Goal: Task Accomplishment & Management: Manage account settings

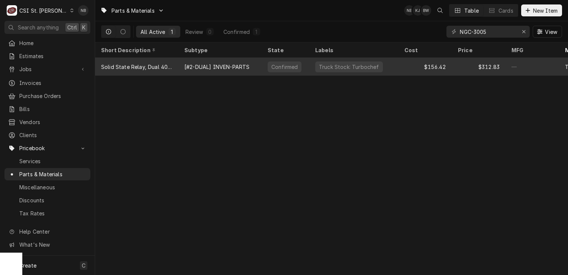
click at [330, 70] on div "Truck Stock: Turbochef" at bounding box center [354, 67] width 89 height 18
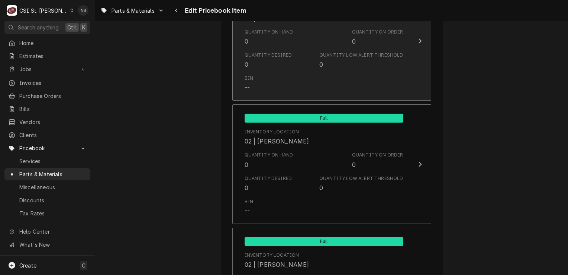
scroll to position [3534, 0]
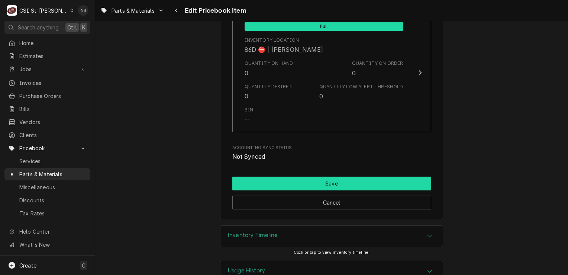
click at [365, 176] on button "Save" at bounding box center [332, 183] width 199 height 14
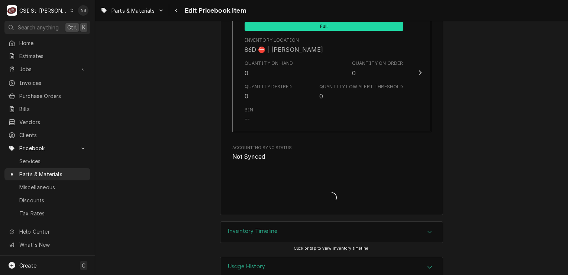
scroll to position [6351, 0]
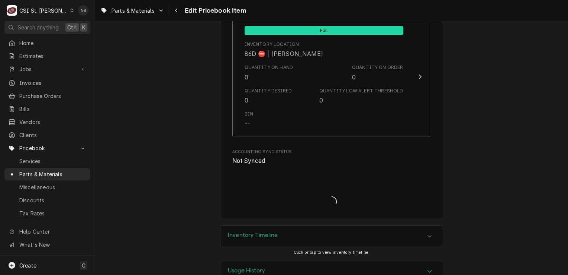
type textarea "x"
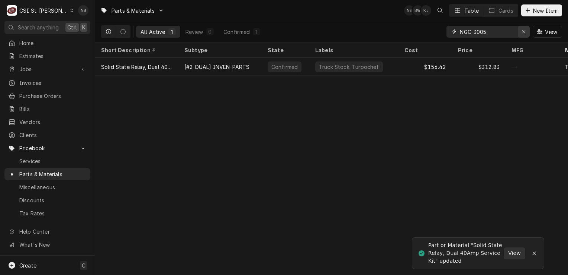
click at [523, 31] on icon "Erase input" at bounding box center [524, 31] width 4 height 5
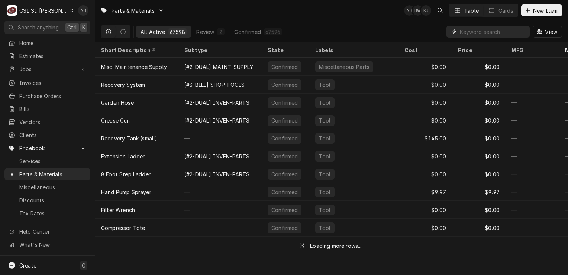
click at [492, 33] on input "Dynamic Content Wrapper" at bounding box center [493, 32] width 66 height 12
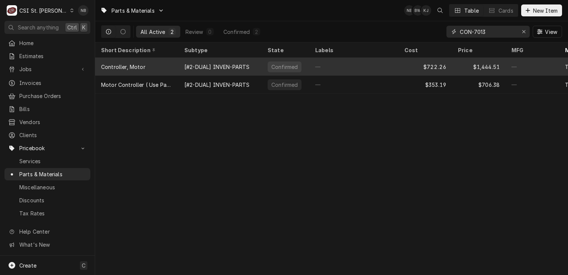
type input "CON-7013"
click at [337, 65] on div "—" at bounding box center [354, 67] width 89 height 18
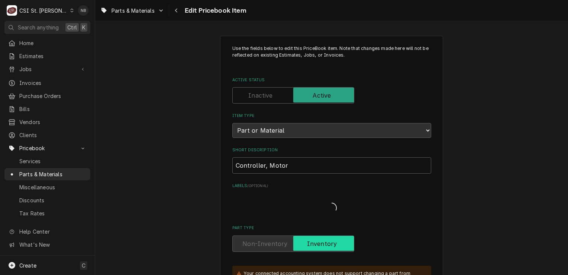
type textarea "x"
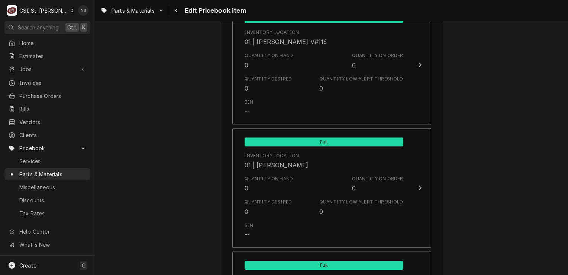
scroll to position [2976, 0]
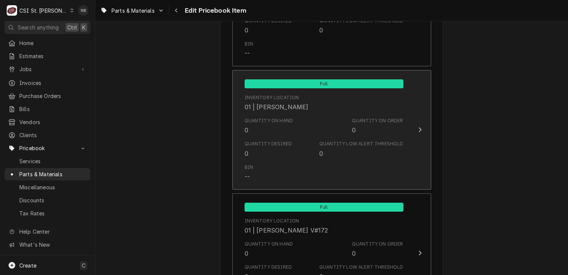
click at [340, 140] on div "Quantity Low Alert Threshold" at bounding box center [362, 143] width 84 height 7
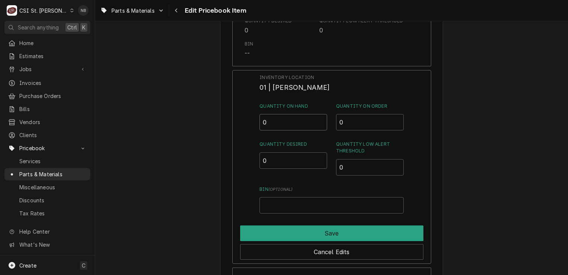
click at [290, 114] on input "0" at bounding box center [294, 122] width 68 height 16
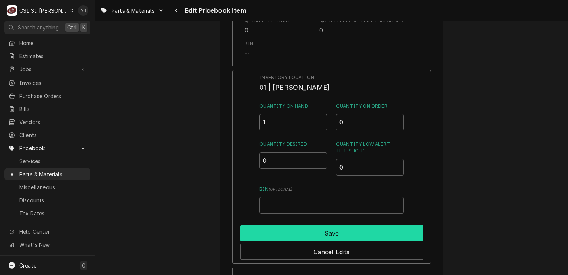
type input "1"
click at [325, 225] on button "Save" at bounding box center [331, 233] width 183 height 16
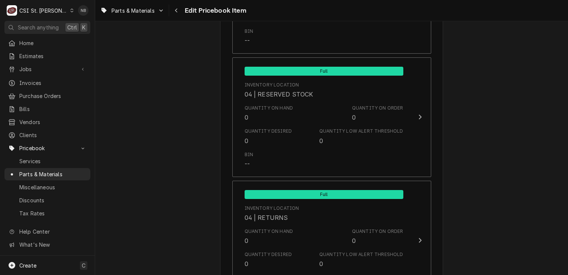
scroll to position [4055, 0]
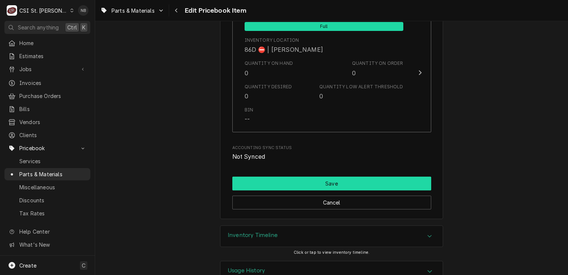
click at [396, 176] on button "Save" at bounding box center [332, 183] width 199 height 14
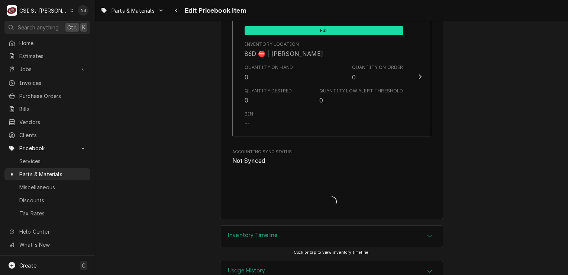
type textarea "x"
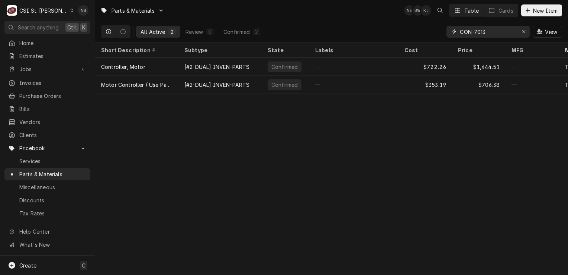
drag, startPoint x: 487, startPoint y: 35, endPoint x: 473, endPoint y: 38, distance: 13.7
click at [473, 38] on div "CON-7013 View" at bounding box center [505, 31] width 116 height 21
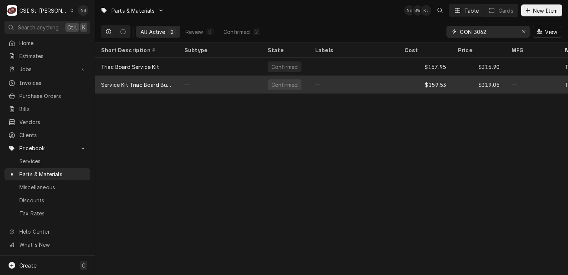
type input "CON-3062"
click at [334, 87] on div "—" at bounding box center [354, 85] width 89 height 18
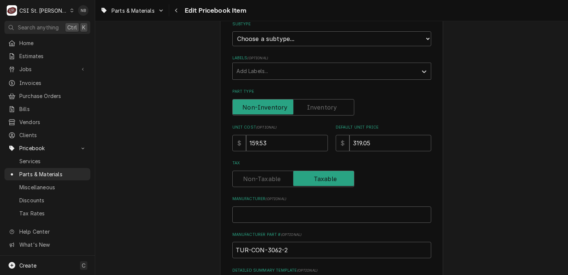
scroll to position [119, 0]
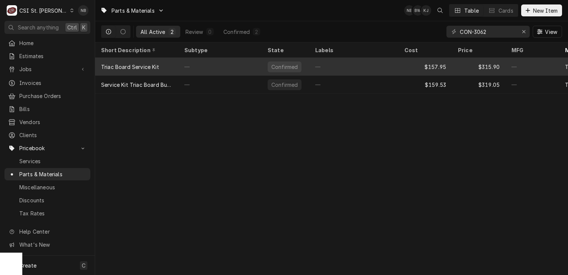
click at [272, 67] on div "Confirmed" at bounding box center [285, 67] width 28 height 8
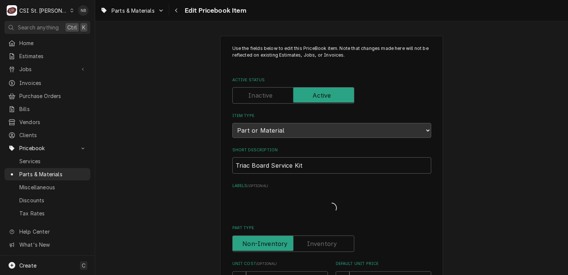
type textarea "x"
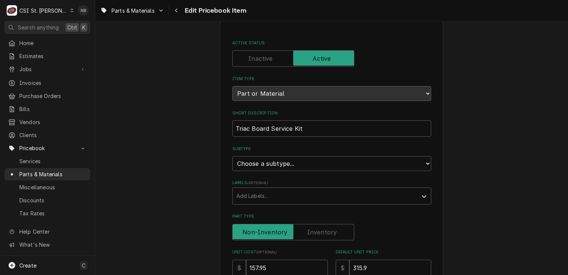
scroll to position [74, 0]
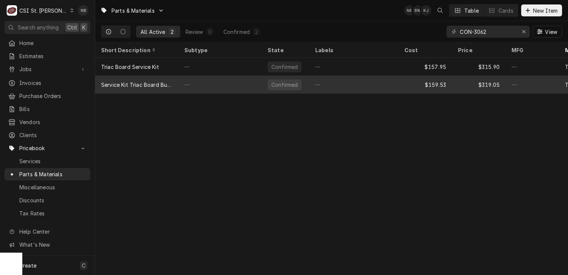
click at [196, 84] on div "—" at bounding box center [220, 85] width 83 height 18
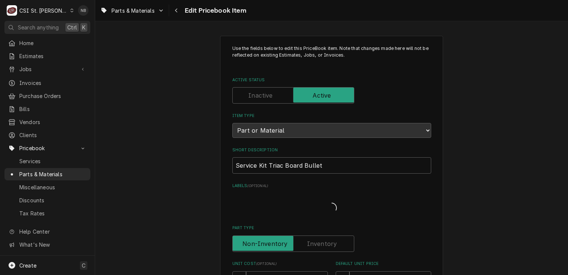
type textarea "x"
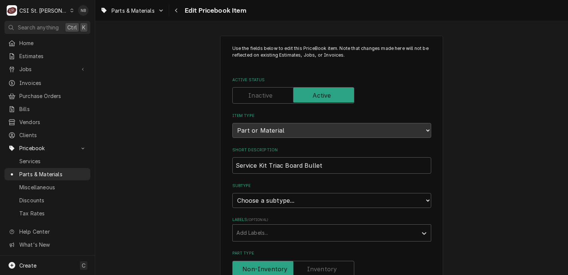
scroll to position [74, 0]
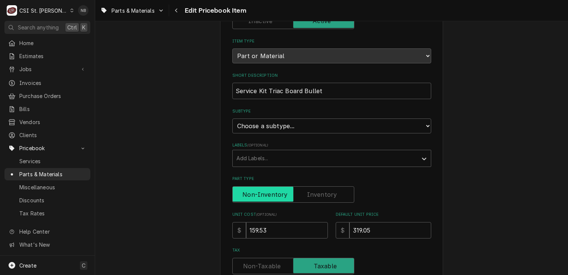
click at [328, 199] on input "Part Type" at bounding box center [293, 194] width 115 height 16
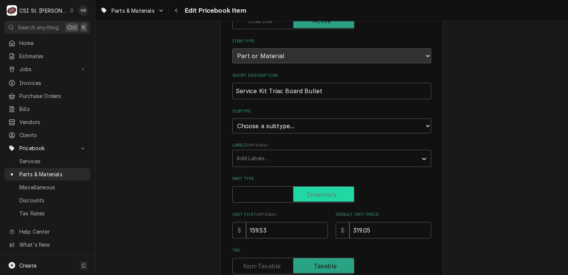
checkbox input "true"
type textarea "x"
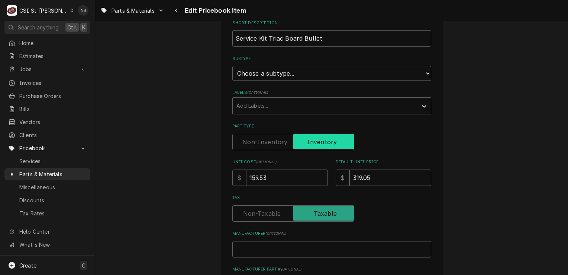
scroll to position [223, 0]
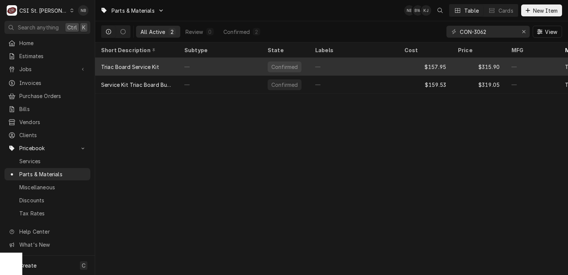
click at [346, 65] on div "—" at bounding box center [354, 67] width 89 height 18
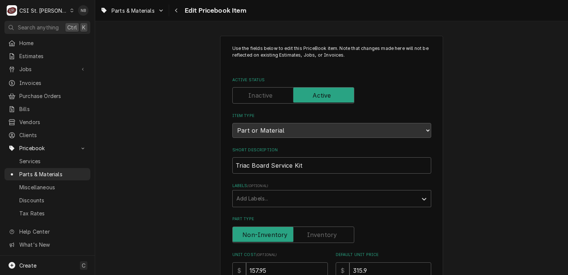
type textarea "x"
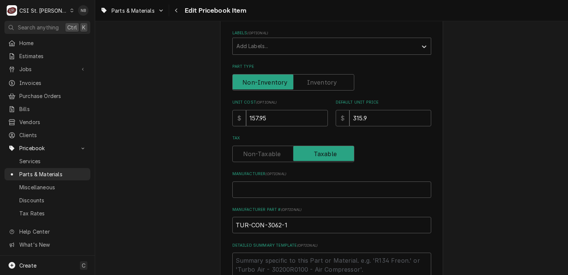
scroll to position [132, 0]
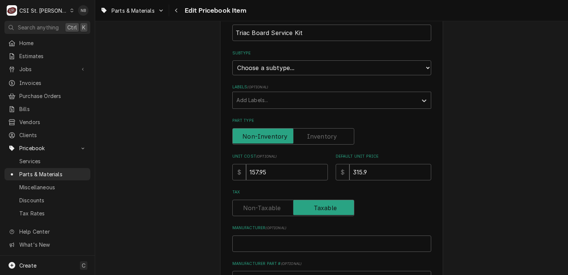
click at [326, 136] on label "Part Type" at bounding box center [294, 136] width 122 height 16
click at [326, 136] on input "Part Type" at bounding box center [293, 136] width 115 height 16
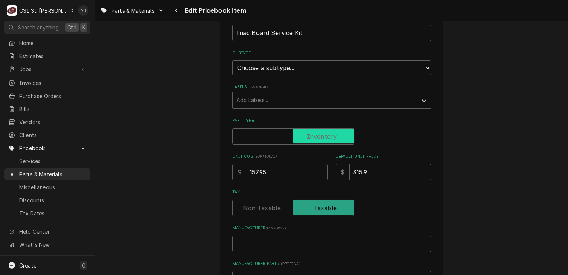
checkbox input "true"
type textarea "x"
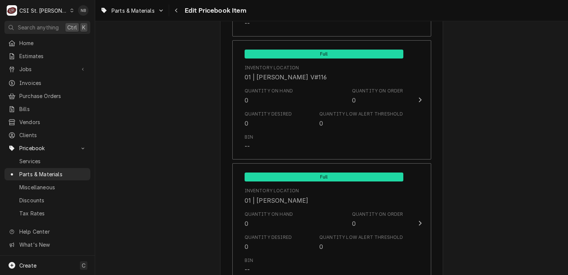
scroll to position [2848, 0]
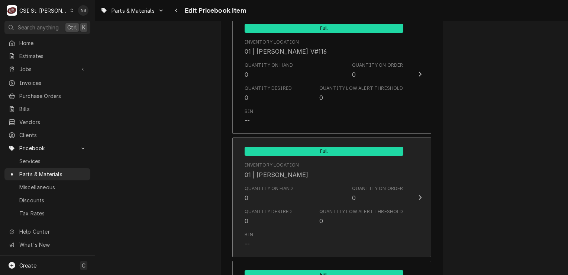
click at [310, 185] on div "Quantity on Hand 0 Quantity on Order 0" at bounding box center [324, 193] width 159 height 23
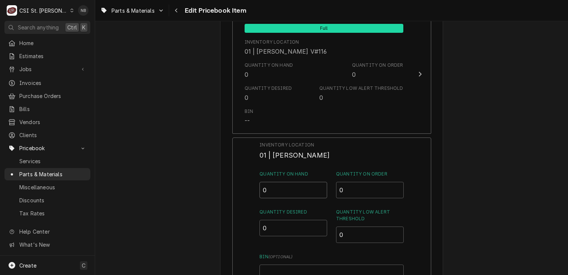
click at [296, 182] on input "0" at bounding box center [294, 190] width 68 height 16
type input "1"
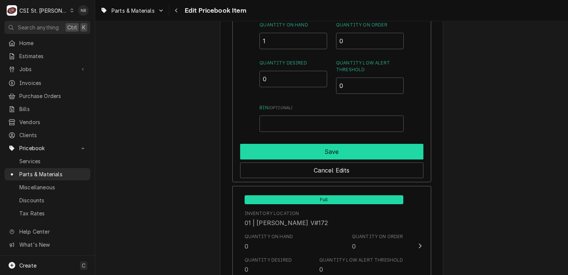
click at [385, 144] on button "Save" at bounding box center [331, 152] width 183 height 16
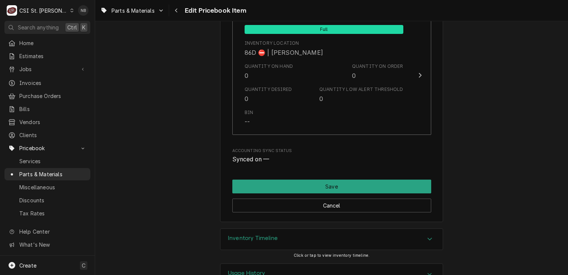
scroll to position [6295, 0]
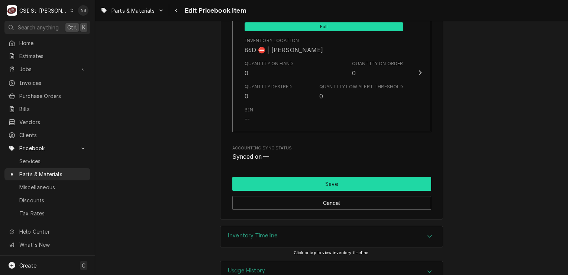
click at [308, 177] on button "Save" at bounding box center [332, 184] width 199 height 14
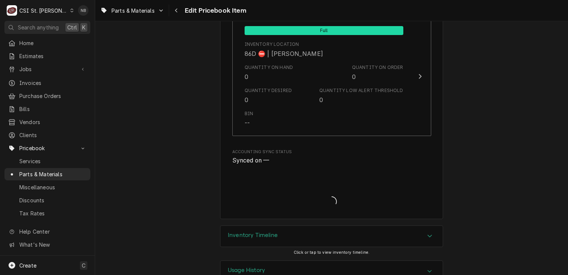
type textarea "x"
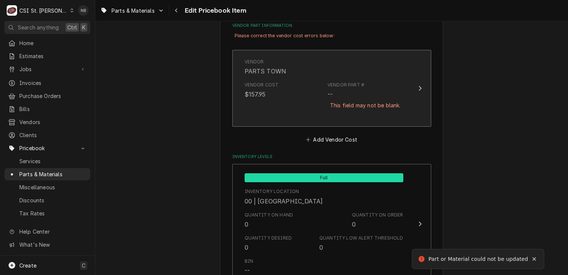
click at [314, 105] on div "Vendor Cost $157.95 Vendor Part # -- This field may not be blank." at bounding box center [324, 99] width 159 height 42
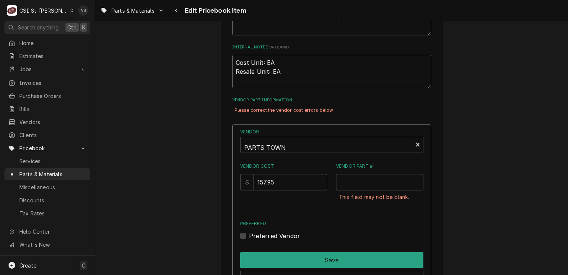
scroll to position [325, 0]
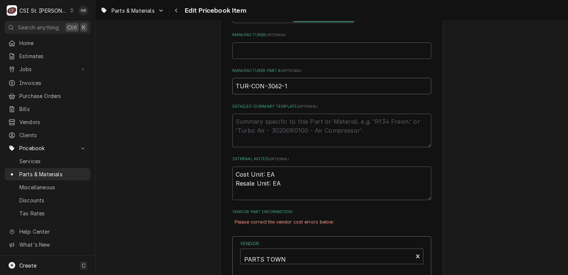
drag, startPoint x: 287, startPoint y: 83, endPoint x: 231, endPoint y: 87, distance: 56.3
click at [233, 87] on input "TUR-CON-3062-1" at bounding box center [332, 86] width 199 height 16
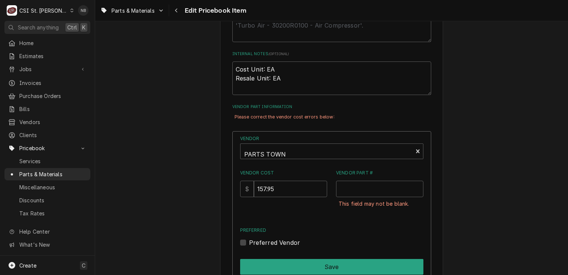
scroll to position [474, 0]
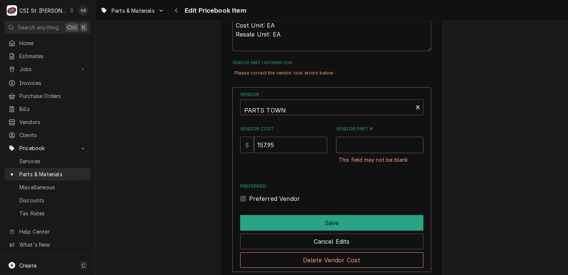
click at [360, 148] on input "Vendor Part #" at bounding box center [379, 145] width 87 height 16
paste input "TUR-CON-3062-1"
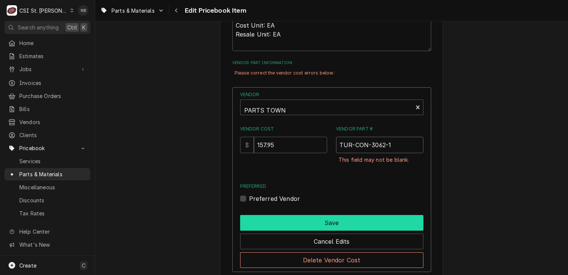
type input "TUR-CON-3062-1"
click at [375, 217] on button "Save" at bounding box center [331, 223] width 183 height 16
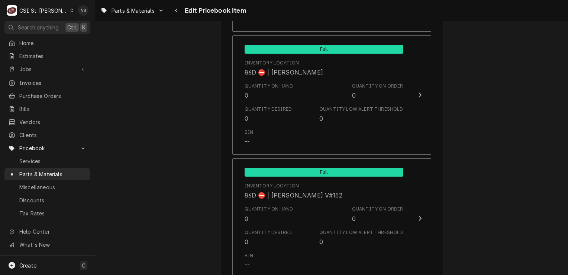
scroll to position [6311, 0]
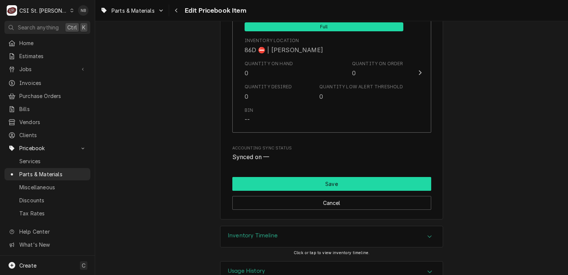
click at [315, 177] on button "Save" at bounding box center [332, 184] width 199 height 14
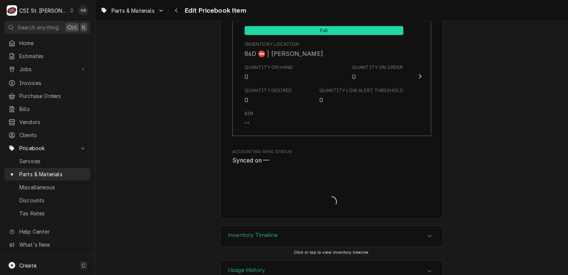
type textarea "x"
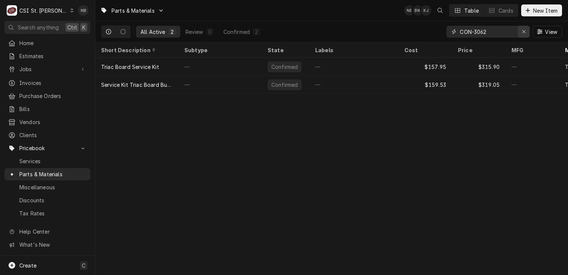
click at [525, 32] on icon "Erase input" at bounding box center [524, 31] width 3 height 3
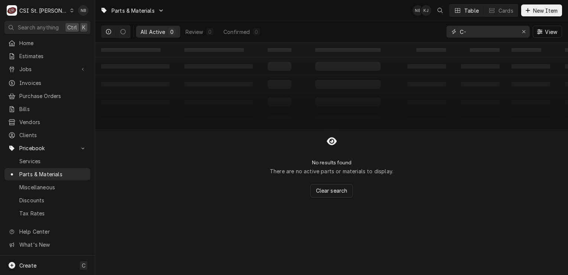
type input "C"
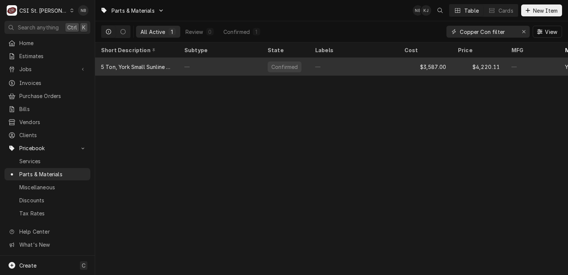
type input "Copper Con filter"
click at [384, 67] on div "—" at bounding box center [354, 67] width 89 height 18
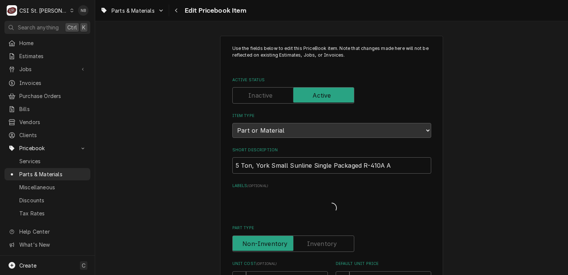
type textarea "x"
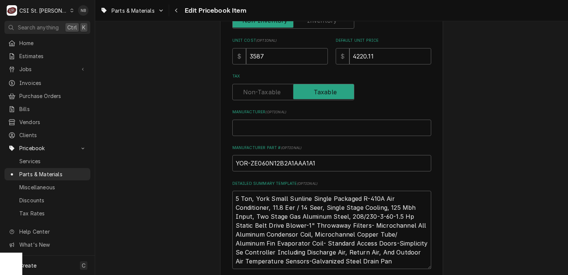
scroll to position [260, 0]
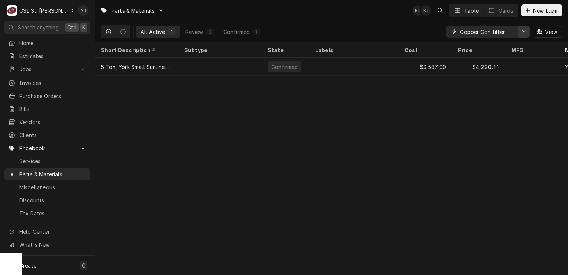
click at [525, 29] on icon "Erase input" at bounding box center [524, 31] width 4 height 5
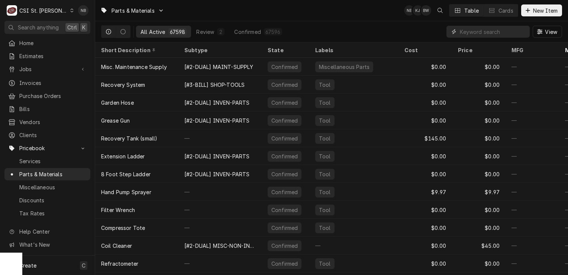
type input "V"
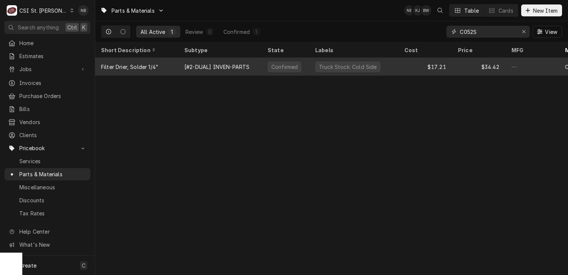
type input "C052S"
click at [352, 67] on div "Truck Stock: Cold Side" at bounding box center [348, 67] width 60 height 8
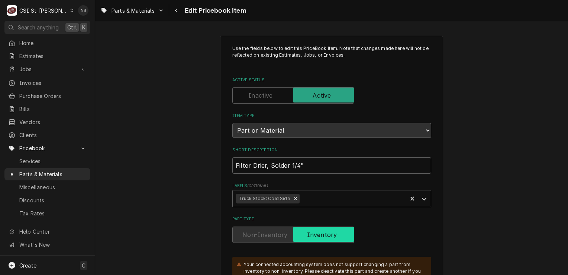
type textarea "x"
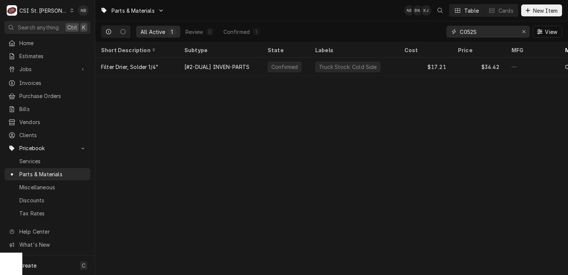
click at [464, 33] on input "C052S" at bounding box center [488, 32] width 56 height 12
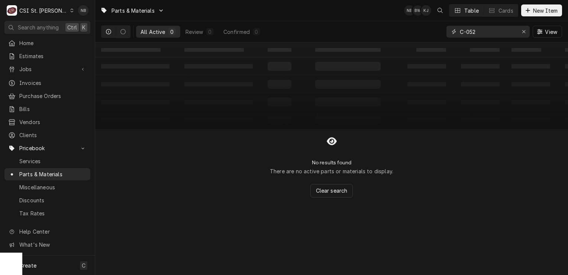
click at [465, 34] on input "C-052" at bounding box center [488, 32] width 56 height 12
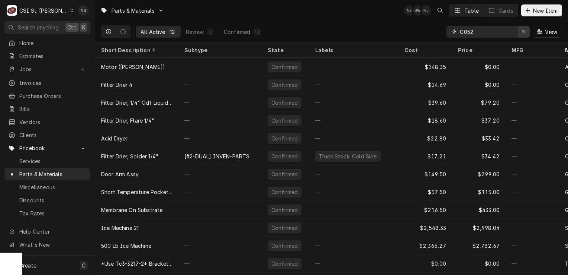
type input "C052"
click at [524, 33] on icon "Erase input" at bounding box center [524, 31] width 4 height 5
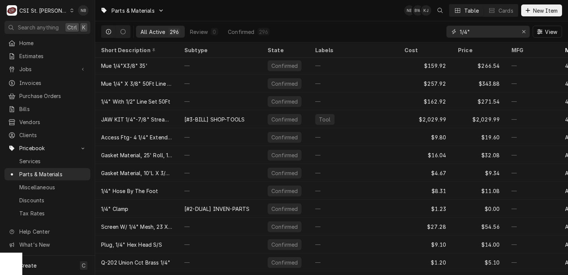
scroll to position [144, 0]
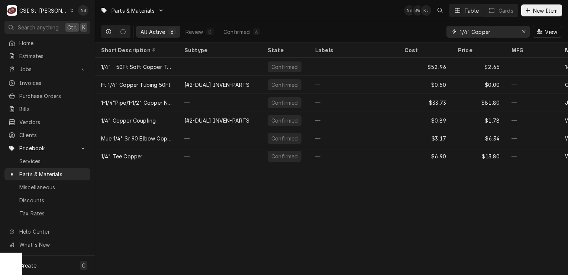
type input "1/4" Copper"
click at [39, 9] on div "CSI St. [PERSON_NAME]" at bounding box center [43, 11] width 48 height 8
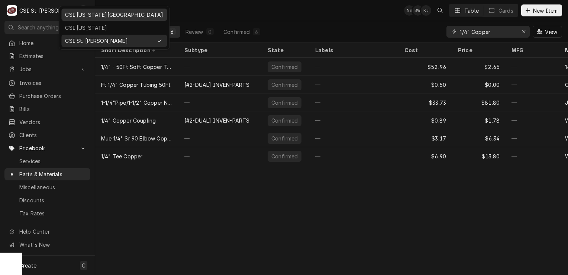
click at [104, 16] on div "CSI Kansas City" at bounding box center [114, 15] width 98 height 8
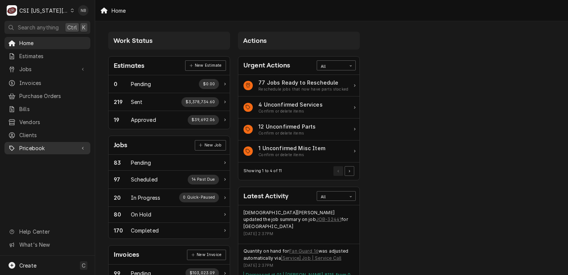
click at [43, 144] on span "Pricebook" at bounding box center [47, 148] width 56 height 8
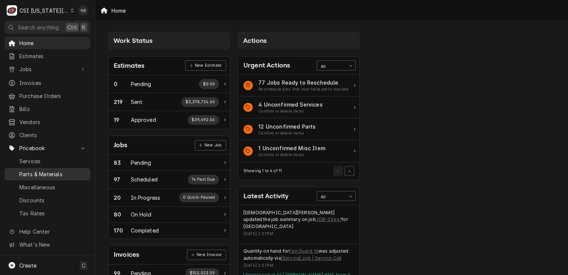
click at [43, 170] on span "Parts & Materials" at bounding box center [52, 174] width 67 height 8
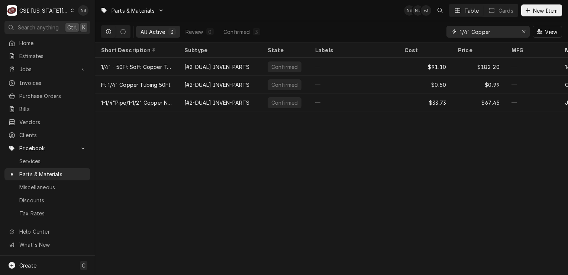
click at [501, 32] on input "1/4" Copper" at bounding box center [488, 32] width 56 height 12
drag, startPoint x: 501, startPoint y: 32, endPoint x: 441, endPoint y: 30, distance: 59.5
click at [442, 29] on div "All Active 3 Review 0 Confirmed 3 1/4" Copper View" at bounding box center [331, 31] width 461 height 21
type input "C-052-S"
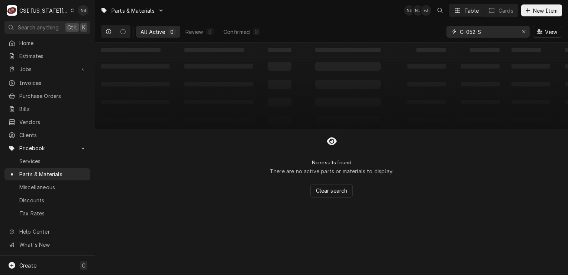
drag, startPoint x: 485, startPoint y: 30, endPoint x: 451, endPoint y: 34, distance: 34.1
click at [451, 34] on div "C-052-S" at bounding box center [488, 32] width 83 height 12
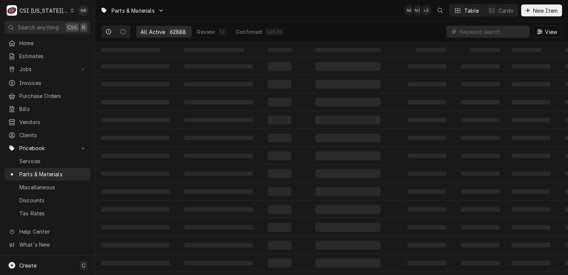
click at [38, 10] on div "CSI Kansas City" at bounding box center [43, 11] width 49 height 8
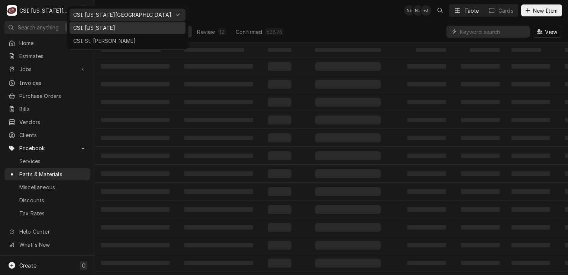
click at [92, 32] on div "CSI Kentucky" at bounding box center [128, 28] width 116 height 12
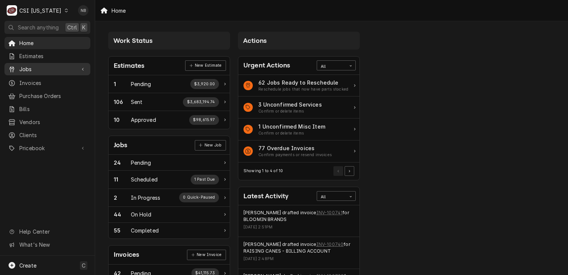
click at [61, 65] on span "Jobs" at bounding box center [47, 69] width 56 height 8
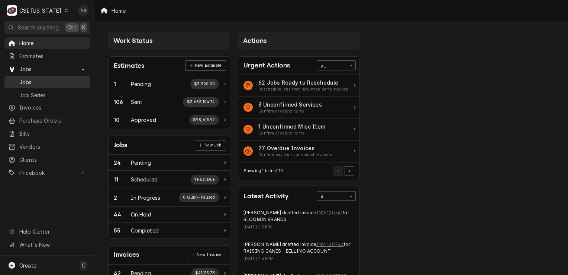
click at [52, 84] on div "Jobs" at bounding box center [47, 81] width 83 height 9
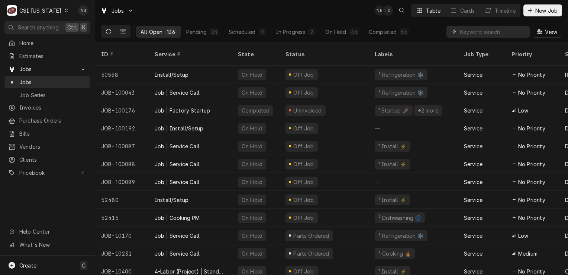
click at [39, 175] on div "Home Estimates Jobs Jobs Job Series Invoices Purchase Orders Bills Vendors Clie…" at bounding box center [47, 146] width 95 height 218
click at [42, 173] on link "Pricebook" at bounding box center [47, 172] width 86 height 12
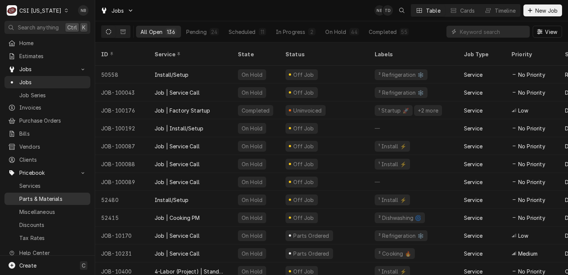
click at [46, 195] on span "Parts & Materials" at bounding box center [52, 199] width 67 height 8
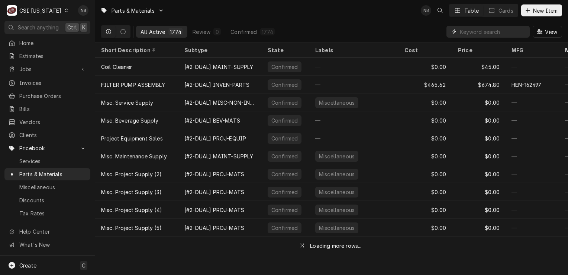
paste input "C-052-S"
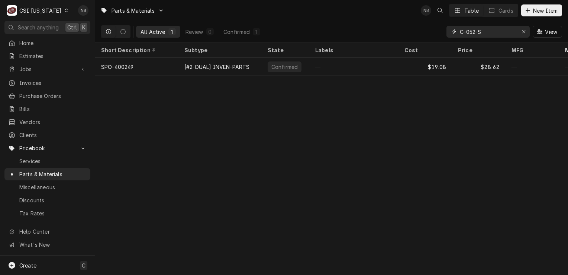
type input "C-052-S"
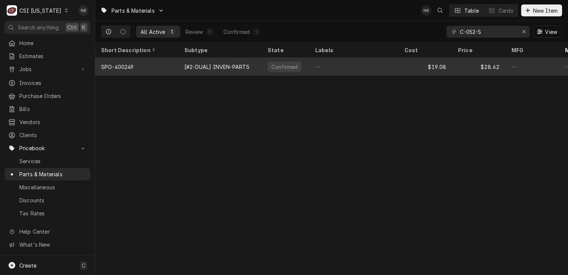
click at [347, 65] on div "—" at bounding box center [354, 67] width 89 height 18
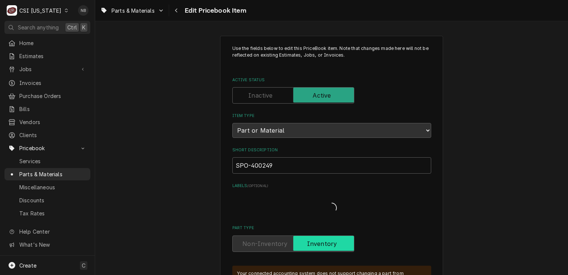
type textarea "x"
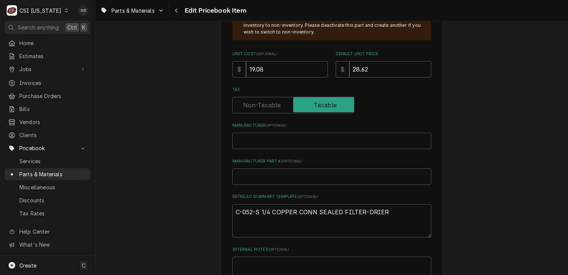
scroll to position [335, 0]
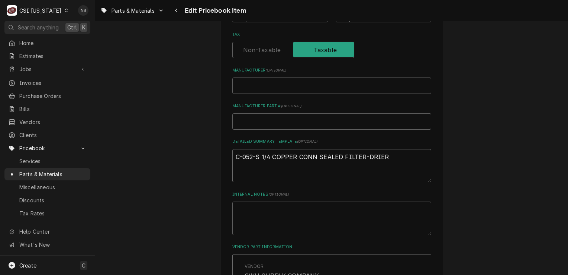
drag, startPoint x: 385, startPoint y: 156, endPoint x: 270, endPoint y: 158, distance: 115.0
click at [270, 158] on textarea "C-052-S 1/4 COPPER CONN SEALED FILTER-DRIER" at bounding box center [332, 165] width 199 height 33
click div "CSI Kentucky"
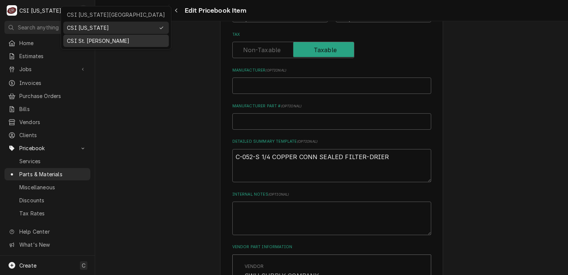
click div "CSI St. [PERSON_NAME]"
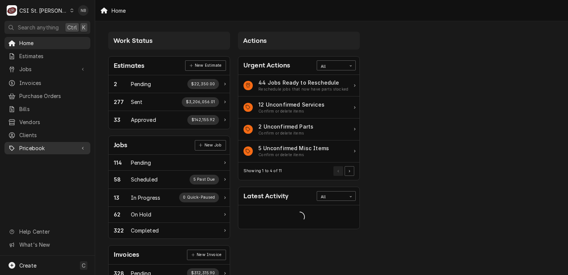
click at [49, 144] on span "Pricebook" at bounding box center [47, 148] width 56 height 8
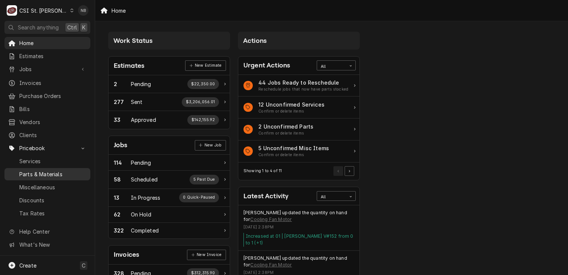
click at [49, 170] on span "Parts & Materials" at bounding box center [52, 174] width 67 height 8
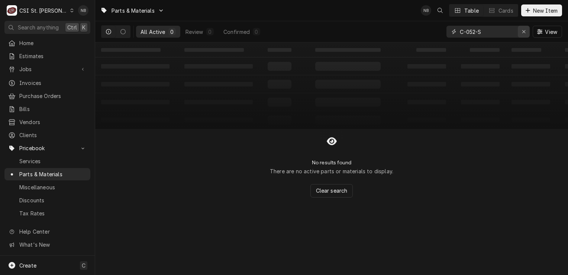
click at [521, 32] on div "Erase input" at bounding box center [523, 31] width 7 height 7
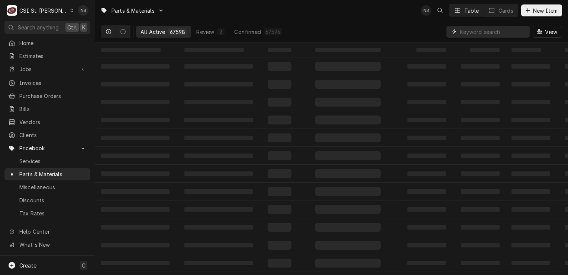
paste input "COPPER CONN SEALED FILTER-DRIER"
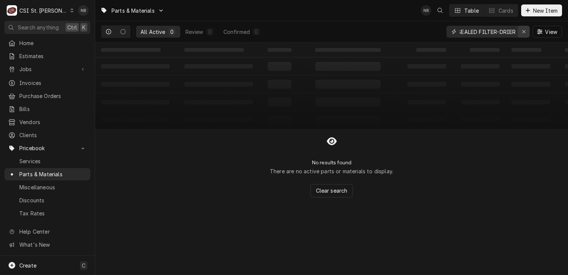
type input "COPPER CONN SEALED FILTER-DRIER"
click at [524, 33] on icon "Erase input" at bounding box center [524, 31] width 4 height 5
click at [467, 34] on input "C-O52-S" at bounding box center [488, 32] width 56 height 12
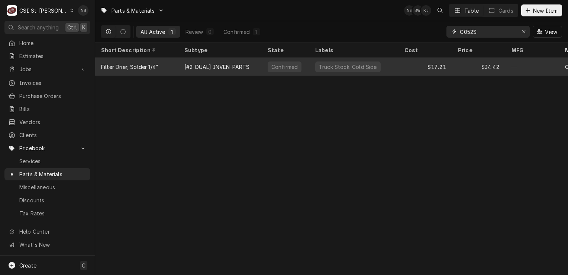
type input "C052S"
click at [385, 61] on div "Truck Stock: Cold Side" at bounding box center [354, 67] width 89 height 18
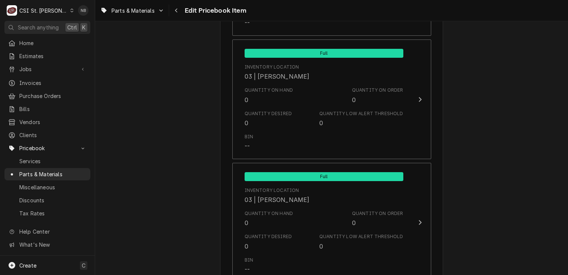
scroll to position [3943, 0]
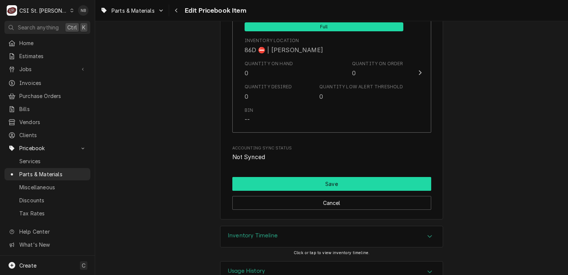
click at [398, 177] on button "Save" at bounding box center [332, 184] width 199 height 14
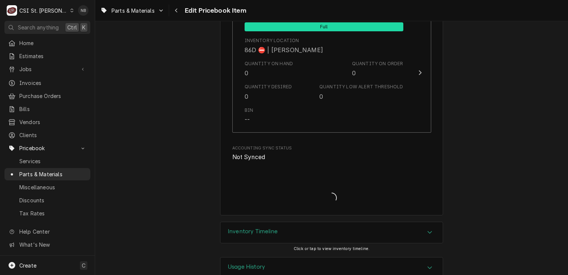
scroll to position [6473, 0]
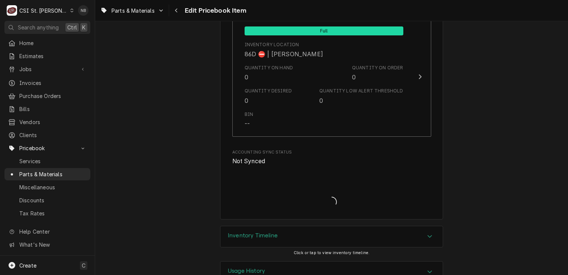
type textarea "x"
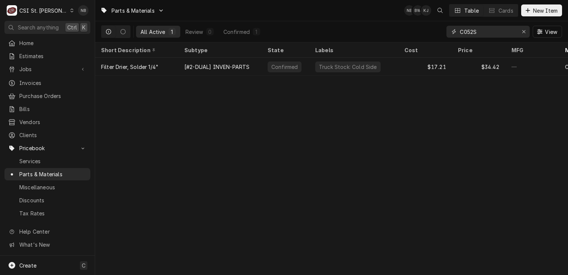
drag, startPoint x: 490, startPoint y: 30, endPoint x: 316, endPoint y: 36, distance: 174.2
click at [353, 35] on div "All Active 1 Review 0 Confirmed 1 C052S View" at bounding box center [331, 31] width 461 height 21
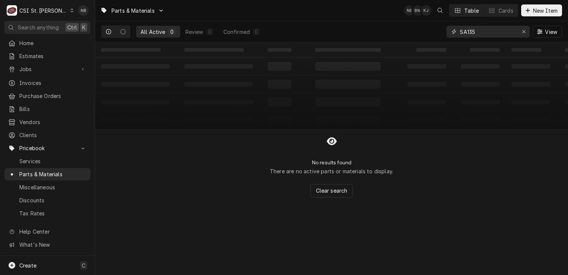
click at [488, 35] on input "SA135" at bounding box center [488, 32] width 56 height 12
type input "SA135"
click at [429, 35] on div "All Active 0 Review 0 Confirmed 0 SA135 View" at bounding box center [331, 31] width 461 height 21
click at [523, 36] on button "Erase input" at bounding box center [524, 32] width 12 height 12
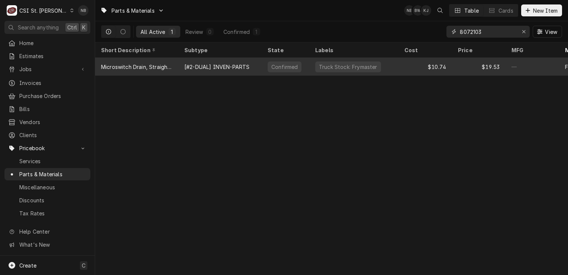
type input "8072103"
click at [234, 63] on div "[#2-DUAL] INVEN-PARTS" at bounding box center [217, 67] width 65 height 8
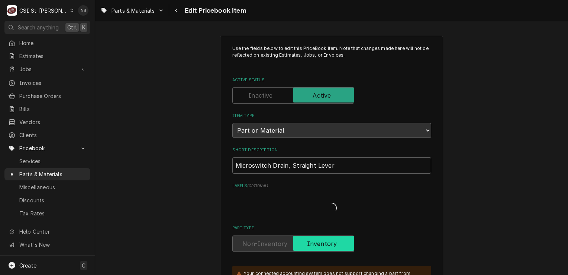
type textarea "x"
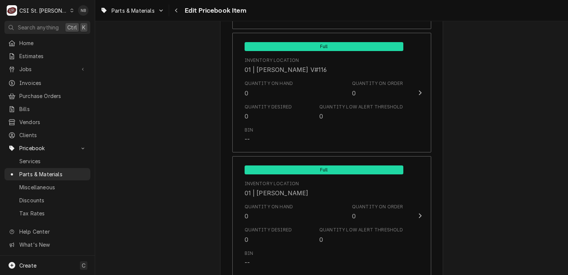
scroll to position [2976, 0]
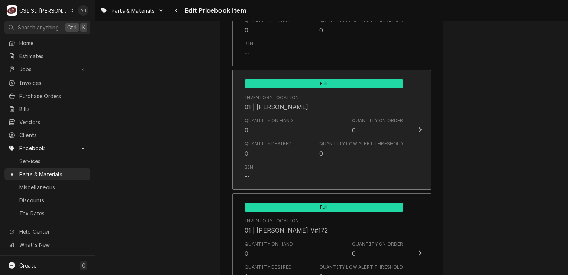
click at [297, 120] on div "Quantity on Hand 0 Quantity on Order 0" at bounding box center [324, 125] width 159 height 23
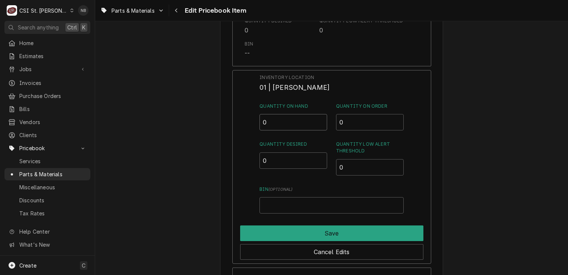
click at [277, 114] on input "0" at bounding box center [294, 122] width 68 height 16
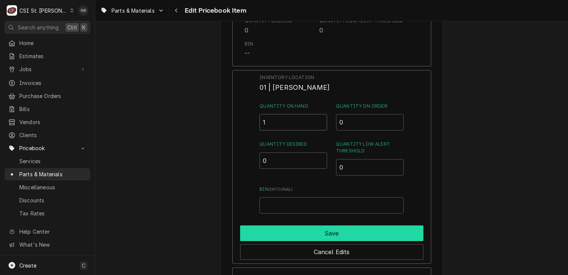
type input "1"
click at [291, 225] on button "Save" at bounding box center [331, 233] width 183 height 16
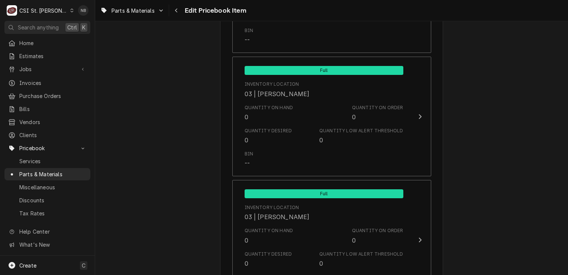
scroll to position [3794, 0]
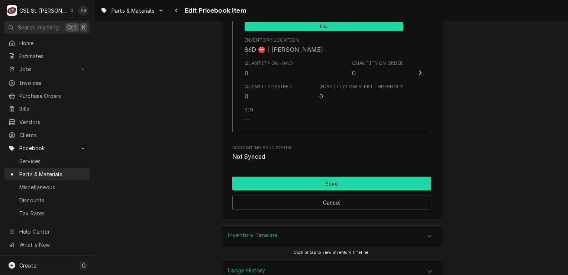
click at [389, 176] on button "Save" at bounding box center [332, 183] width 199 height 14
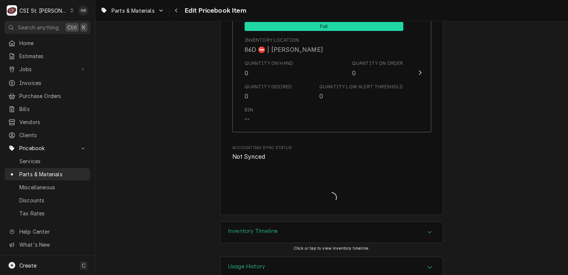
scroll to position [6351, 0]
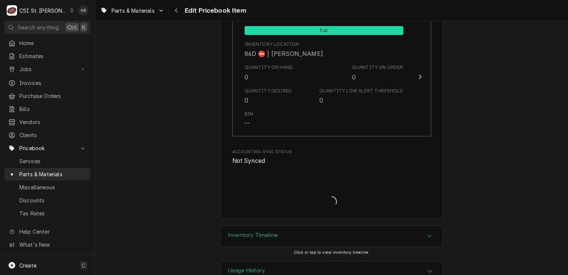
type textarea "x"
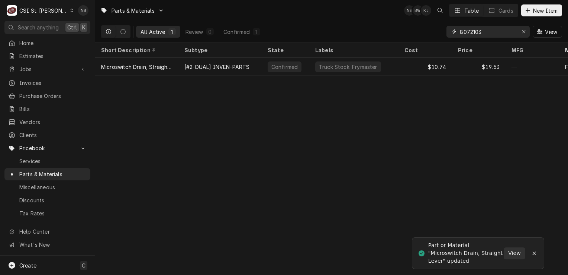
click at [509, 31] on input "8072103" at bounding box center [488, 32] width 56 height 12
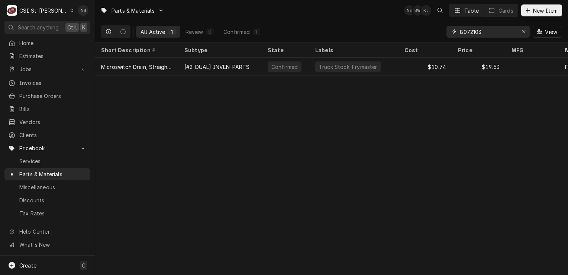
drag, startPoint x: 509, startPoint y: 31, endPoint x: 445, endPoint y: 31, distance: 63.6
click at [449, 31] on div "8072103" at bounding box center [488, 32] width 83 height 12
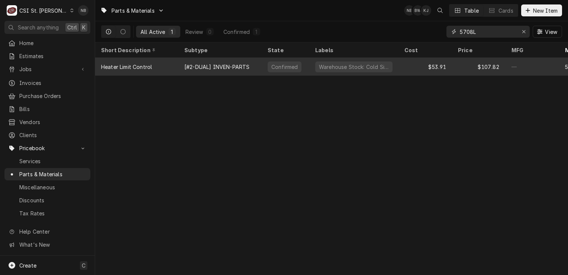
type input "5708L"
click at [340, 62] on div "Warehouse Stock: Cold Side" at bounding box center [353, 66] width 77 height 11
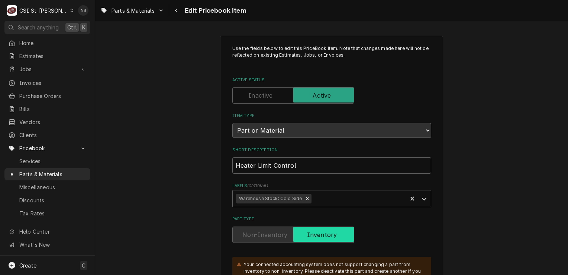
type textarea "x"
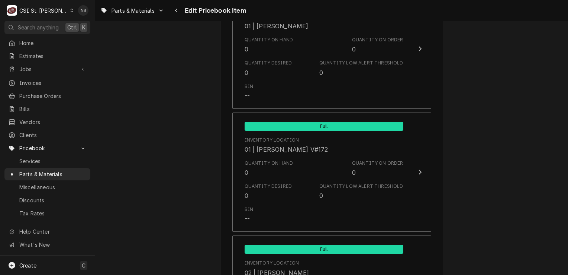
scroll to position [2976, 0]
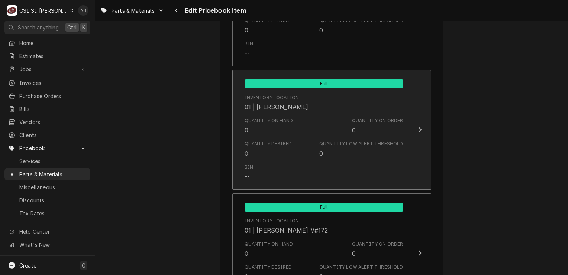
click at [334, 144] on div "Quantity Desired 0 Quantity Low Alert Threshold 0" at bounding box center [324, 148] width 159 height 23
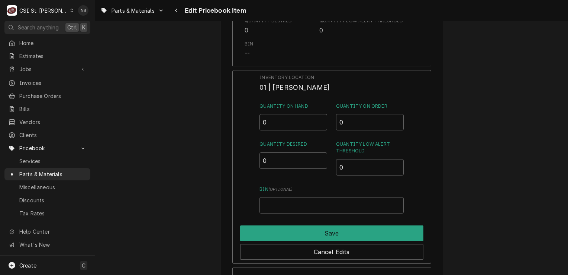
click at [278, 114] on input "0" at bounding box center [294, 122] width 68 height 16
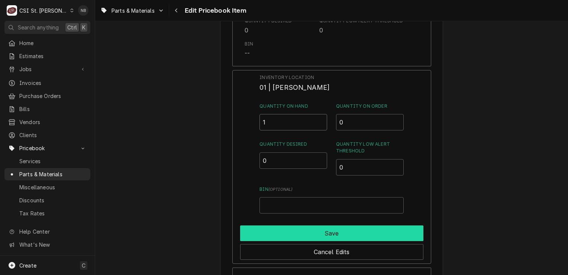
type input "1"
click at [332, 225] on button "Save" at bounding box center [331, 233] width 183 height 16
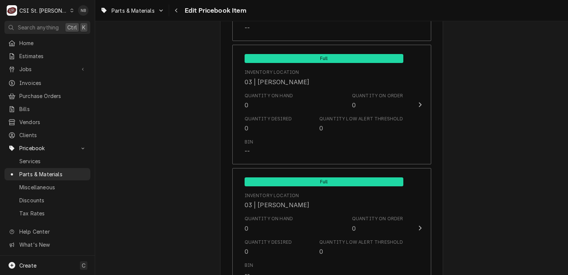
scroll to position [3757, 0]
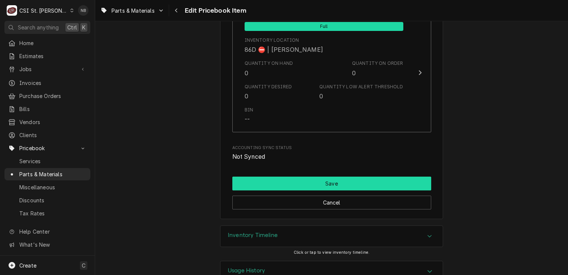
click at [338, 176] on button "Save" at bounding box center [332, 183] width 199 height 14
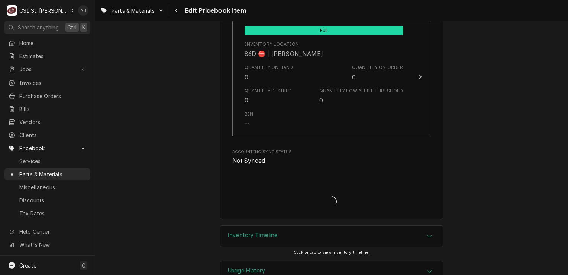
type textarea "x"
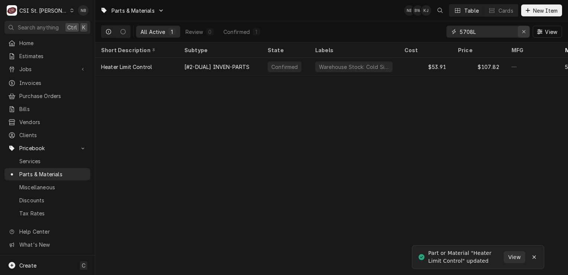
click at [525, 33] on icon "Erase input" at bounding box center [524, 31] width 4 height 5
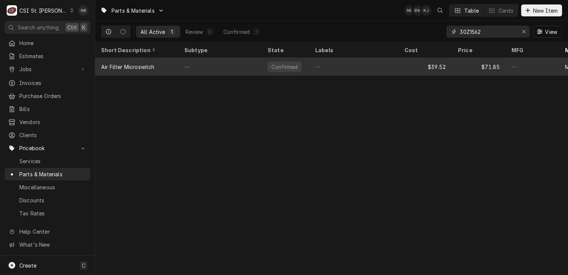
type input "30Z1562"
click at [354, 60] on div "—" at bounding box center [354, 67] width 89 height 18
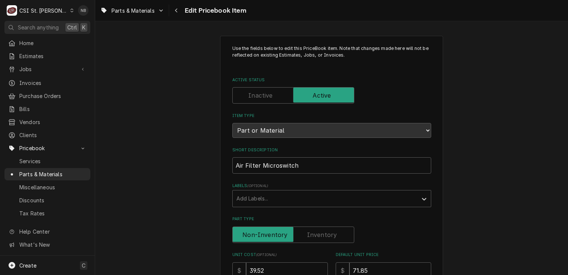
type textarea "x"
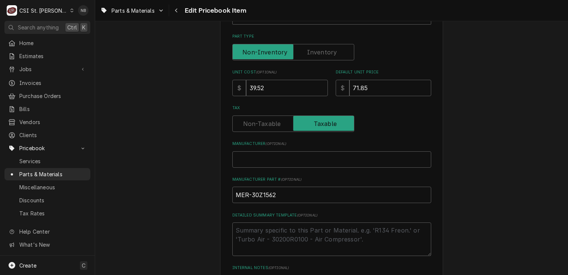
scroll to position [170, 0]
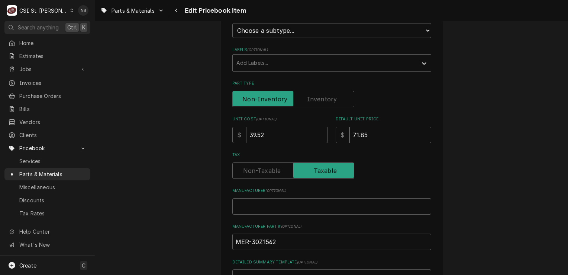
click at [311, 93] on label "Part Type" at bounding box center [294, 99] width 122 height 16
click at [311, 93] on input "Part Type" at bounding box center [293, 99] width 115 height 16
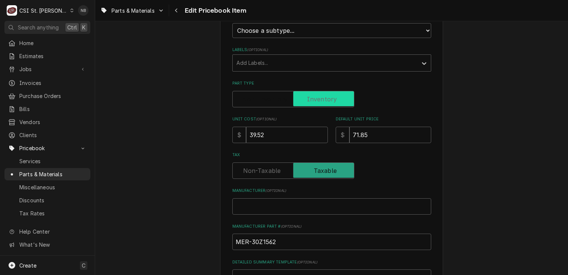
checkbox input "true"
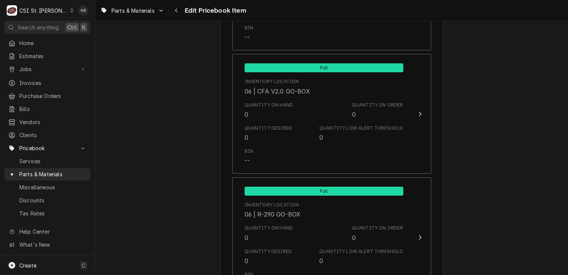
scroll to position [6295, 0]
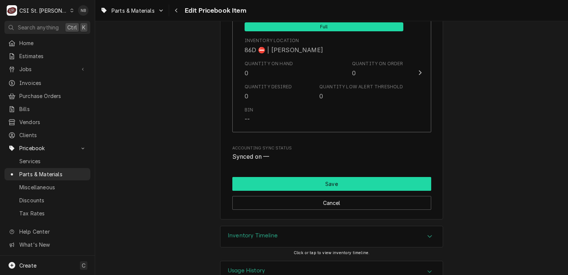
click at [281, 177] on button "Save" at bounding box center [332, 184] width 199 height 14
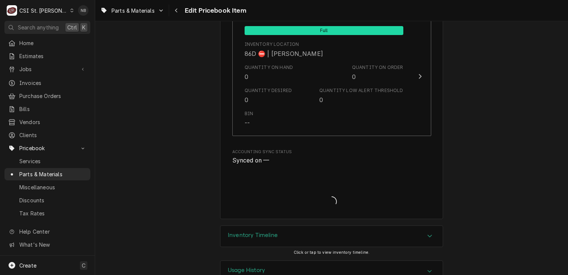
type textarea "x"
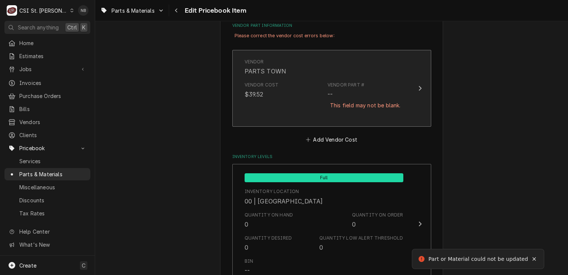
click at [347, 83] on div "Vendor Part #" at bounding box center [346, 84] width 37 height 7
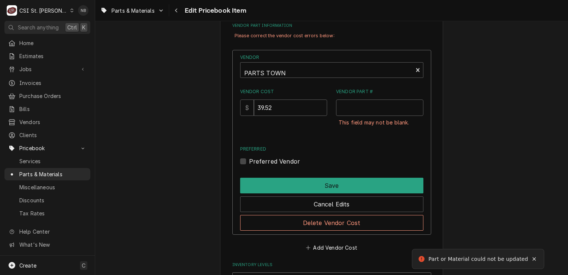
scroll to position [362, 0]
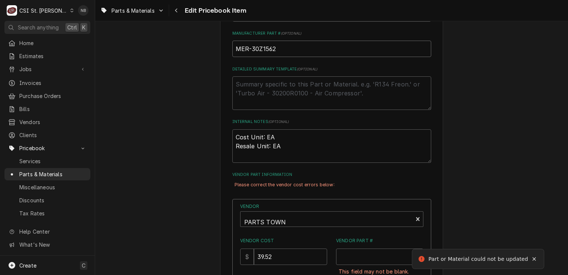
drag, startPoint x: 282, startPoint y: 48, endPoint x: 201, endPoint y: 42, distance: 81.7
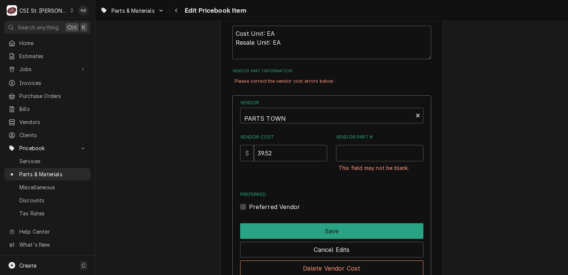
scroll to position [511, 0]
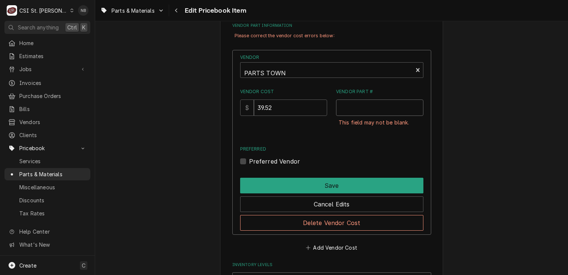
click at [365, 105] on input "Vendor Part #" at bounding box center [379, 107] width 87 height 16
paste input "MER-30Z1562"
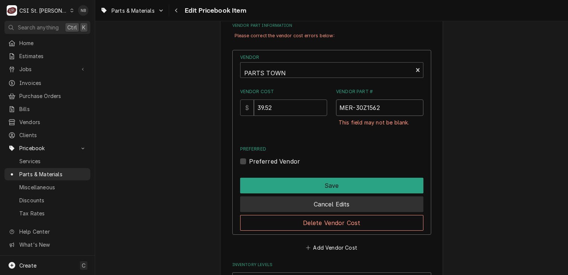
type input "MER-30Z1562"
click at [380, 201] on button "Cancel Edits" at bounding box center [331, 204] width 183 height 16
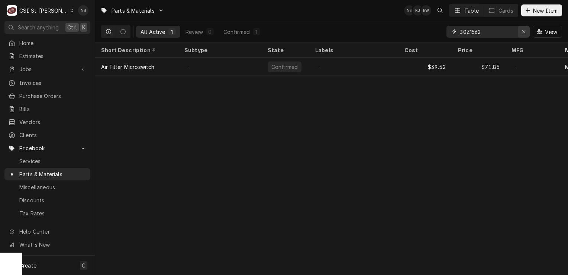
click at [522, 32] on div "Erase input" at bounding box center [523, 31] width 7 height 7
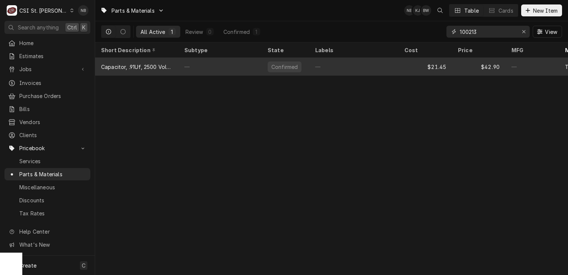
type input "100213"
click at [321, 66] on div "—" at bounding box center [354, 67] width 89 height 18
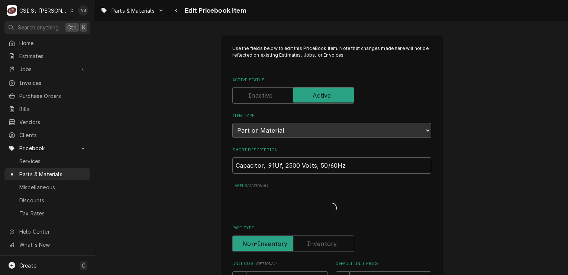
type textarea "x"
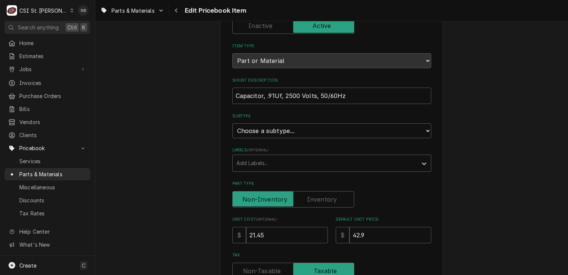
scroll to position [112, 0]
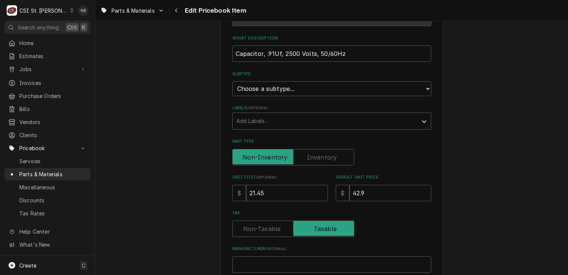
click at [318, 158] on label "Part Type" at bounding box center [294, 157] width 122 height 16
click at [318, 158] on input "Part Type" at bounding box center [293, 157] width 115 height 16
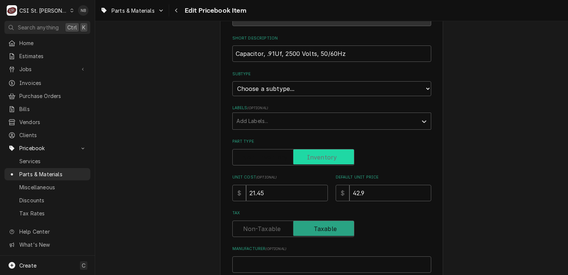
checkbox input "true"
type textarea "x"
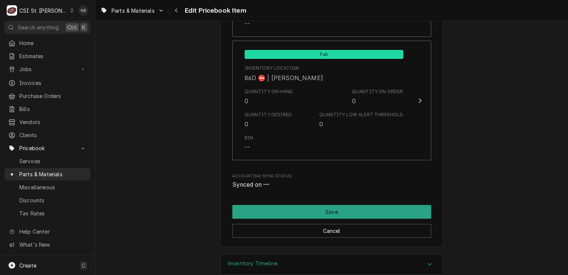
scroll to position [6234, 0]
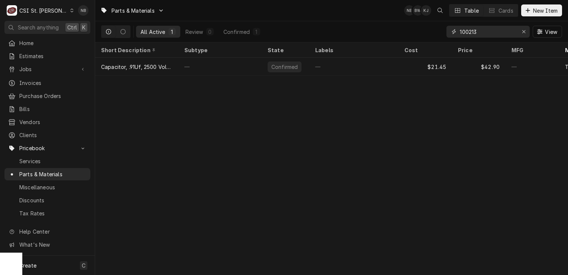
drag, startPoint x: 481, startPoint y: 33, endPoint x: 283, endPoint y: 29, distance: 197.6
click at [307, 25] on div "All Active 1 Review 0 Confirmed 1 100213 View" at bounding box center [331, 31] width 461 height 21
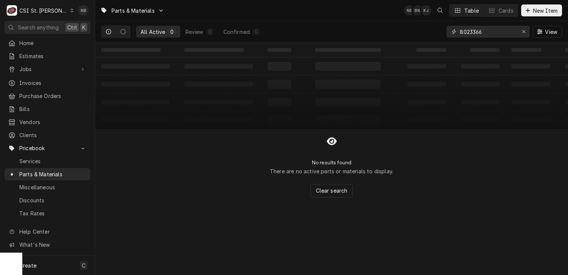
drag, startPoint x: 469, startPoint y: 30, endPoint x: 400, endPoint y: 22, distance: 69.6
click at [402, 22] on div "All Active 0 Review 0 Confirmed 0 8023366 View" at bounding box center [331, 31] width 461 height 21
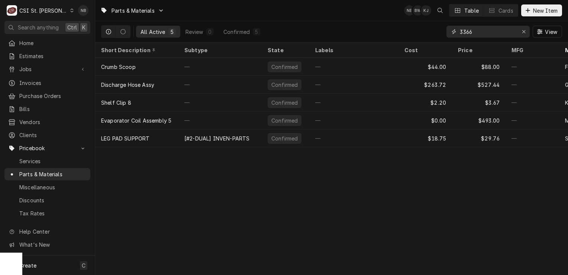
type input "3366"
click at [526, 33] on div "Erase input" at bounding box center [523, 31] width 7 height 7
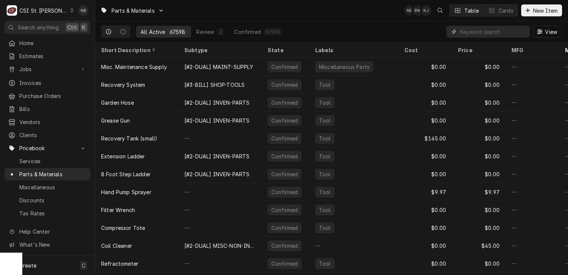
paste input "8263668"
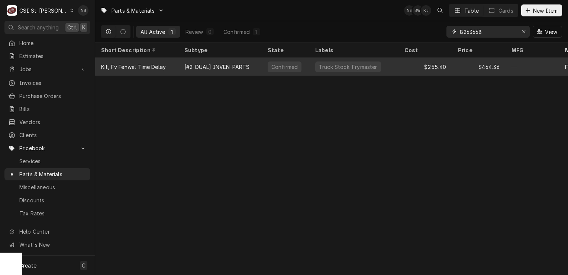
type input "8263668"
click at [350, 65] on div "Truck Stock: Frymaster" at bounding box center [348, 67] width 60 height 8
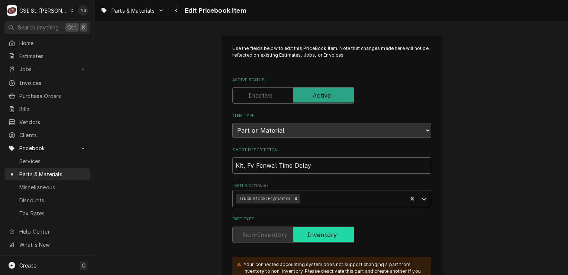
type textarea "x"
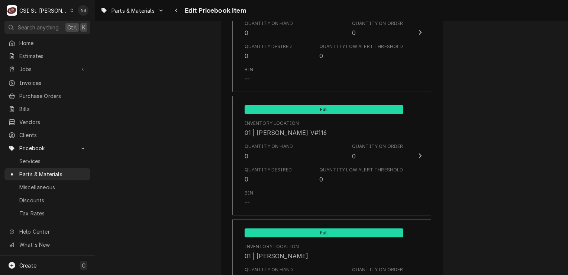
scroll to position [2976, 0]
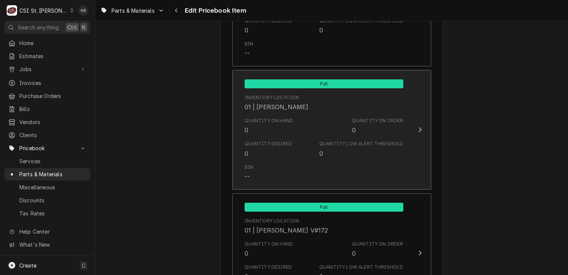
click at [326, 140] on div "Quantity Low Alert Threshold" at bounding box center [362, 143] width 84 height 7
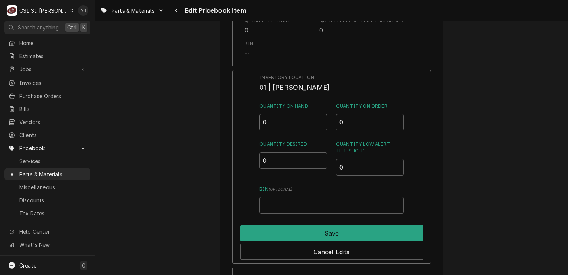
click at [276, 114] on input "0" at bounding box center [294, 122] width 68 height 16
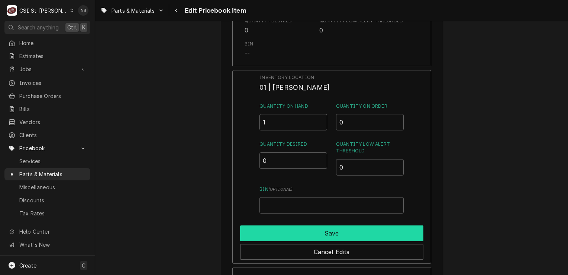
type input "1"
click at [383, 225] on button "Save" at bounding box center [331, 233] width 183 height 16
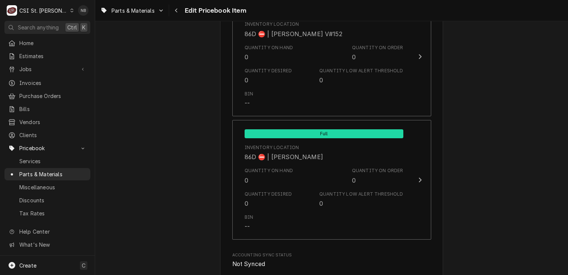
scroll to position [6355, 0]
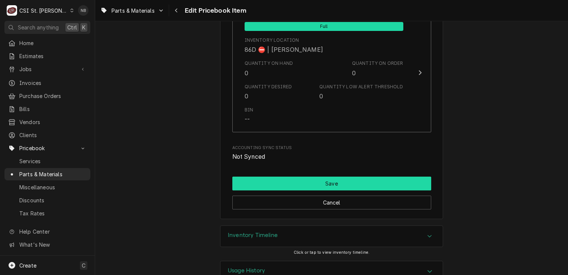
click at [314, 176] on button "Save" at bounding box center [332, 183] width 199 height 14
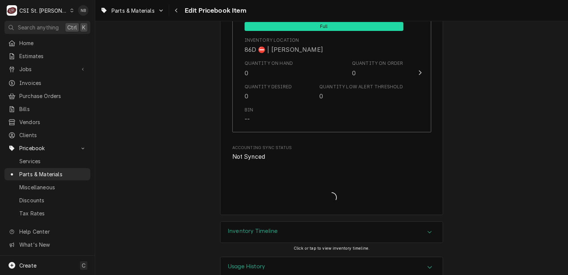
scroll to position [6351, 0]
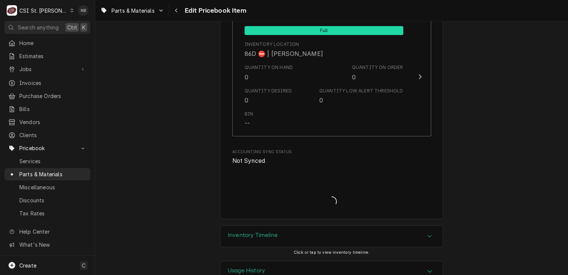
type textarea "x"
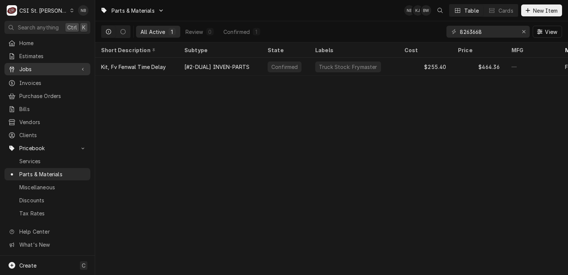
click at [47, 68] on span "Jobs" at bounding box center [47, 69] width 56 height 8
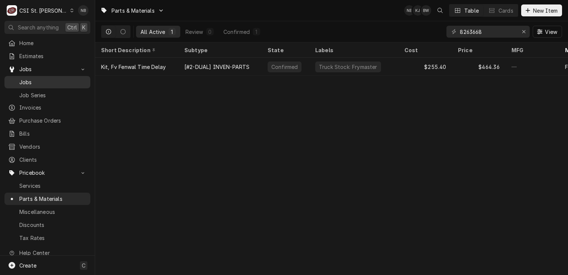
click at [48, 83] on span "Jobs" at bounding box center [52, 82] width 67 height 8
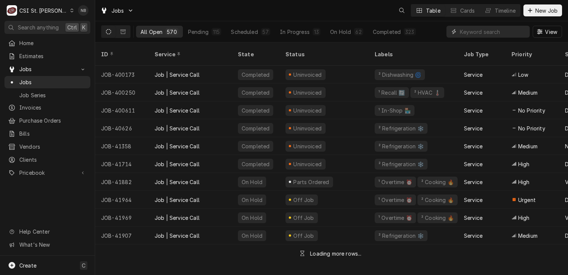
click at [513, 33] on input "Dynamic Content Wrapper" at bounding box center [493, 32] width 66 height 12
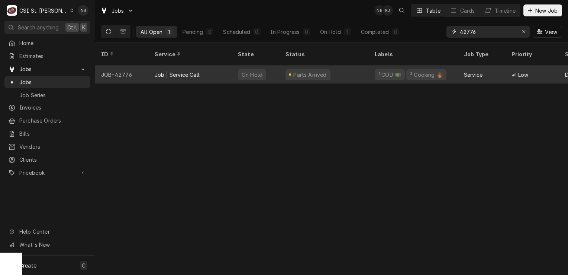
type input "42776"
click at [356, 69] on div "Parts Arrived" at bounding box center [324, 74] width 89 height 18
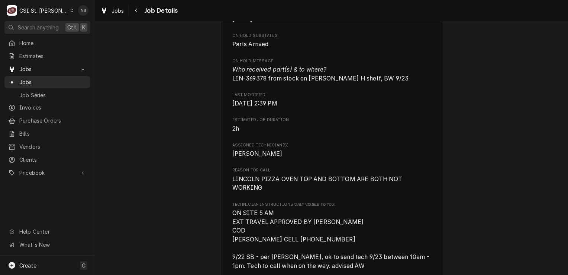
scroll to position [632, 0]
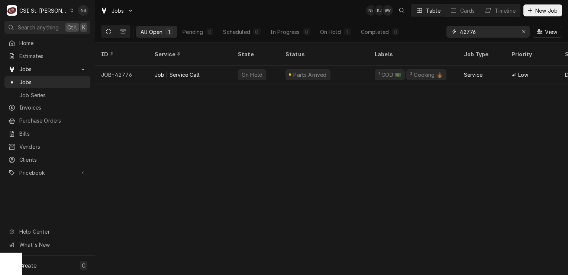
click at [484, 33] on input "42776" at bounding box center [488, 32] width 56 height 12
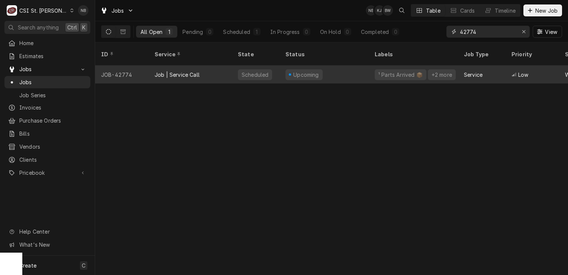
type input "42774"
click at [341, 68] on div "Upcoming" at bounding box center [324, 74] width 89 height 18
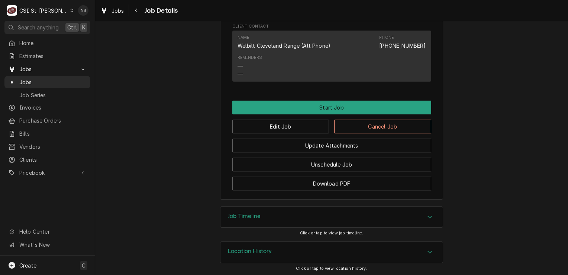
scroll to position [807, 0]
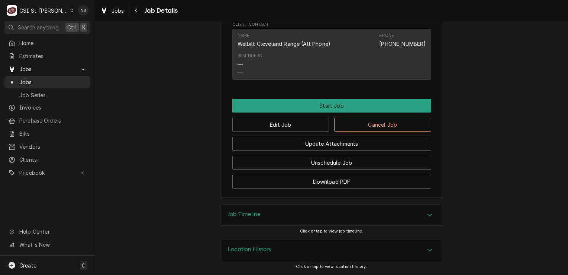
click at [352, 214] on div "Job Timeline" at bounding box center [332, 215] width 222 height 21
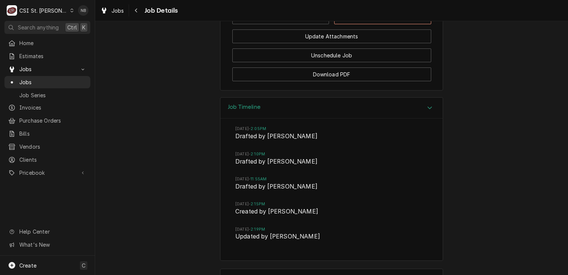
scroll to position [942, 0]
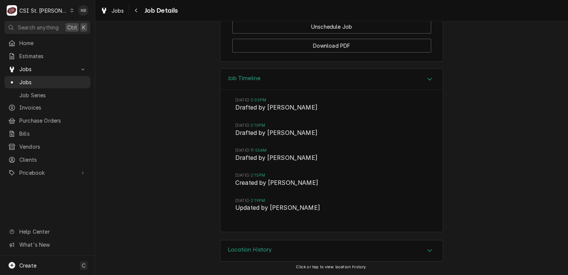
click at [369, 78] on div "Job Timeline" at bounding box center [332, 79] width 222 height 21
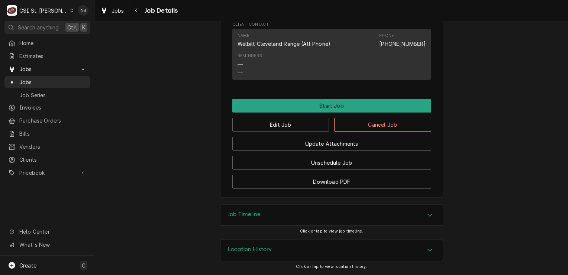
scroll to position [807, 0]
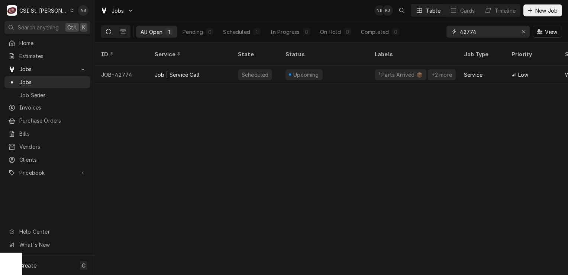
drag, startPoint x: 487, startPoint y: 32, endPoint x: 467, endPoint y: 34, distance: 20.5
click at [467, 34] on input "42774" at bounding box center [488, 32] width 56 height 12
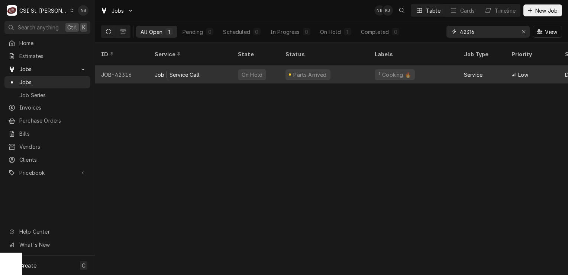
type input "42316"
click at [354, 66] on div "Parts Arrived" at bounding box center [324, 74] width 89 height 18
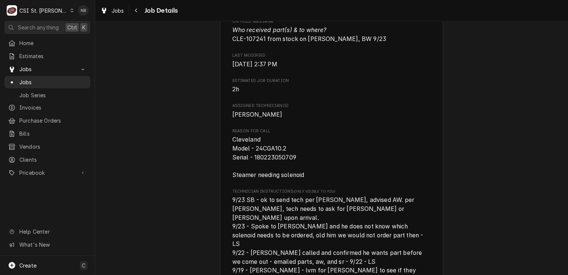
scroll to position [595, 0]
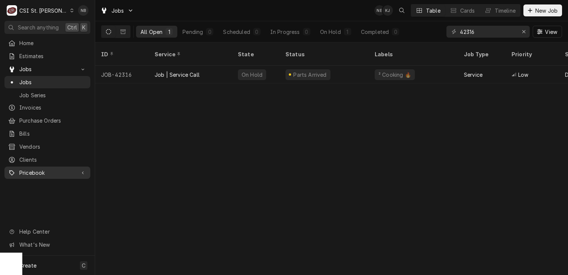
click at [58, 169] on span "Pricebook" at bounding box center [47, 173] width 56 height 8
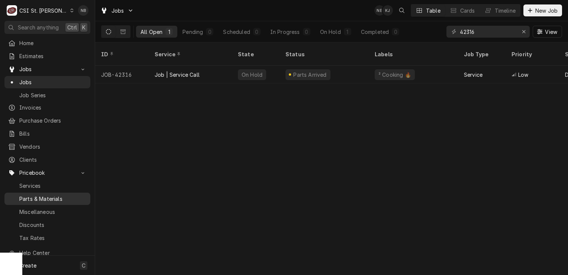
click at [59, 195] on span "Parts & Materials" at bounding box center [52, 199] width 67 height 8
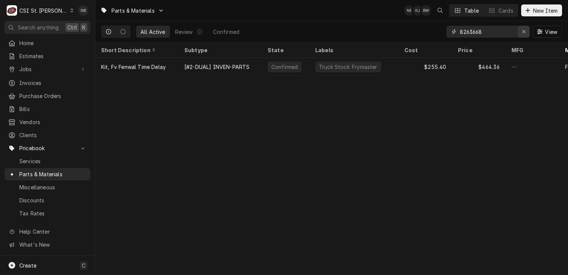
click at [525, 33] on icon "Erase input" at bounding box center [524, 31] width 4 height 5
click at [501, 35] on input "Dynamic Content Wrapper" at bounding box center [495, 32] width 70 height 12
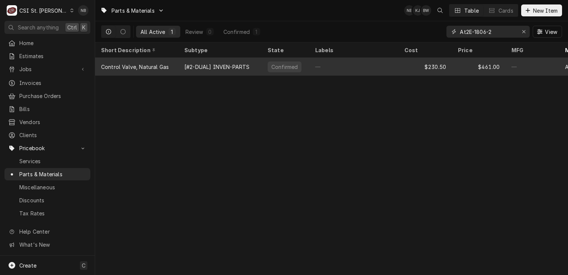
type input "At2E-1806-2"
click at [379, 71] on div "—" at bounding box center [354, 67] width 89 height 18
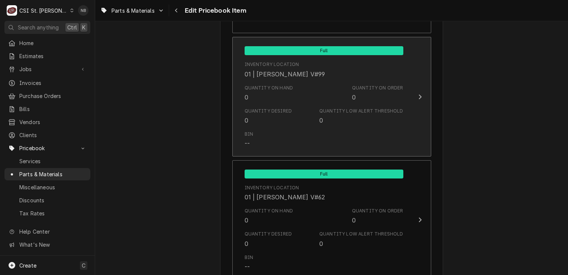
scroll to position [2604, 0]
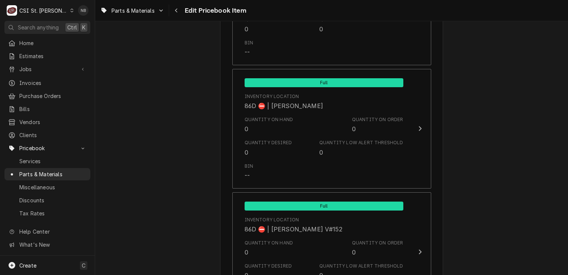
scroll to position [6416, 0]
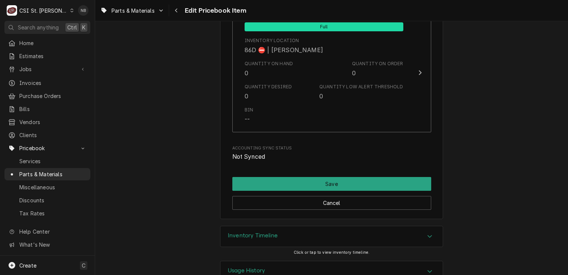
click at [379, 226] on div "Inventory Timeline" at bounding box center [332, 236] width 222 height 21
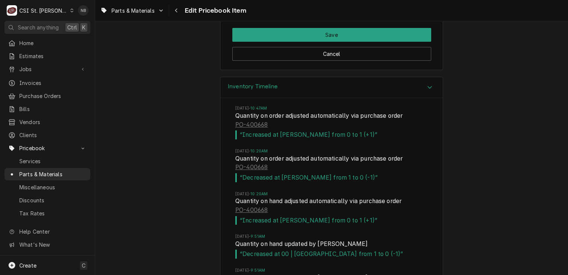
scroll to position [6613, 0]
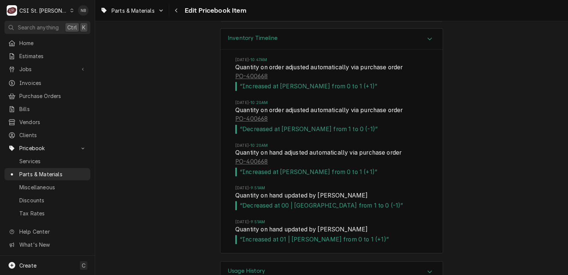
click at [374, 261] on div "Usage History" at bounding box center [332, 271] width 222 height 21
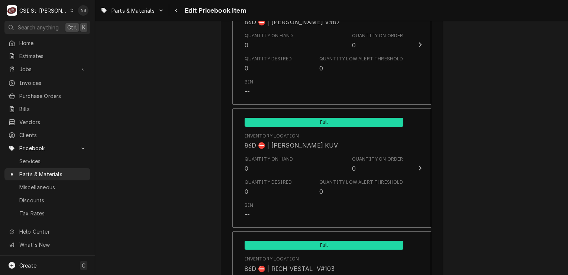
scroll to position [5752, 0]
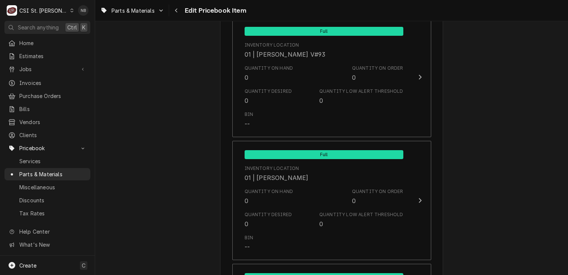
scroll to position [0, 0]
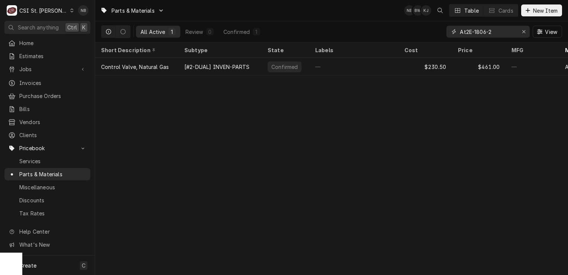
click at [485, 31] on input "At2E-1806-2" at bounding box center [488, 32] width 56 height 12
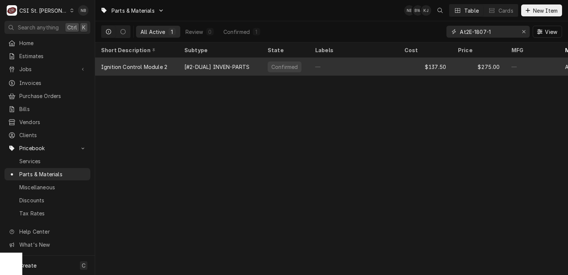
type input "At2E-1807-1"
click at [342, 66] on div "—" at bounding box center [354, 67] width 89 height 18
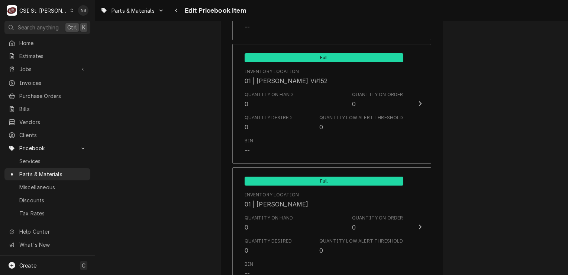
scroll to position [1339, 0]
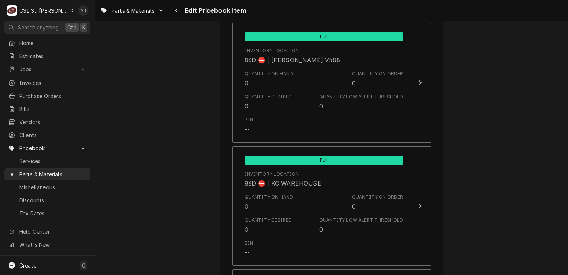
scroll to position [6400, 0]
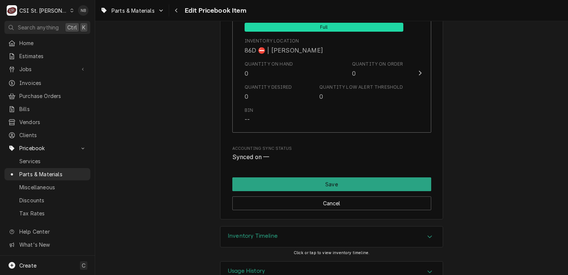
click at [396, 226] on div "Inventory Timeline" at bounding box center [332, 236] width 222 height 21
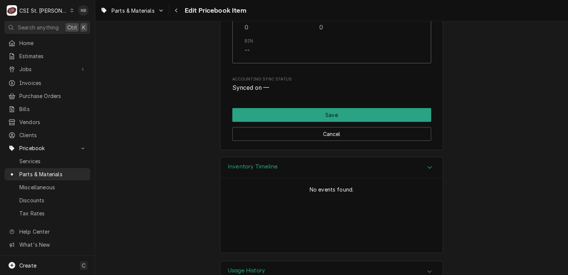
click at [372, 157] on div "Inventory Timeline" at bounding box center [332, 167] width 222 height 21
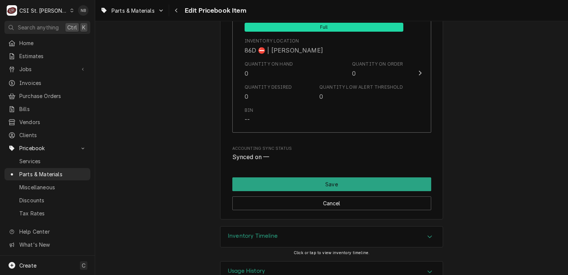
click at [390, 261] on div "Usage History" at bounding box center [332, 271] width 222 height 21
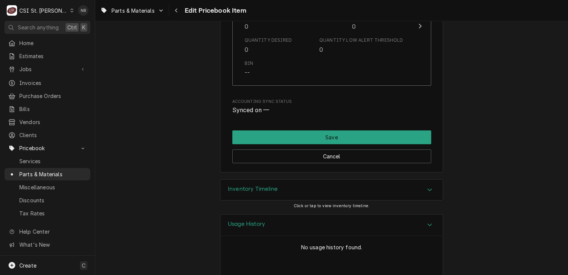
scroll to position [6470, 0]
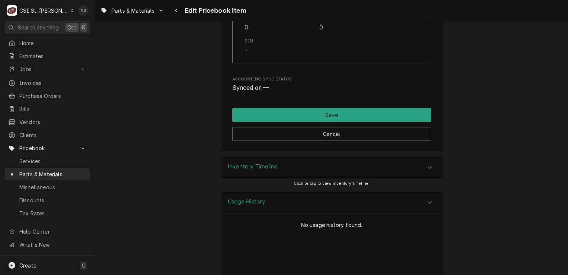
click at [408, 192] on div "Usage History" at bounding box center [332, 202] width 222 height 21
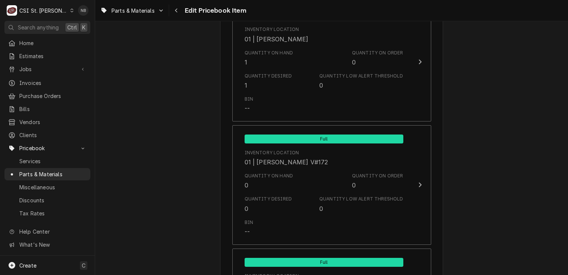
scroll to position [2978, 0]
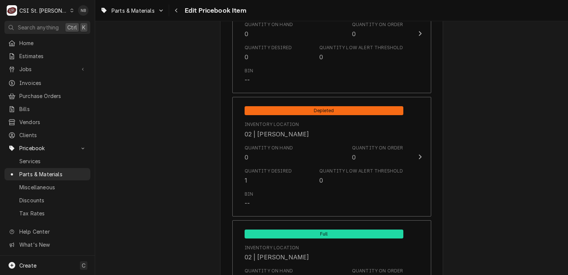
scroll to position [3462, 0]
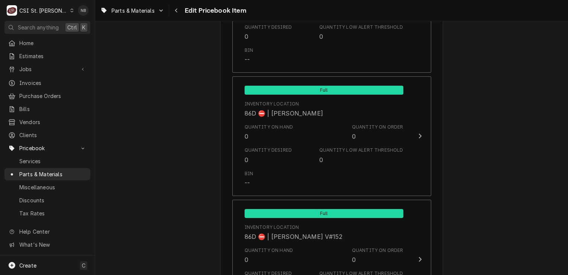
scroll to position [6400, 0]
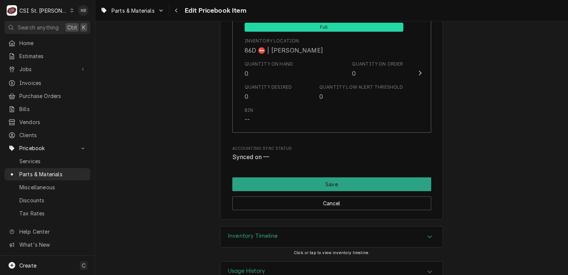
click at [304, 226] on div "Inventory Timeline" at bounding box center [332, 236] width 222 height 21
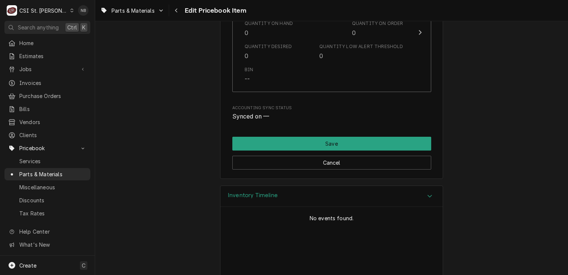
scroll to position [6470, 0]
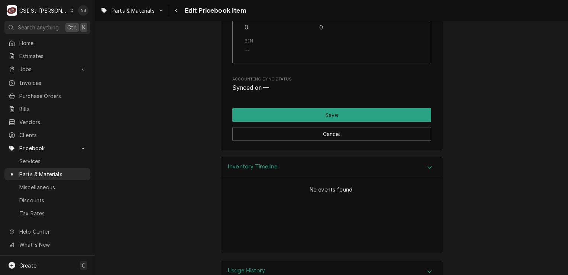
click at [307, 261] on div "Usage History" at bounding box center [332, 271] width 222 height 21
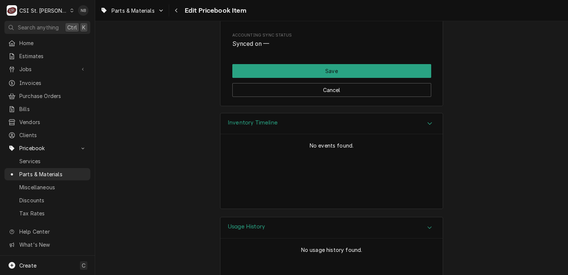
scroll to position [6538, 0]
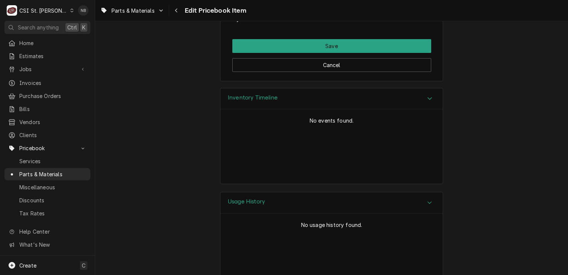
click at [522, 224] on div "Usage History No usage history found." at bounding box center [331, 244] width 473 height 104
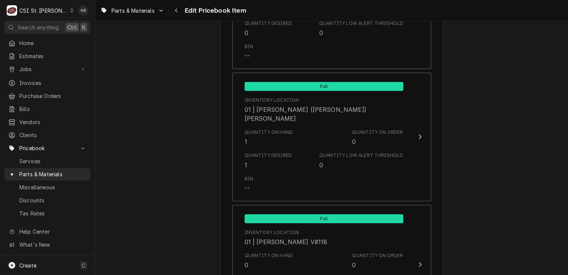
scroll to position [2074, 0]
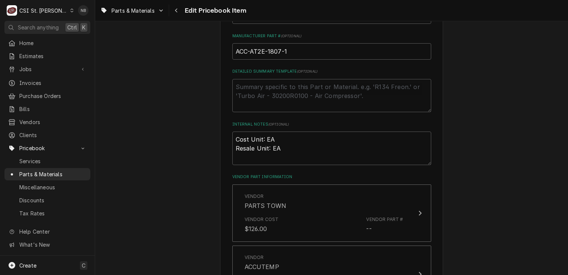
scroll to position [0, 0]
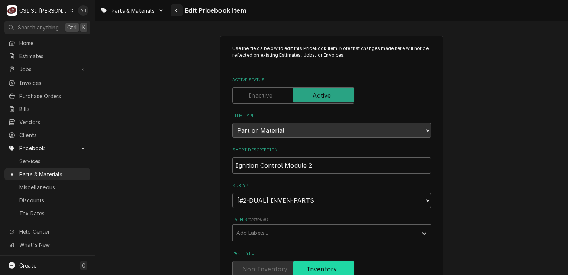
click at [177, 10] on icon "Navigate back" at bounding box center [176, 10] width 3 height 5
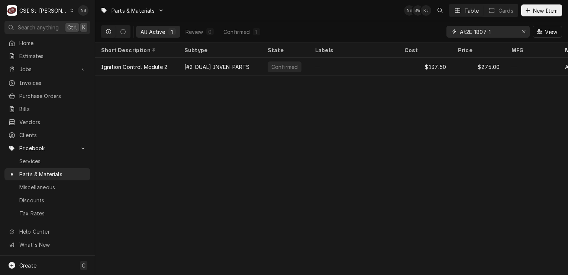
click at [484, 32] on input "At2E-1807-1" at bounding box center [488, 32] width 56 height 12
drag, startPoint x: 487, startPoint y: 33, endPoint x: 476, endPoint y: 34, distance: 11.2
click at [476, 34] on input "At2E-1807-1" at bounding box center [488, 32] width 56 height 12
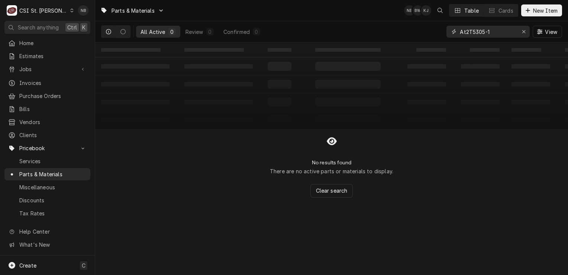
click at [471, 34] on input "At2T5305-1" at bounding box center [488, 32] width 56 height 12
click at [466, 31] on input "At2T-5305-1" at bounding box center [488, 32] width 56 height 12
click at [484, 34] on input "AT2T-5305-1" at bounding box center [488, 32] width 56 height 12
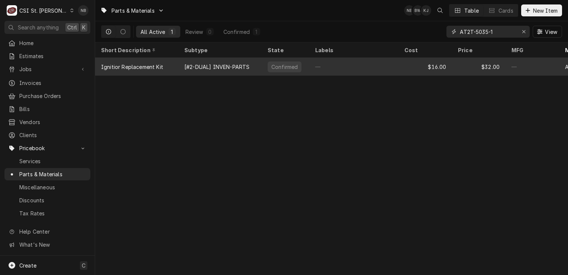
type input "AT2T-5035-1"
click at [410, 71] on div "$16.00" at bounding box center [426, 67] width 54 height 18
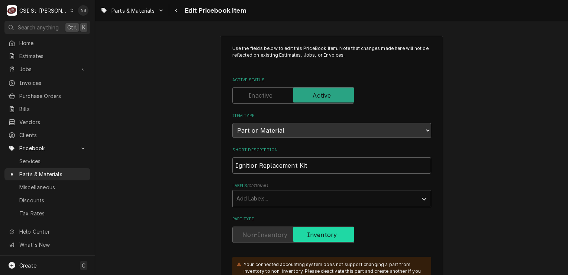
type textarea "x"
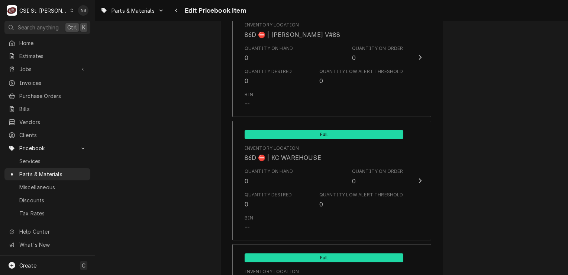
scroll to position [6339, 0]
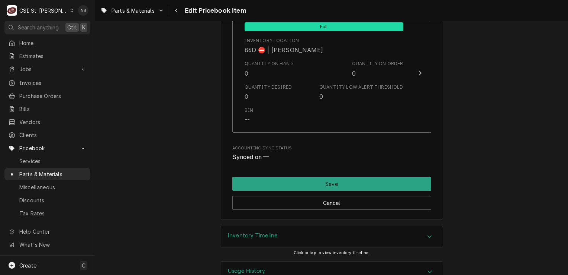
click at [414, 226] on div "Inventory Timeline" at bounding box center [332, 236] width 222 height 21
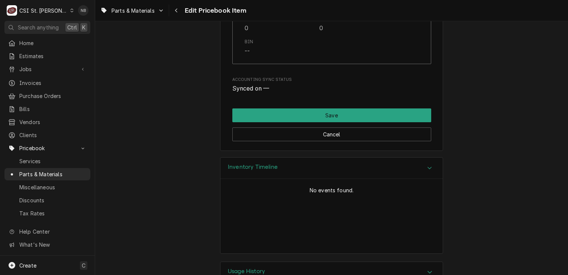
scroll to position [6409, 0]
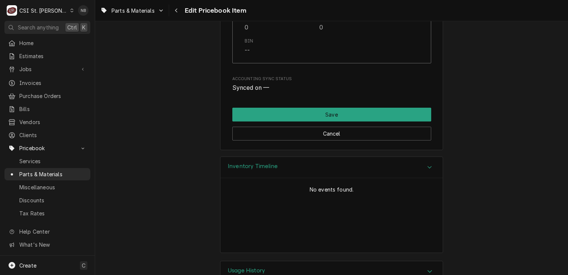
click at [410, 261] on div "Usage History" at bounding box center [332, 271] width 222 height 21
click at [482, 186] on div "Inventory Timeline No events found." at bounding box center [331, 208] width 473 height 104
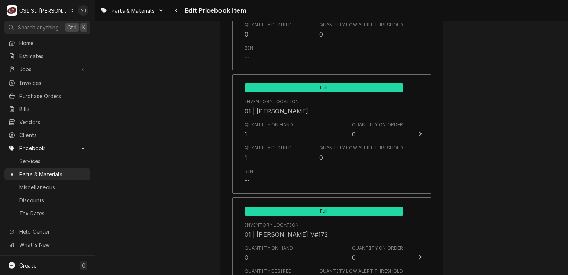
scroll to position [6477, 0]
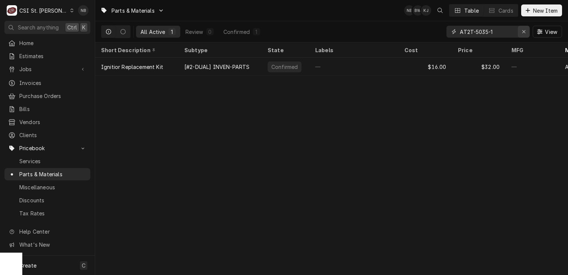
click at [524, 29] on icon "Erase input" at bounding box center [524, 31] width 4 height 5
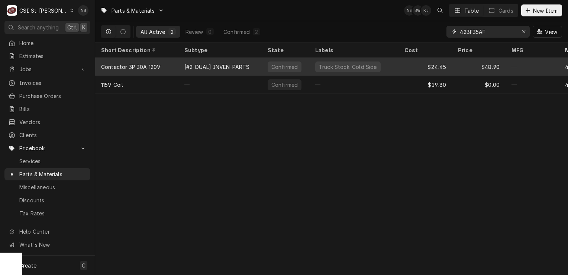
type input "42BF35AF"
click at [408, 69] on div "$24.45" at bounding box center [426, 67] width 54 height 18
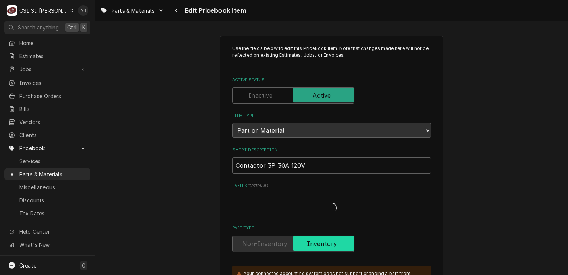
type textarea "x"
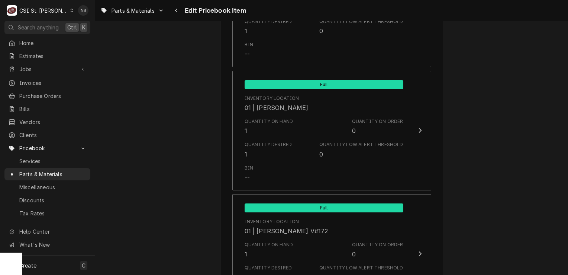
scroll to position [2976, 0]
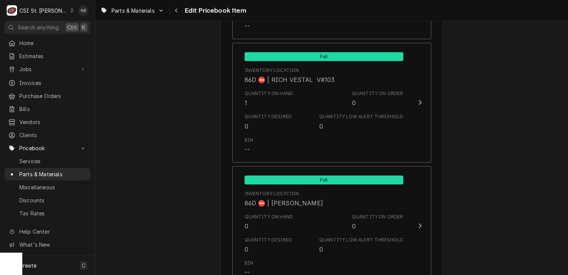
scroll to position [6355, 0]
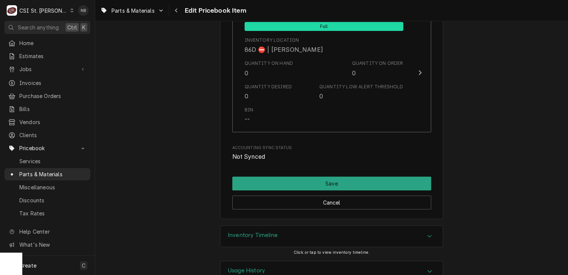
click at [406, 225] on div "Inventory Timeline" at bounding box center [332, 235] width 222 height 21
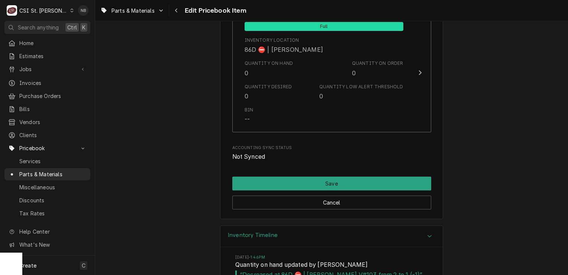
scroll to position [6458, 0]
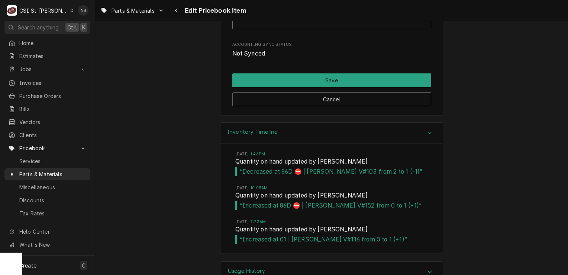
click at [391, 122] on div "Inventory Timeline" at bounding box center [332, 132] width 222 height 21
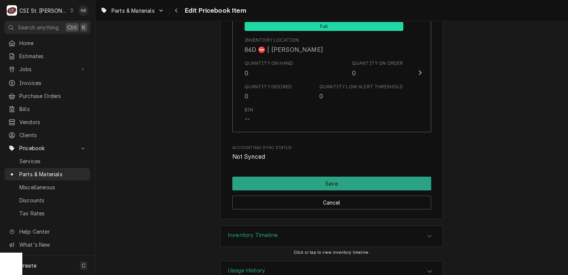
click at [381, 261] on div "Usage History" at bounding box center [332, 271] width 222 height 21
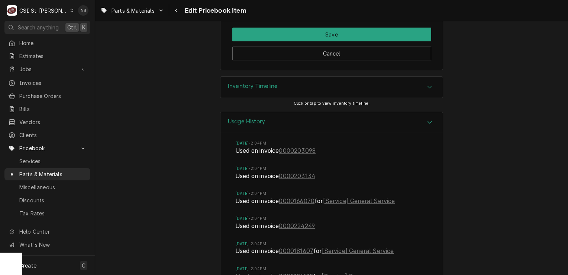
scroll to position [6541, 0]
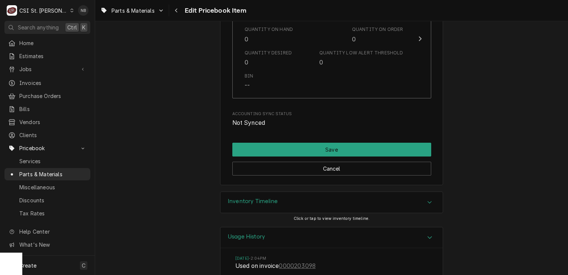
click at [373, 227] on div "Usage History" at bounding box center [332, 237] width 222 height 21
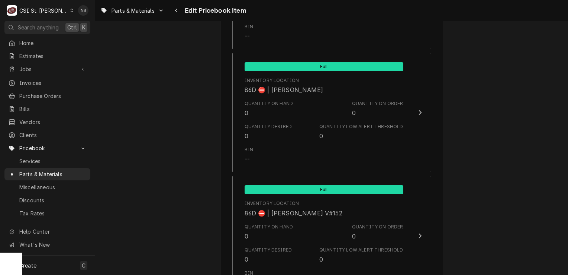
scroll to position [5983, 0]
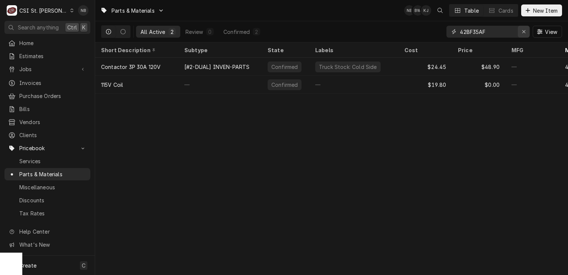
click at [525, 35] on div "Erase input" at bounding box center [523, 31] width 7 height 7
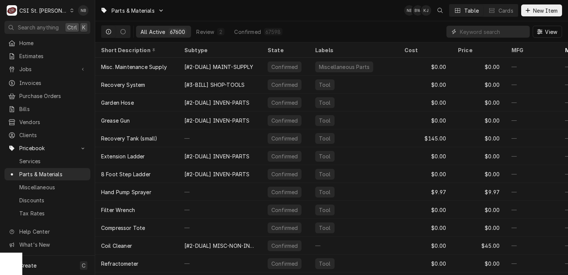
click at [489, 36] on input "Dynamic Content Wrapper" at bounding box center [493, 32] width 66 height 12
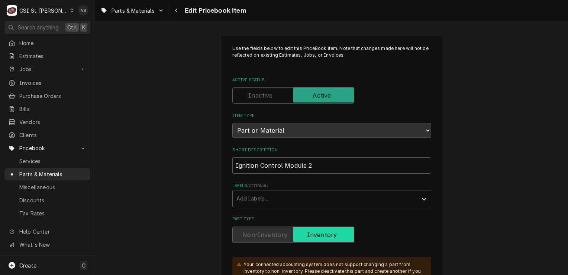
type textarea "x"
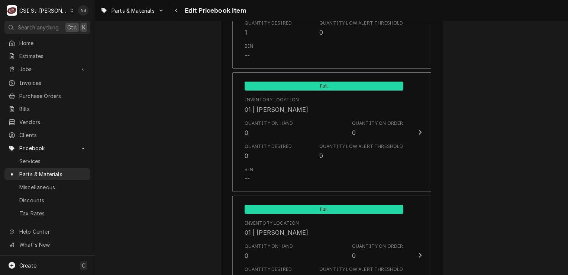
scroll to position [1153, 0]
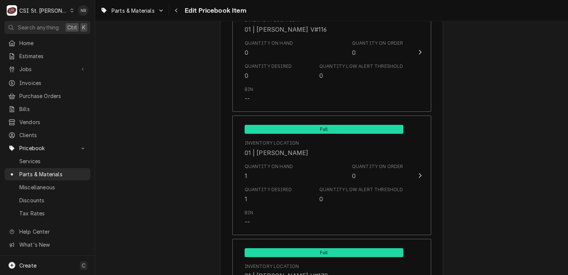
scroll to position [2939, 0]
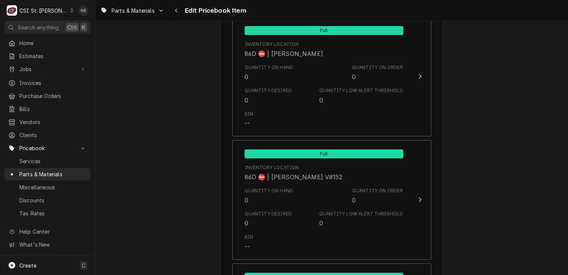
scroll to position [6400, 0]
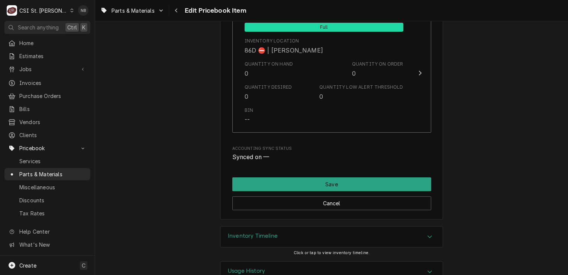
click at [361, 261] on div "Usage History" at bounding box center [332, 271] width 222 height 21
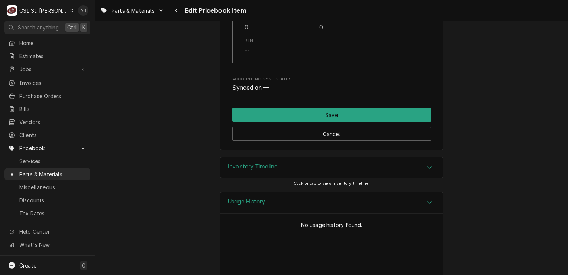
click at [394, 192] on div "Usage History" at bounding box center [332, 202] width 222 height 21
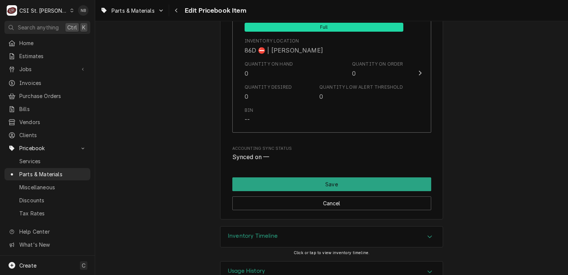
click at [378, 226] on div "Inventory Timeline" at bounding box center [332, 236] width 222 height 21
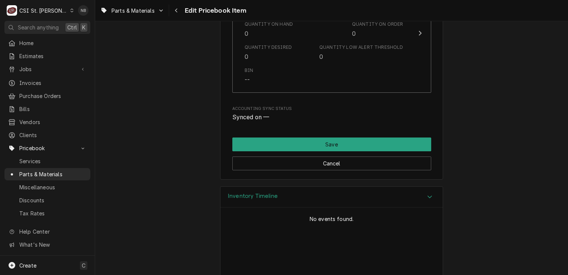
scroll to position [6470, 0]
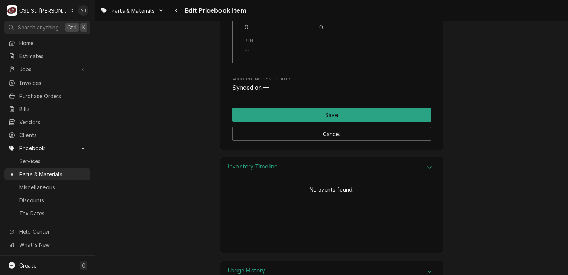
click at [383, 157] on div "Inventory Timeline" at bounding box center [332, 167] width 222 height 21
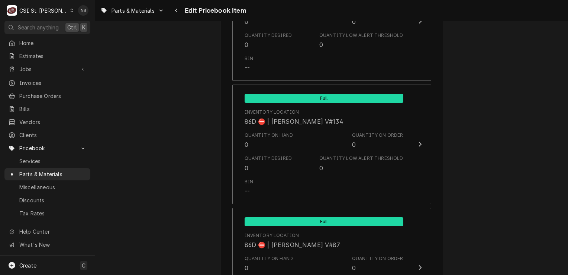
scroll to position [5545, 0]
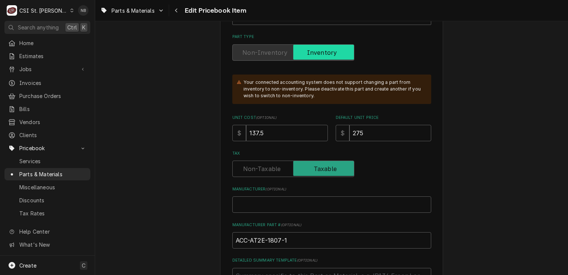
scroll to position [298, 0]
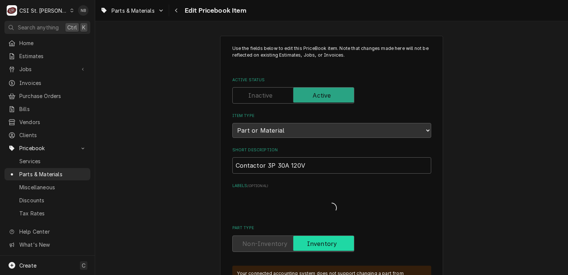
type textarea "x"
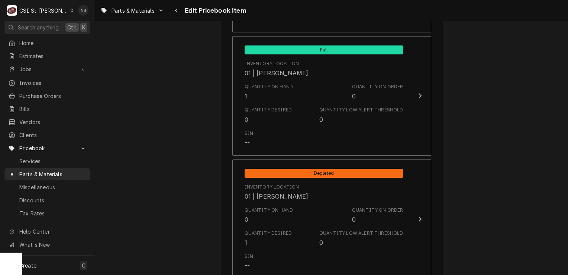
scroll to position [1079, 0]
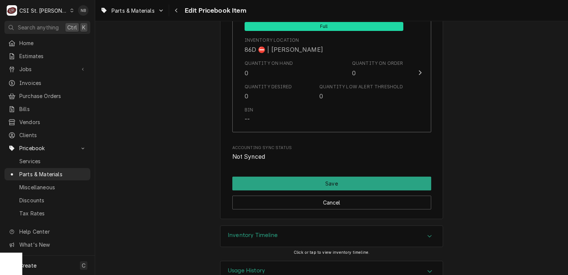
click at [404, 225] on div "Inventory Timeline" at bounding box center [332, 235] width 222 height 21
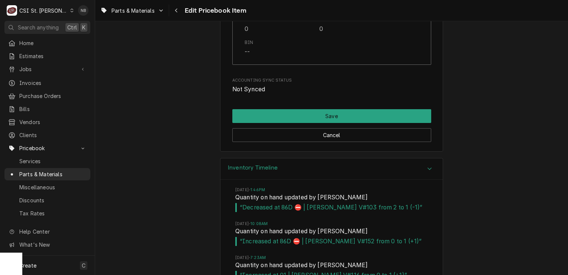
scroll to position [6458, 0]
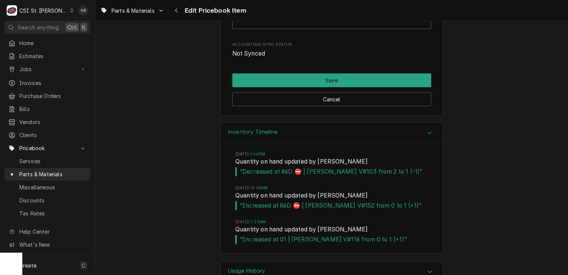
click at [394, 122] on div "Inventory Timeline" at bounding box center [332, 132] width 222 height 21
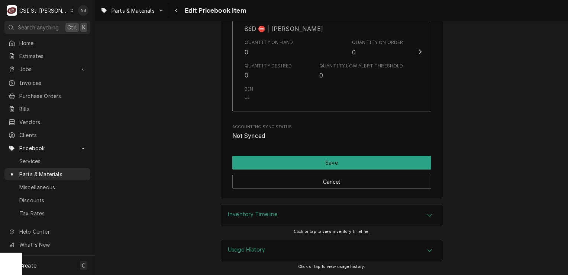
scroll to position [6355, 0]
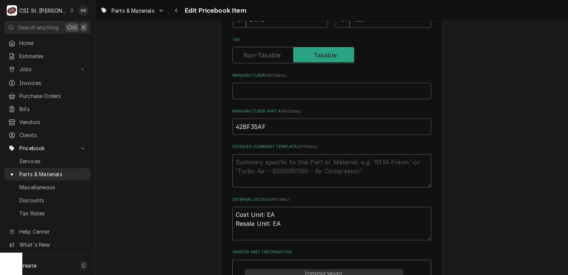
scroll to position [0, 0]
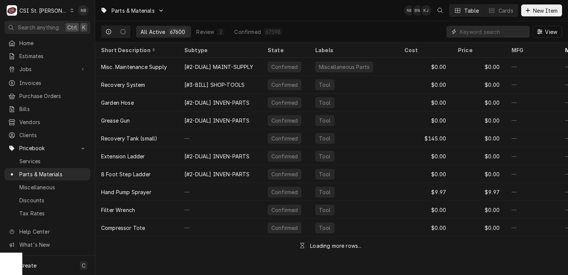
click at [471, 30] on input "Dynamic Content Wrapper" at bounding box center [493, 32] width 66 height 12
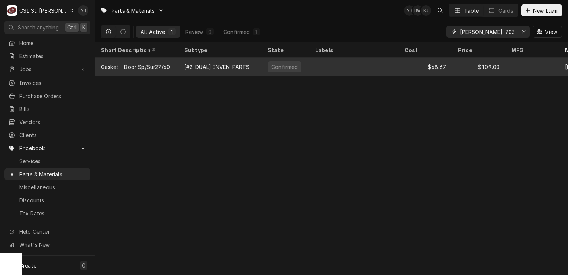
type input "BEV-703-963D-02"
click at [228, 68] on div "[#2-DUAL] INVEN-PARTS" at bounding box center [217, 67] width 65 height 8
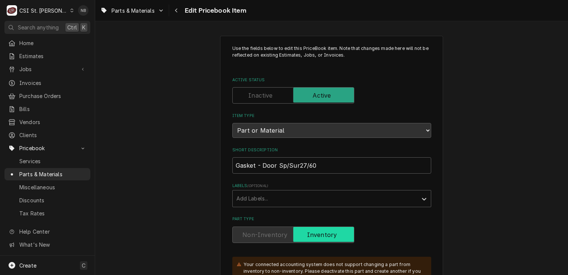
type textarea "x"
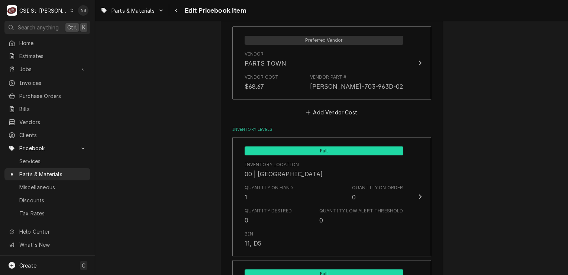
scroll to position [595, 0]
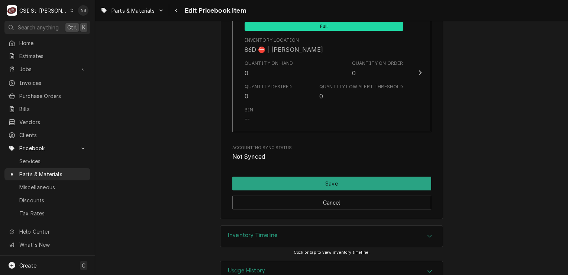
click at [387, 225] on div "Inventory Timeline" at bounding box center [332, 235] width 222 height 21
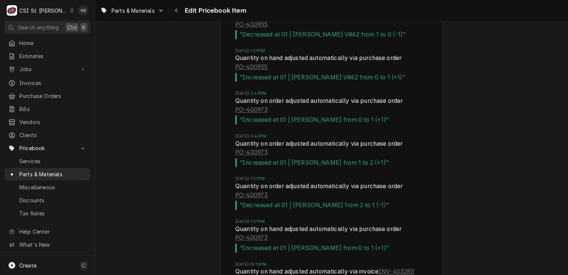
scroll to position [6919, 0]
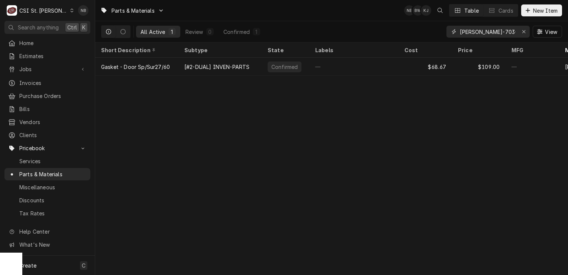
drag, startPoint x: 509, startPoint y: 27, endPoint x: 376, endPoint y: 26, distance: 132.1
click at [414, 25] on div "All Active 1 Review 0 Confirmed 1 [PERSON_NAME]-703-963D-02 View" at bounding box center [331, 31] width 461 height 21
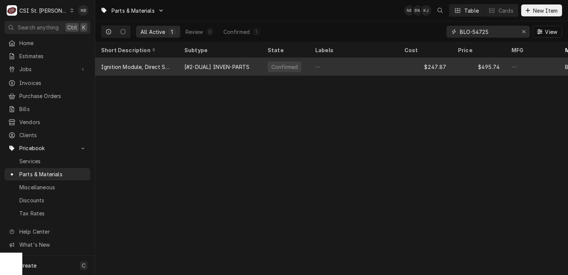
type input "BLO-54725"
click at [359, 70] on div "—" at bounding box center [354, 67] width 89 height 18
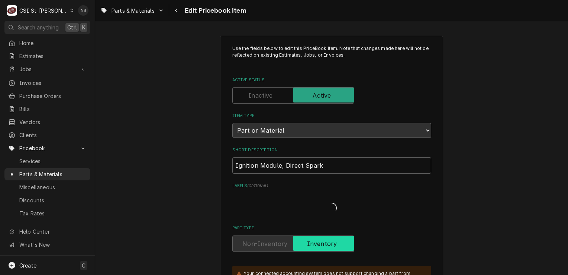
type textarea "x"
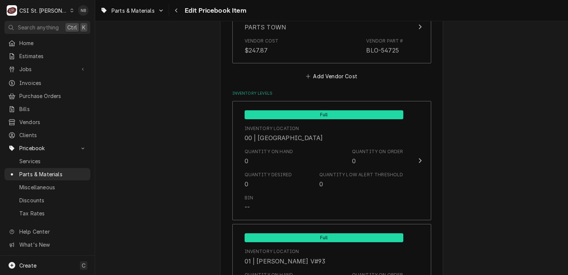
scroll to position [595, 0]
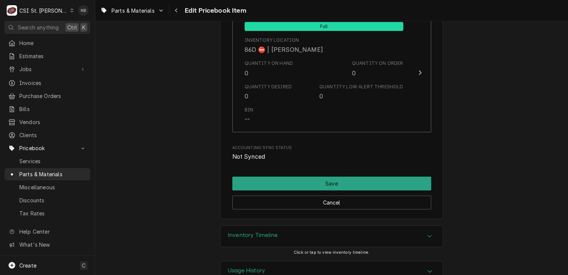
click at [419, 225] on div "Inventory Timeline" at bounding box center [332, 235] width 222 height 21
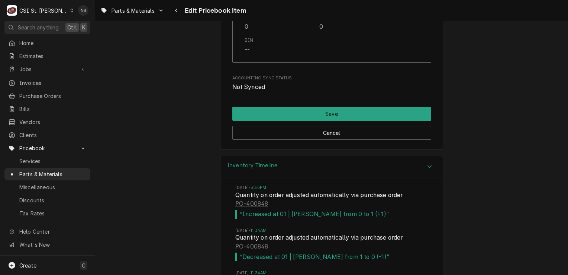
scroll to position [6467, 0]
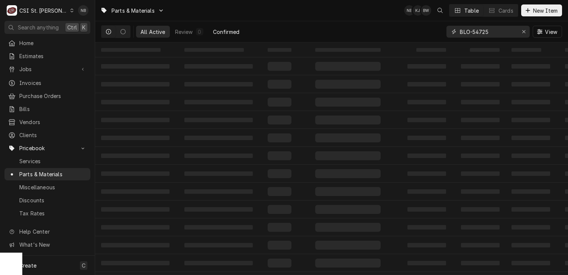
drag, startPoint x: 494, startPoint y: 33, endPoint x: 234, endPoint y: 36, distance: 260.4
click at [289, 28] on div "All Active Review 0 Confirmed BLO-54725 View" at bounding box center [331, 31] width 461 height 21
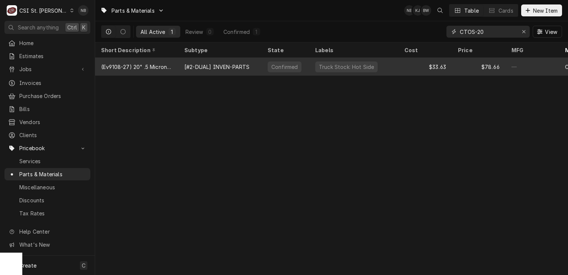
type input "CTOS-20"
click at [224, 63] on div "[#2-DUAL] INVEN-PARTS" at bounding box center [217, 67] width 65 height 8
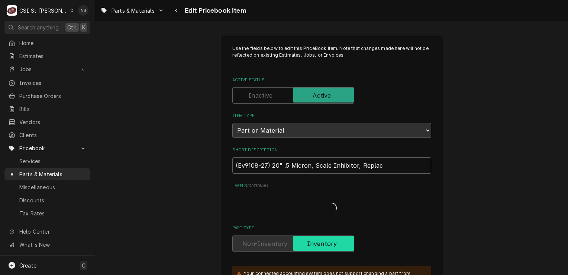
type textarea "x"
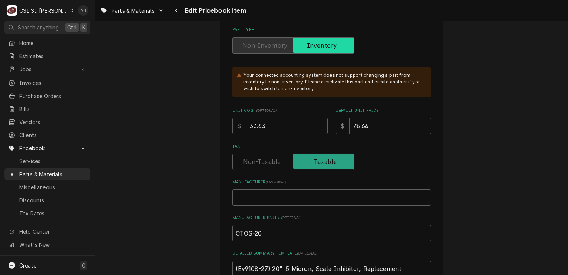
scroll to position [372, 0]
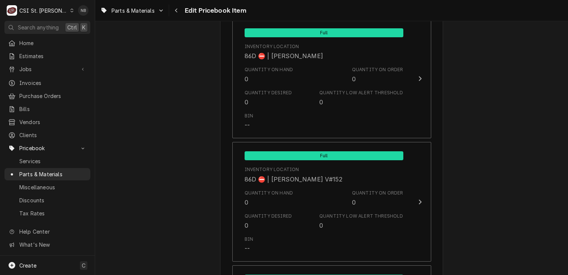
scroll to position [6355, 0]
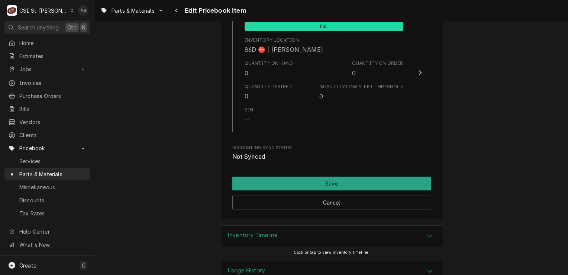
click at [334, 225] on div "Inventory Timeline" at bounding box center [332, 235] width 222 height 21
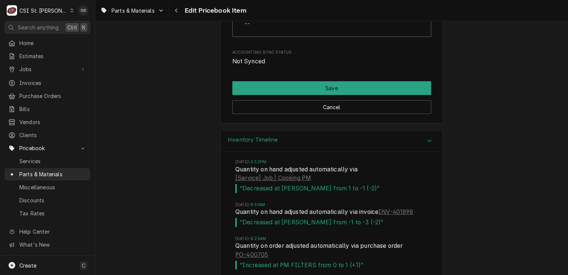
scroll to position [6406, 0]
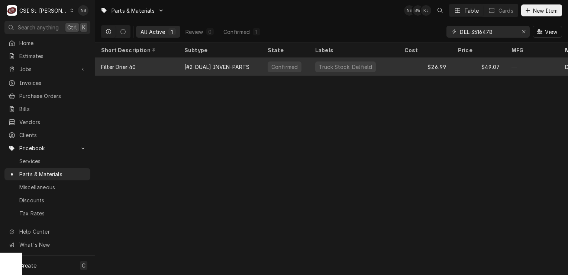
type input "DEL-3516478"
click at [334, 71] on div "Truck Stock: Delfield" at bounding box center [354, 67] width 89 height 18
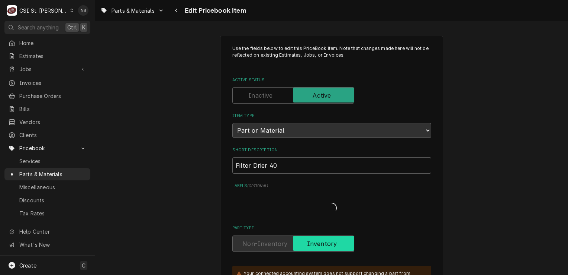
type textarea "x"
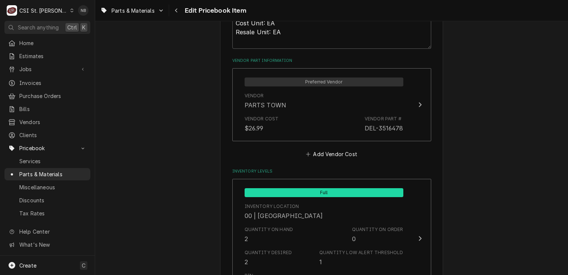
scroll to position [595, 0]
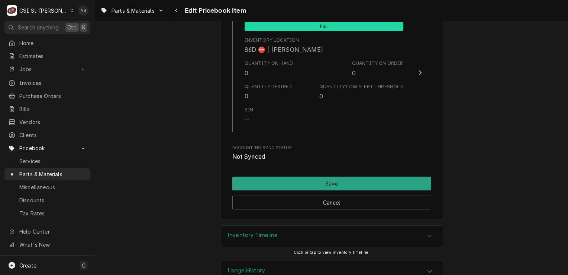
click at [399, 225] on div "Inventory Timeline" at bounding box center [332, 235] width 222 height 21
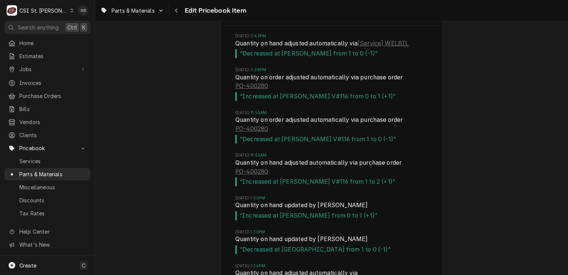
scroll to position [6502, 0]
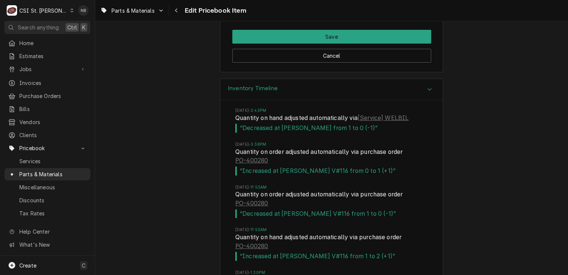
click at [362, 79] on div "Inventory Timeline" at bounding box center [332, 89] width 222 height 21
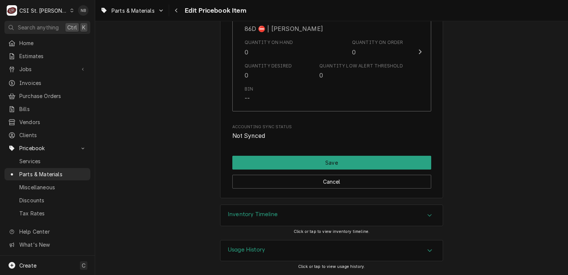
scroll to position [6355, 0]
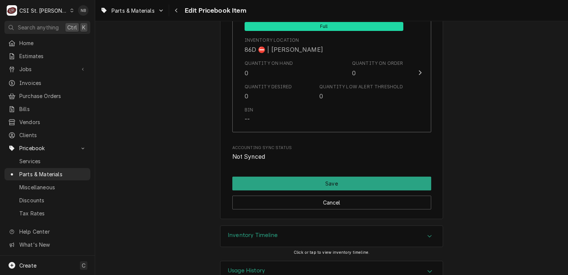
click at [386, 261] on div "Usage History" at bounding box center [332, 271] width 222 height 21
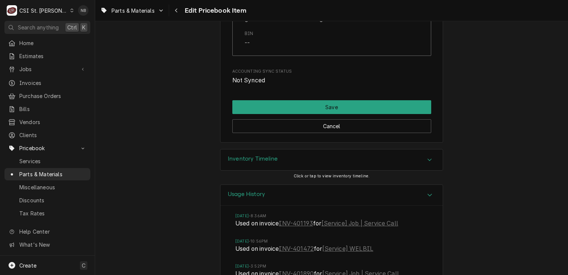
scroll to position [6432, 0]
click at [500, 202] on div "Usage History Mon, May 19, 2025 - 8:36AM Used on invoice INV-401193 for [Servic…" at bounding box center [331, 240] width 473 height 112
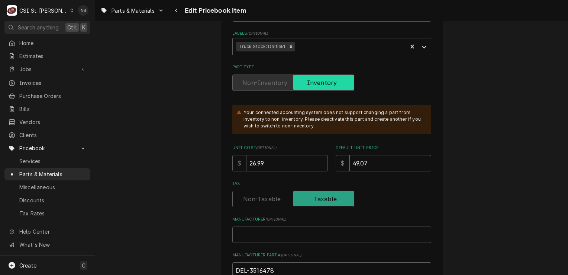
scroll to position [223, 0]
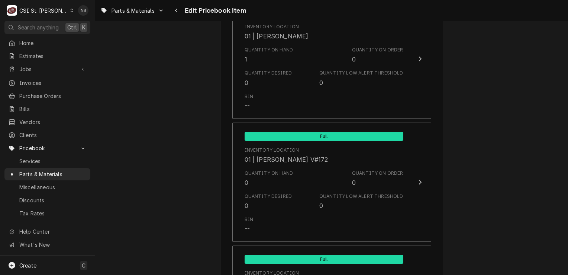
scroll to position [2898, 0]
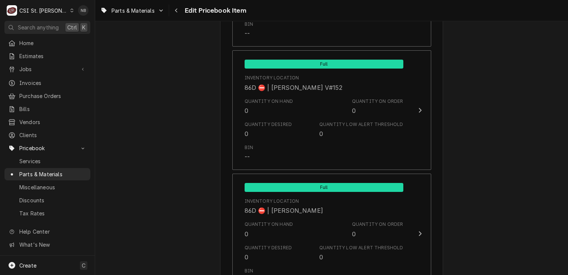
scroll to position [6432, 0]
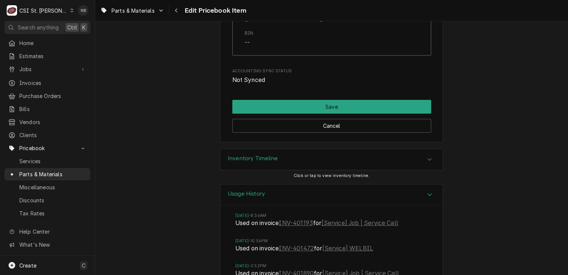
click at [416, 152] on div "Inventory Timeline Click or tap to view inventory timeline." at bounding box center [331, 165] width 223 height 35
click at [420, 149] on div "Inventory Timeline" at bounding box center [332, 159] width 222 height 21
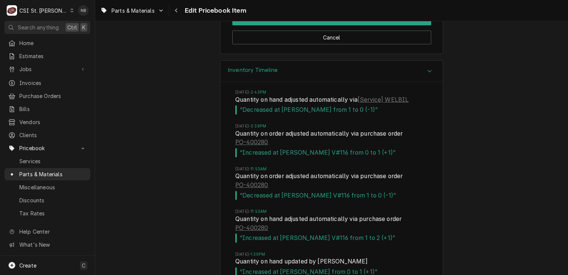
scroll to position [6581, 0]
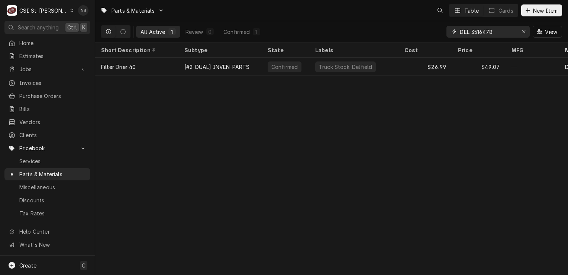
drag, startPoint x: 496, startPoint y: 31, endPoint x: 319, endPoint y: 13, distance: 178.0
click at [323, 13] on div "Parts & Materials Table Cards New Item All Active 1 Review 0 Confirmed 1 DEL-35…" at bounding box center [331, 21] width 473 height 42
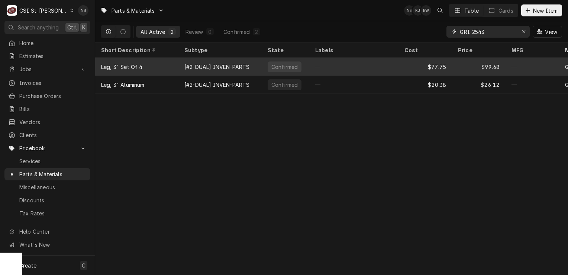
type input "GRI-2543"
click at [350, 66] on div "—" at bounding box center [354, 67] width 89 height 18
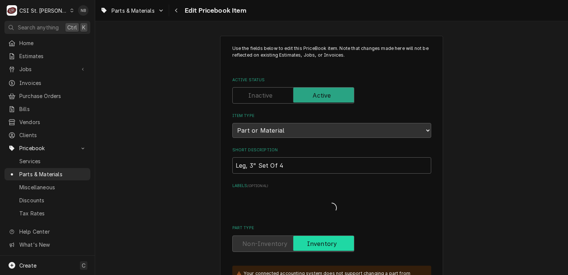
type textarea "x"
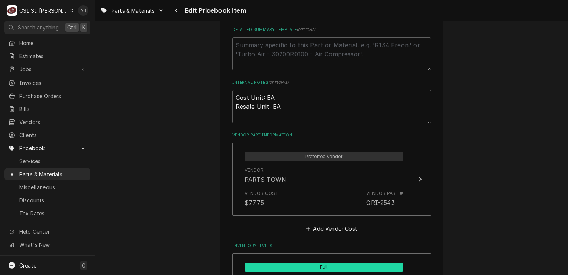
scroll to position [521, 0]
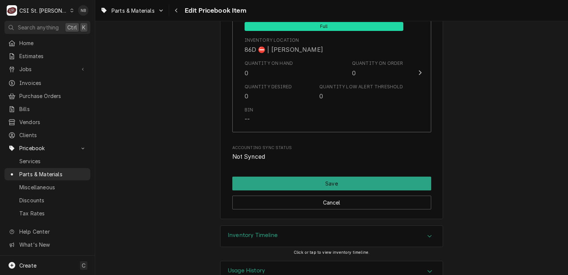
click at [372, 225] on div "Inventory Timeline" at bounding box center [332, 235] width 222 height 21
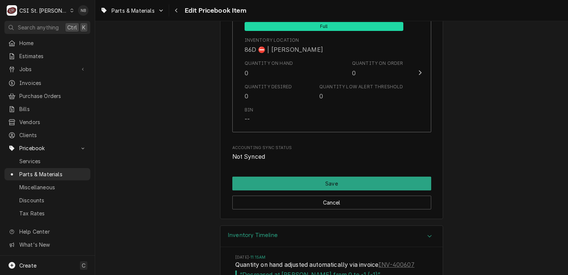
scroll to position [6425, 0]
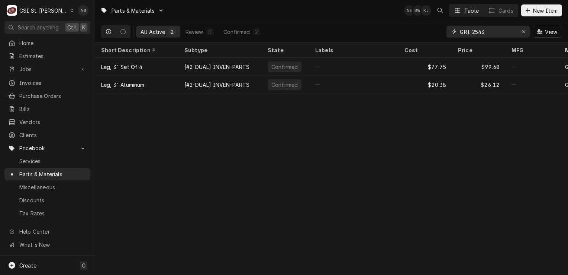
click at [494, 29] on input "GRI-2543" at bounding box center [488, 32] width 56 height 12
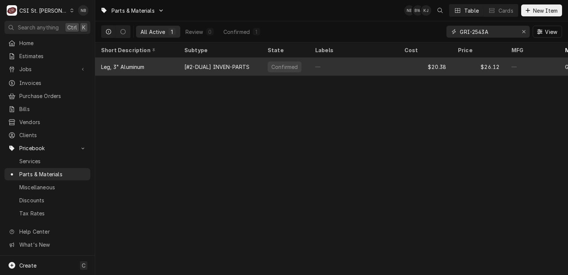
type input "GRI-2543A"
click at [335, 72] on div "—" at bounding box center [354, 67] width 89 height 18
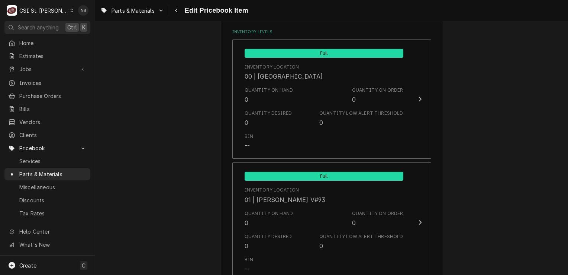
scroll to position [707, 0]
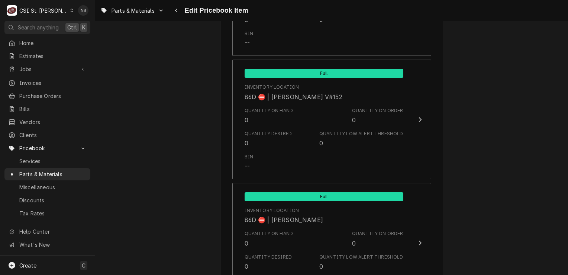
scroll to position [6355, 0]
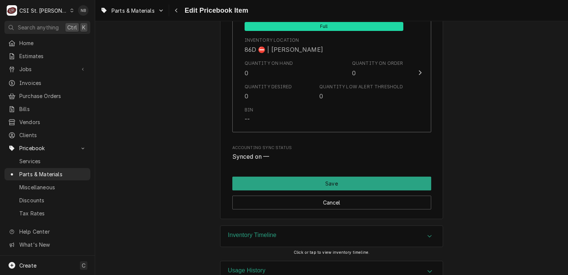
click at [392, 225] on div "Inventory Timeline" at bounding box center [332, 235] width 222 height 21
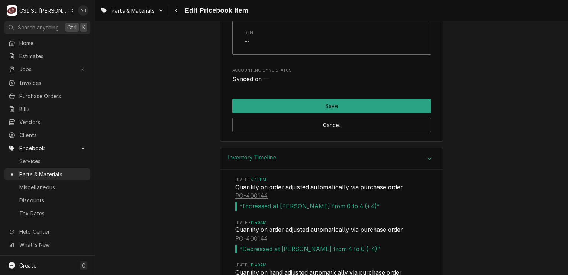
scroll to position [6485, 0]
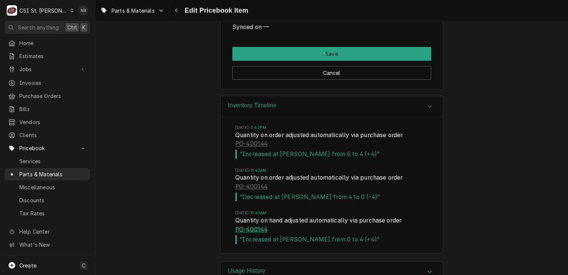
click at [251, 225] on link "PO-400144" at bounding box center [251, 229] width 32 height 9
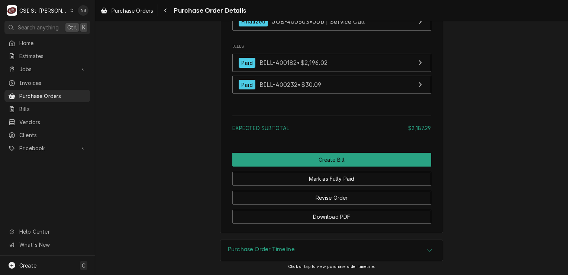
scroll to position [2106, 0]
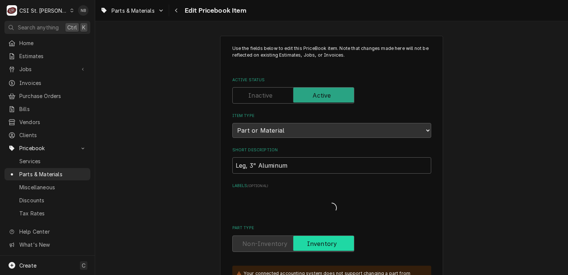
type textarea "x"
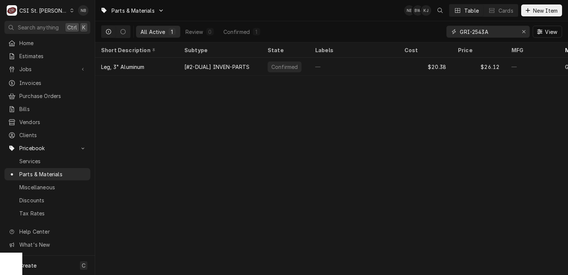
drag, startPoint x: 497, startPoint y: 33, endPoint x: 418, endPoint y: 27, distance: 79.1
click at [418, 26] on div "All Active 1 Review 0 Confirmed 1 GRI-2543A View" at bounding box center [331, 31] width 461 height 21
type input "HAT-R02.17.055.00"
click at [384, 71] on div "—" at bounding box center [354, 67] width 89 height 18
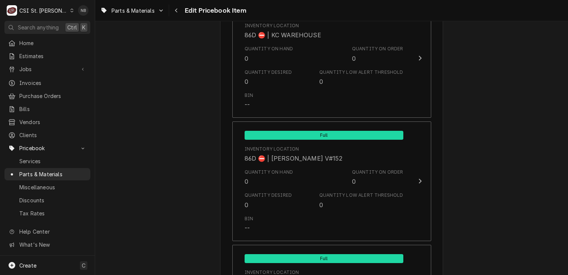
scroll to position [6355, 0]
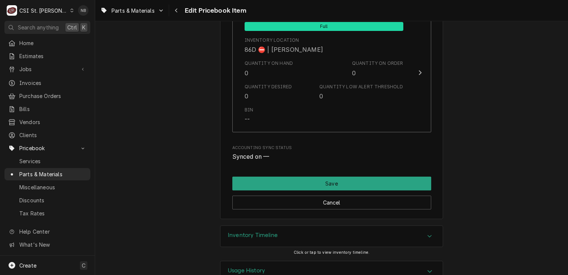
click at [411, 225] on div "Inventory Timeline" at bounding box center [332, 235] width 222 height 21
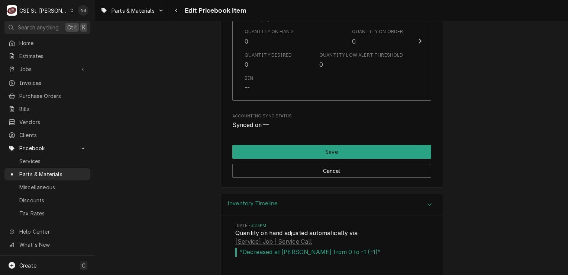
scroll to position [6424, 0]
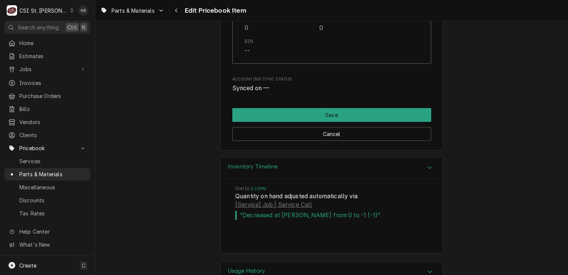
click at [391, 261] on div "Usage History" at bounding box center [332, 271] width 222 height 21
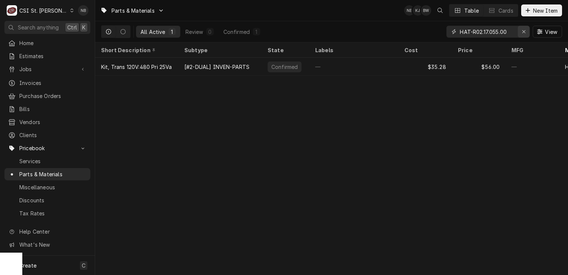
click at [524, 33] on icon "Erase input" at bounding box center [524, 31] width 4 height 5
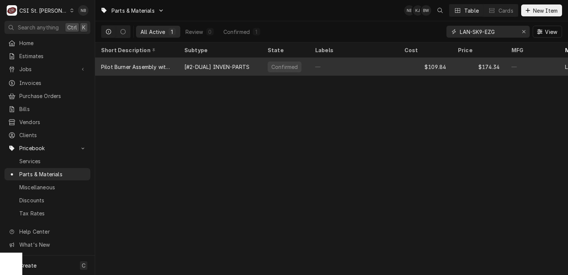
type input "LAN-SK9-EZG"
click at [343, 68] on div "—" at bounding box center [354, 67] width 89 height 18
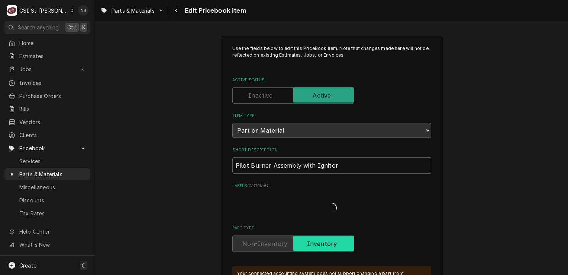
type textarea "x"
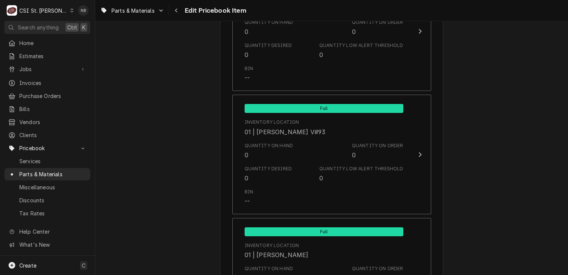
scroll to position [781, 0]
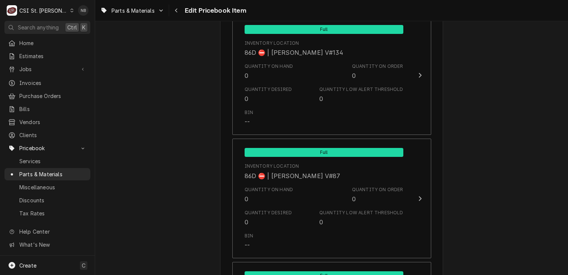
scroll to position [6355, 0]
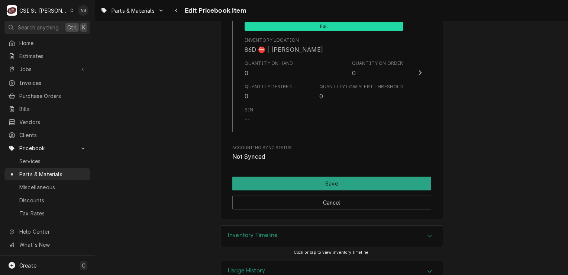
click at [402, 225] on div "Inventory Timeline" at bounding box center [332, 235] width 222 height 21
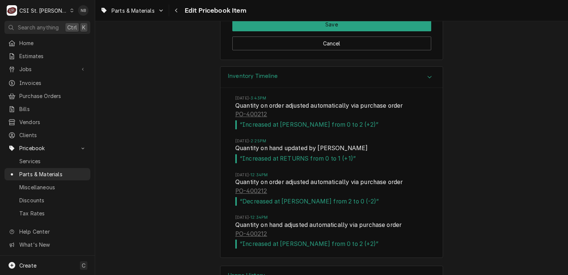
scroll to position [6519, 0]
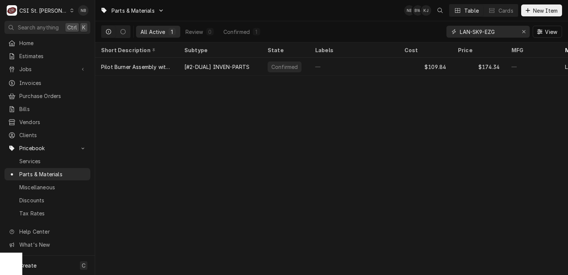
drag, startPoint x: 498, startPoint y: 32, endPoint x: 381, endPoint y: 27, distance: 117.3
click at [381, 27] on div "All Active 1 Review 0 Confirmed 1 LAN-SK9-EZG View" at bounding box center [331, 31] width 461 height 21
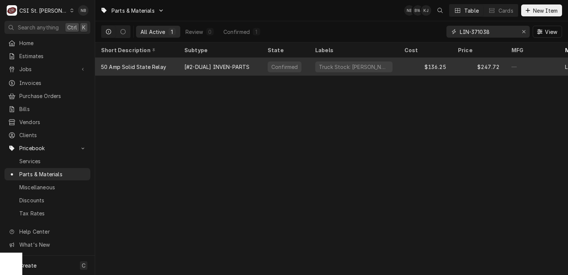
type input "LIN-371038"
click at [380, 69] on div "Truck Stock: Lincoln" at bounding box center [354, 67] width 89 height 18
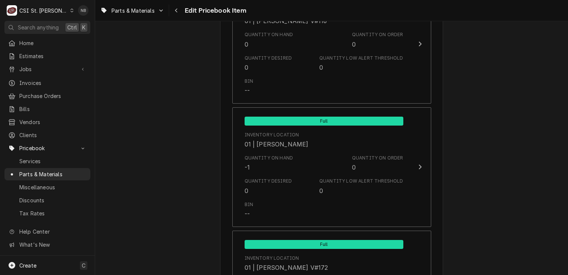
scroll to position [3013, 0]
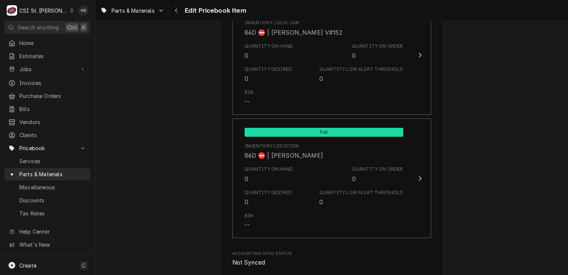
scroll to position [6355, 0]
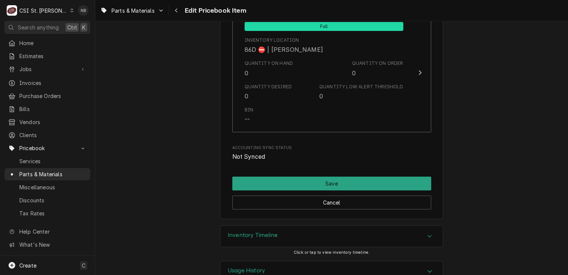
click at [384, 225] on div "Inventory Timeline" at bounding box center [332, 235] width 222 height 21
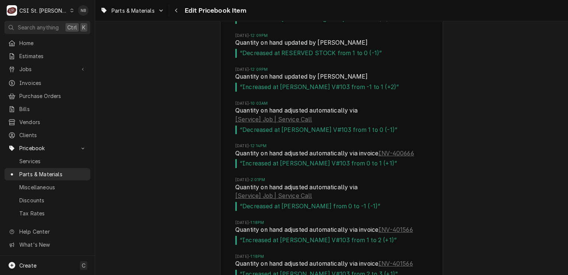
scroll to position [6726, 0]
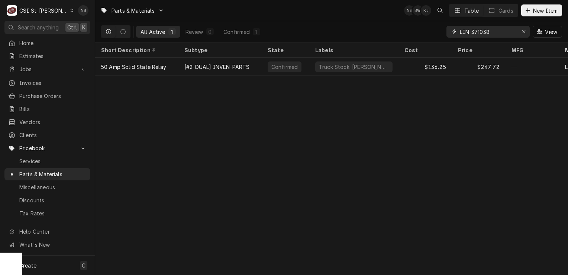
drag, startPoint x: 500, startPoint y: 33, endPoint x: 473, endPoint y: 36, distance: 26.5
click at [473, 36] on input "LIN-371038" at bounding box center [488, 32] width 56 height 12
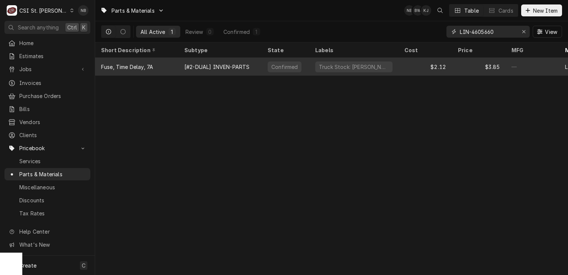
type input "LIN-4605660"
click at [401, 69] on div "$2.12" at bounding box center [426, 67] width 54 height 18
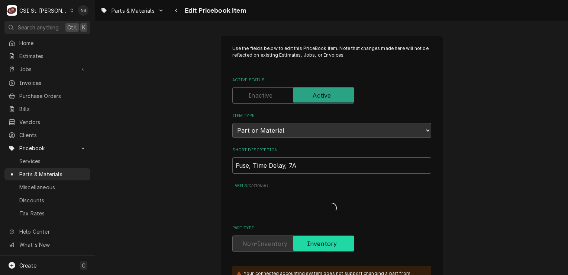
type textarea "x"
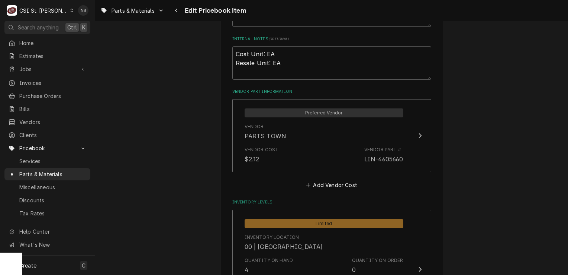
scroll to position [521, 0]
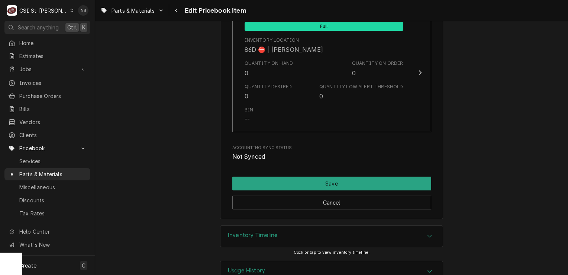
click at [387, 225] on div "Inventory Timeline" at bounding box center [332, 235] width 222 height 21
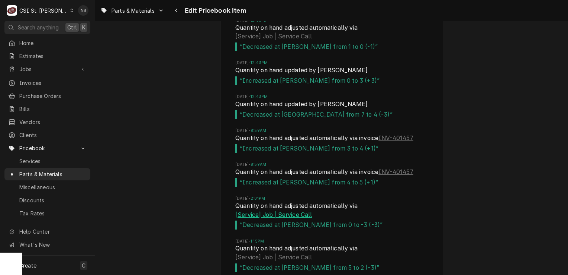
scroll to position [6756, 0]
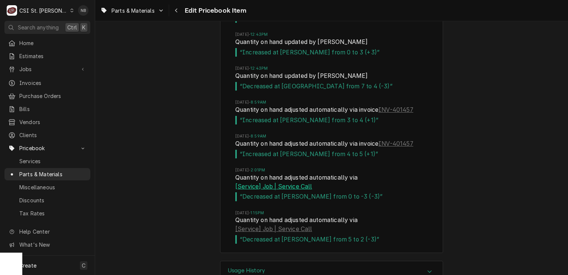
click at [286, 182] on link "[Service] Job | Service Call" at bounding box center [273, 186] width 77 height 9
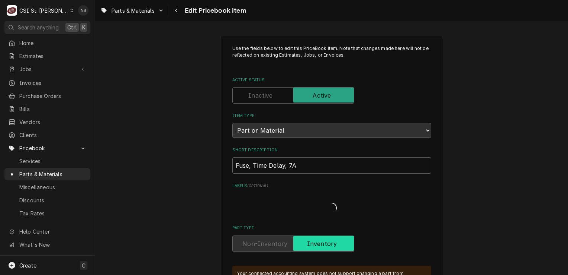
type textarea "x"
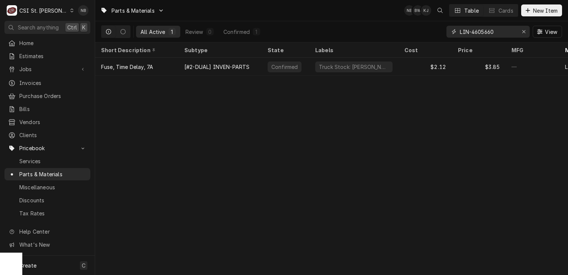
drag, startPoint x: 503, startPoint y: 34, endPoint x: 400, endPoint y: 25, distance: 103.1
click at [400, 25] on div "All Active 1 Review 0 Confirmed 1 LIN-4605660 View" at bounding box center [331, 31] width 461 height 21
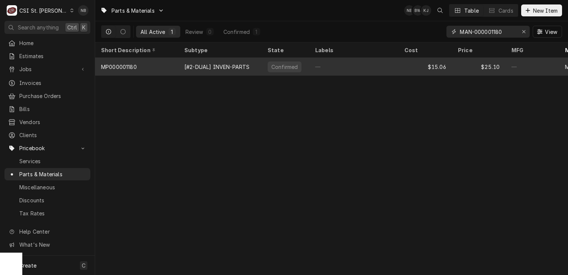
type input "MAN-000001180"
click at [331, 63] on div "—" at bounding box center [354, 67] width 89 height 18
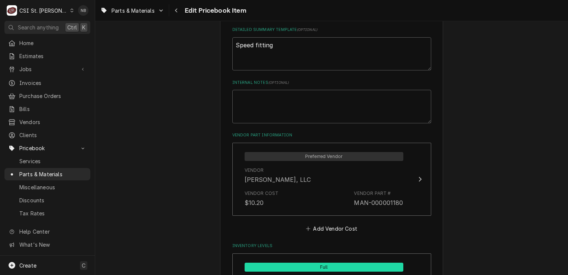
scroll to position [595, 0]
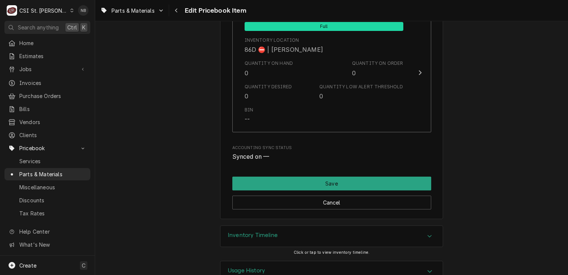
click at [375, 225] on div "Inventory Timeline" at bounding box center [332, 235] width 222 height 21
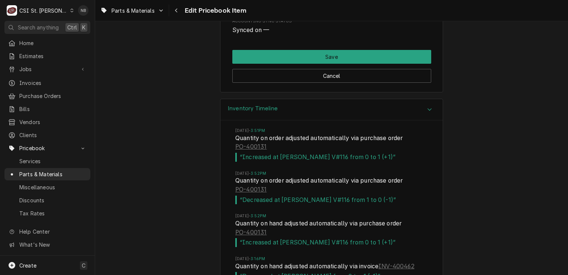
scroll to position [6504, 0]
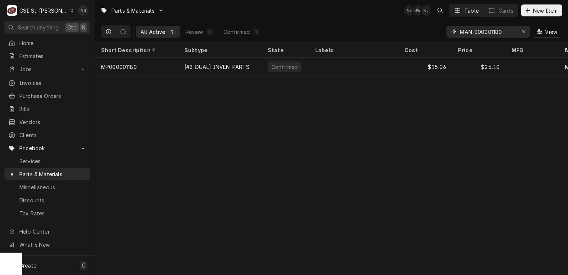
drag, startPoint x: 503, startPoint y: 34, endPoint x: 475, endPoint y: 33, distance: 27.5
click at [475, 33] on input "MAN-000001180" at bounding box center [488, 32] width 56 height 12
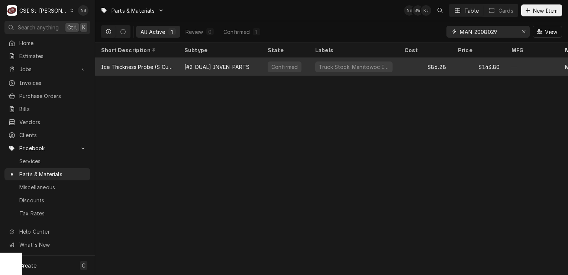
type input "MAN-2008029"
click at [274, 68] on div "Confirmed" at bounding box center [285, 67] width 28 height 8
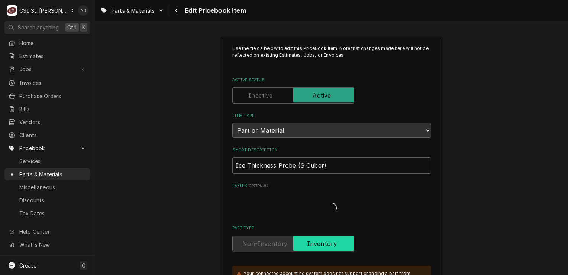
type textarea "x"
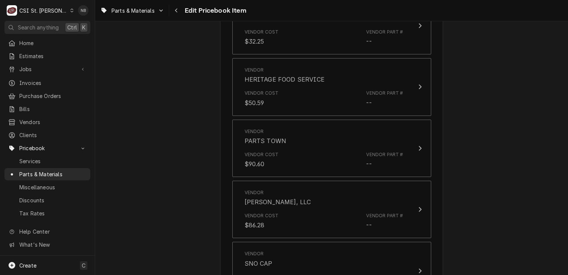
scroll to position [670, 0]
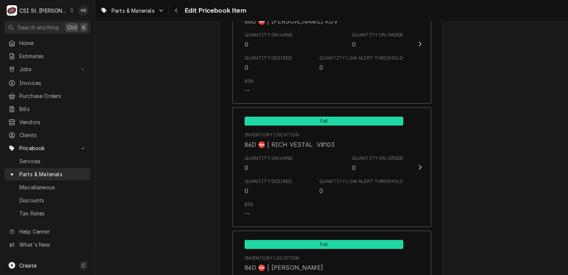
scroll to position [6583, 0]
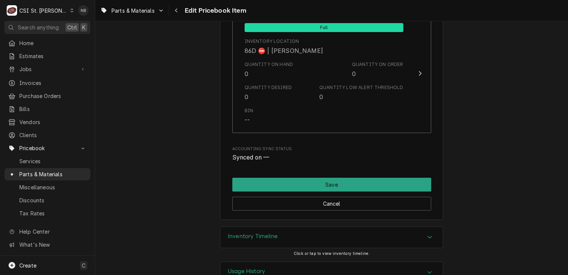
click at [405, 227] on div "Inventory Timeline" at bounding box center [332, 237] width 222 height 21
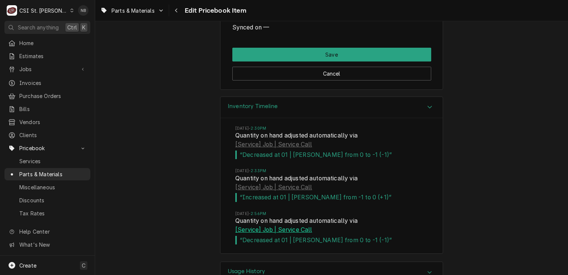
click at [282, 225] on link "[Service] Job | Service Call" at bounding box center [273, 229] width 77 height 9
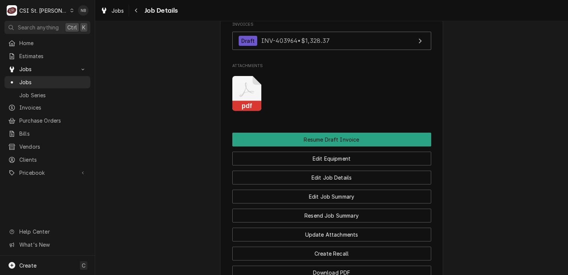
scroll to position [573, 0]
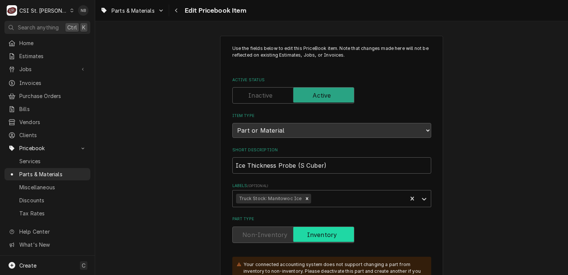
type textarea "x"
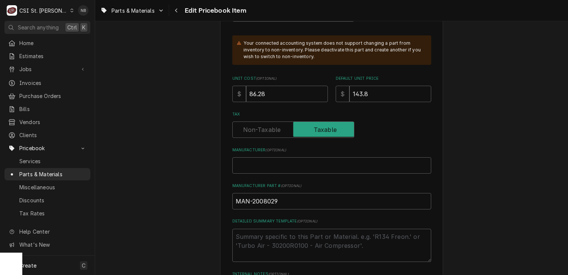
scroll to position [260, 0]
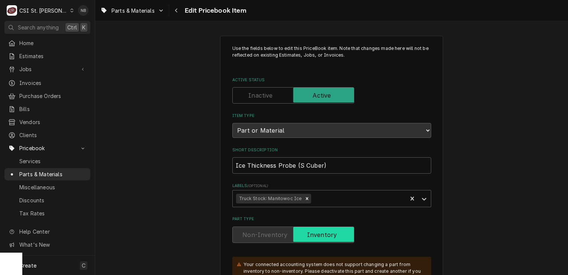
type textarea "x"
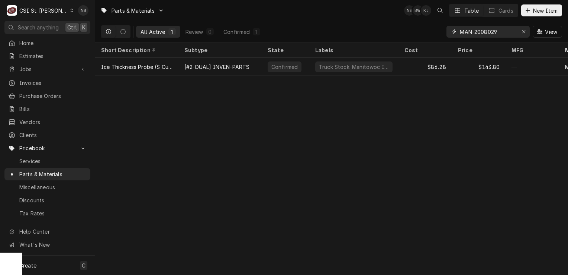
drag, startPoint x: 498, startPoint y: 35, endPoint x: 475, endPoint y: 39, distance: 23.1
click at [475, 39] on div "MAN-2008029 View" at bounding box center [505, 31] width 116 height 21
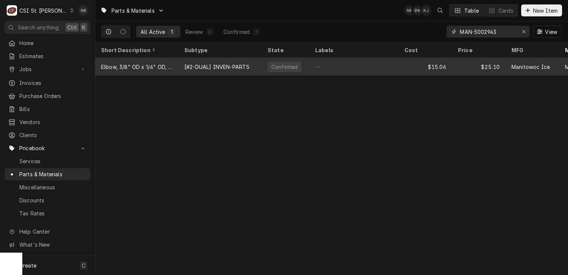
type input "MAN-5002943"
click at [336, 71] on div "—" at bounding box center [354, 67] width 89 height 18
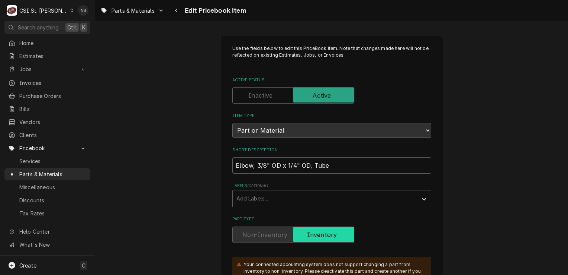
type textarea "x"
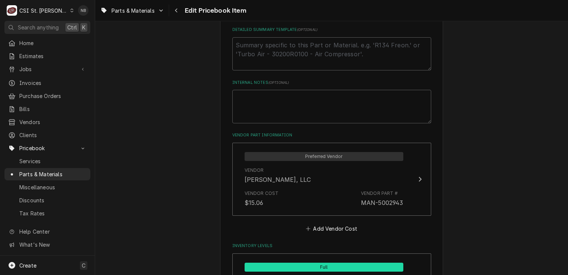
scroll to position [558, 0]
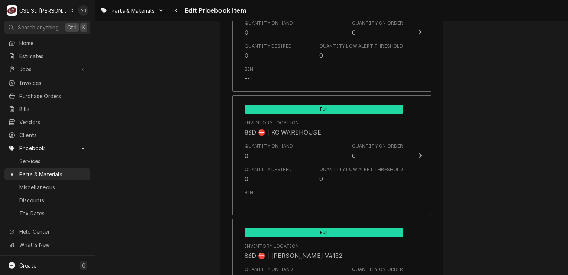
scroll to position [6355, 0]
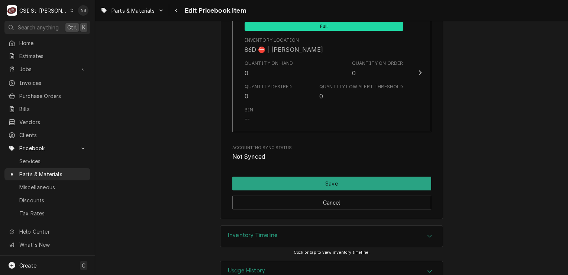
click at [373, 225] on div "Inventory Timeline" at bounding box center [332, 235] width 222 height 21
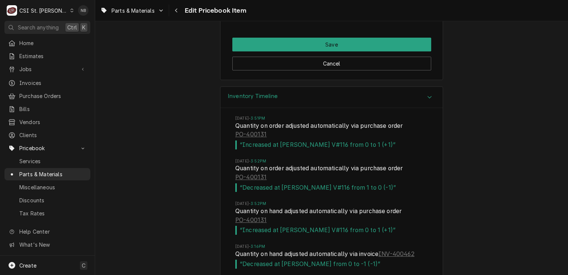
scroll to position [6519, 0]
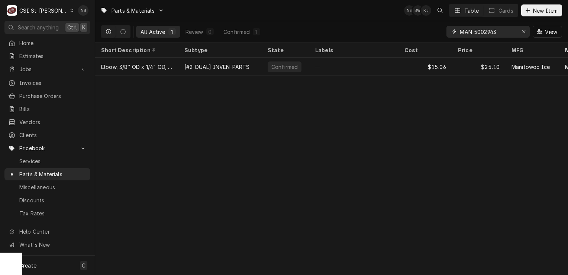
drag, startPoint x: 498, startPoint y: 29, endPoint x: 476, endPoint y: 33, distance: 22.7
click at [475, 34] on input "MAN-5002943" at bounding box center [488, 32] width 56 height 12
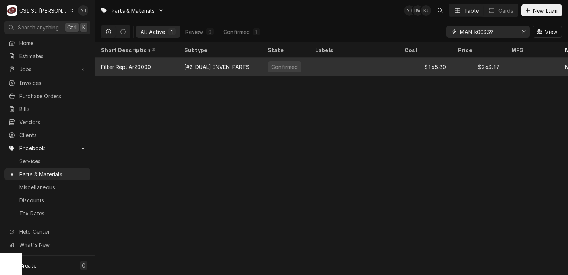
type input "MAN-k00339"
click at [374, 63] on div "—" at bounding box center [354, 67] width 89 height 18
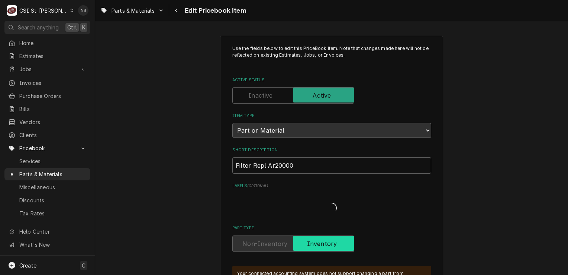
type textarea "x"
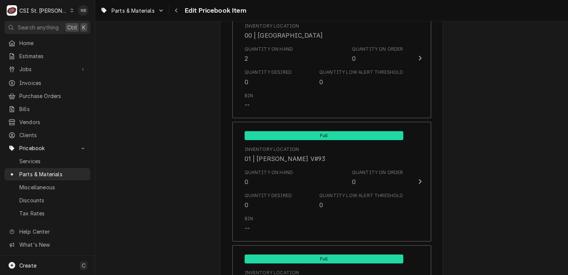
scroll to position [818, 0]
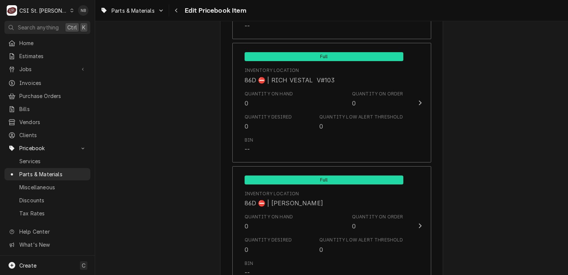
scroll to position [6400, 0]
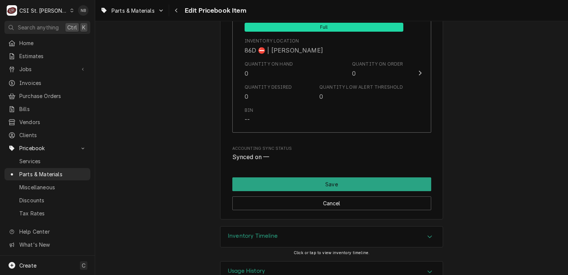
click at [408, 226] on div "Inventory Timeline" at bounding box center [332, 236] width 222 height 21
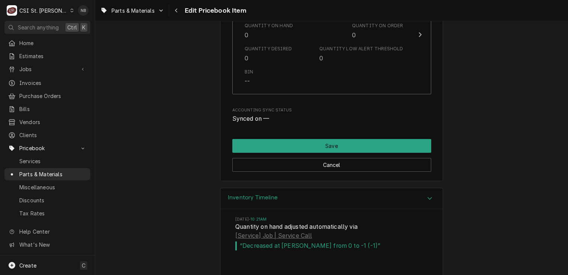
scroll to position [6470, 0]
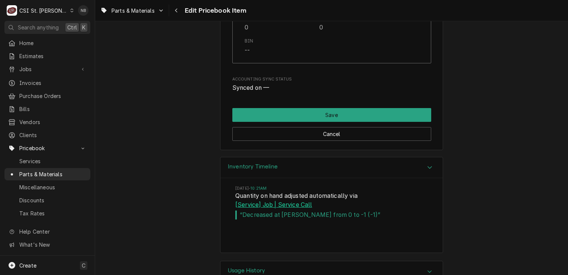
click at [282, 200] on link "[Service] Job | Service Call" at bounding box center [273, 204] width 77 height 9
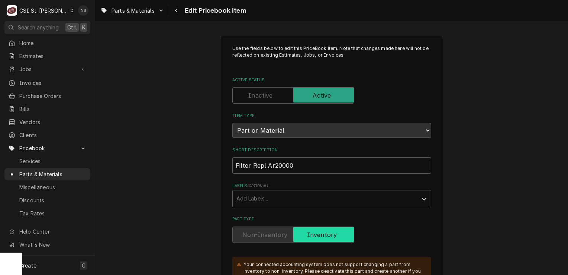
type textarea "x"
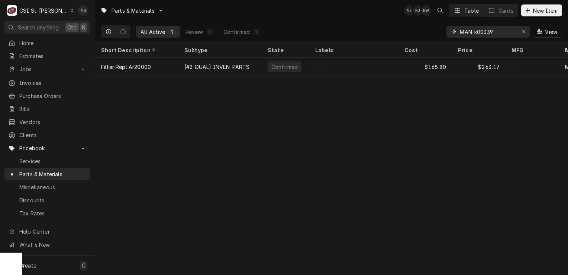
drag, startPoint x: 509, startPoint y: 28, endPoint x: 464, endPoint y: 32, distance: 44.5
click at [464, 32] on input "MAN-k00339" at bounding box center [488, 32] width 56 height 12
type input "M"
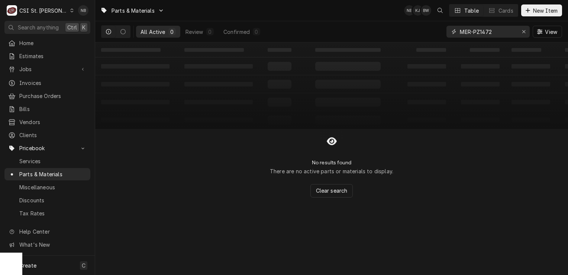
click at [478, 32] on input "MER-PZ1472" at bounding box center [488, 32] width 56 height 12
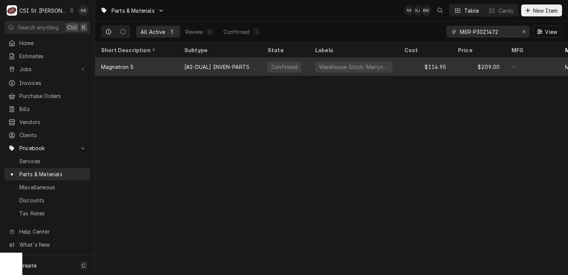
type input "MER-P30Z1472"
click at [427, 62] on div "$114.95" at bounding box center [426, 67] width 54 height 18
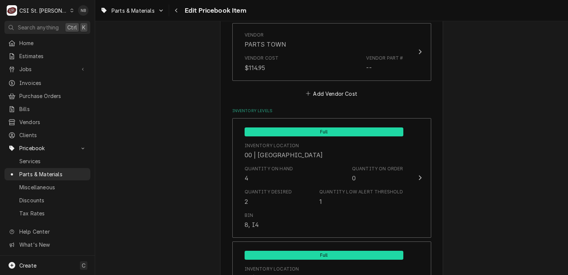
scroll to position [670, 0]
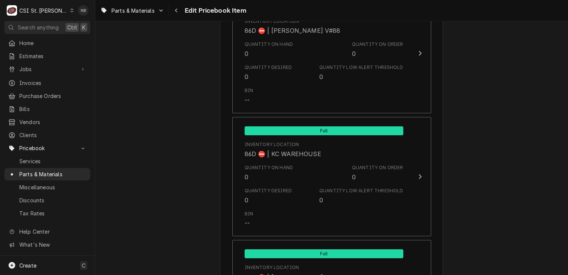
scroll to position [6400, 0]
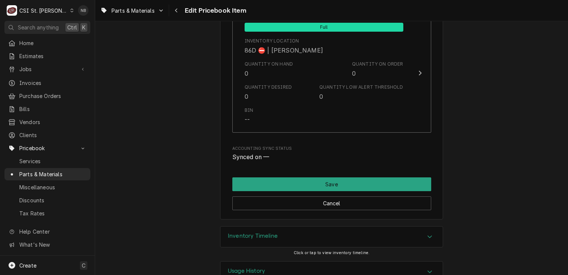
click at [409, 226] on div "Inventory Timeline" at bounding box center [332, 236] width 222 height 21
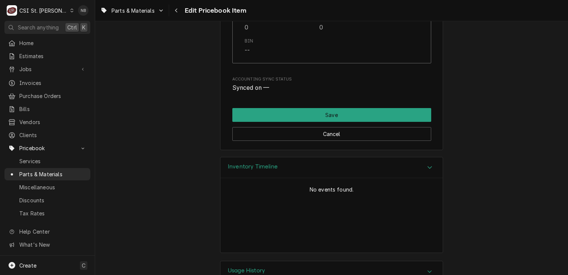
click at [376, 261] on div "Usage History" at bounding box center [332, 271] width 222 height 21
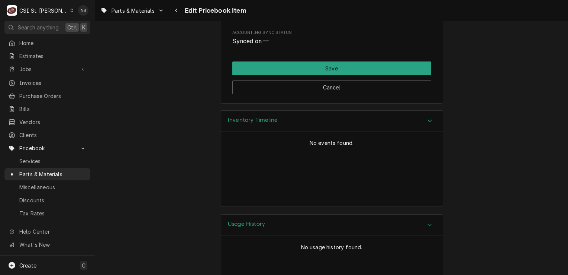
scroll to position [6538, 0]
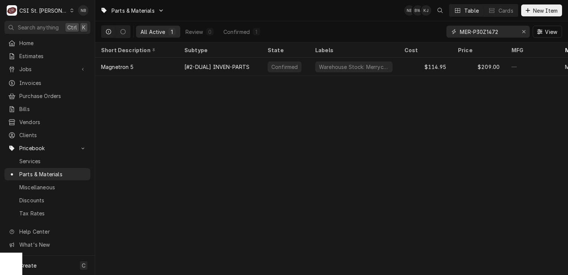
drag, startPoint x: 498, startPoint y: 31, endPoint x: 487, endPoint y: 33, distance: 11.7
click at [487, 33] on input "MER-P30Z1472" at bounding box center [488, 32] width 56 height 12
type input "MER-P30Z5049"
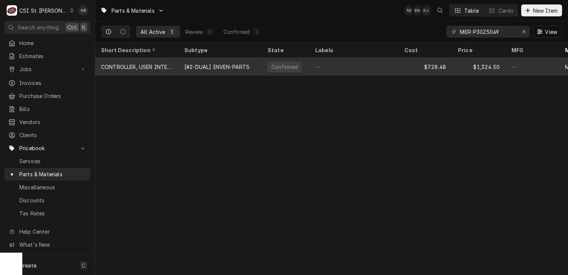
click at [352, 60] on div "—" at bounding box center [354, 67] width 89 height 18
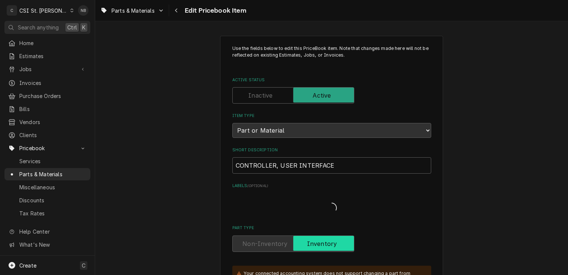
type textarea "x"
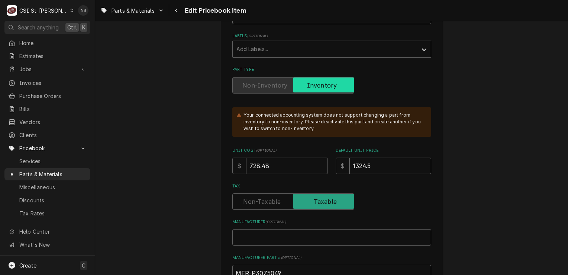
scroll to position [260, 0]
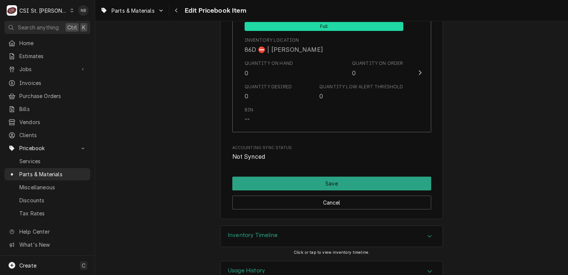
click at [385, 225] on div "Inventory Timeline" at bounding box center [332, 235] width 222 height 21
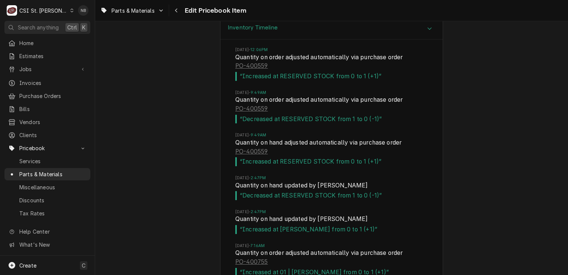
scroll to position [6550, 0]
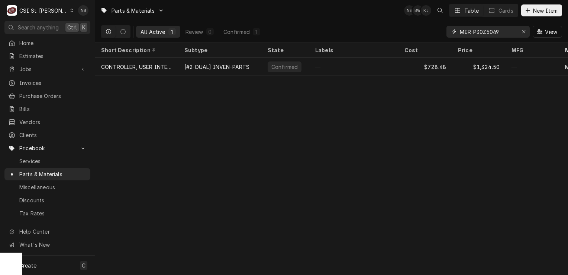
drag, startPoint x: 501, startPoint y: 28, endPoint x: 478, endPoint y: 34, distance: 24.3
click at [478, 34] on input "MER-P30Z5049" at bounding box center [488, 32] width 56 height 12
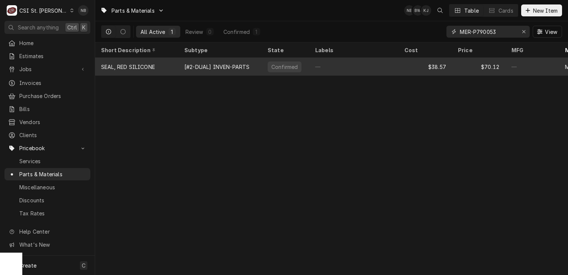
type input "MER-P790053"
click at [385, 63] on div "—" at bounding box center [354, 67] width 89 height 18
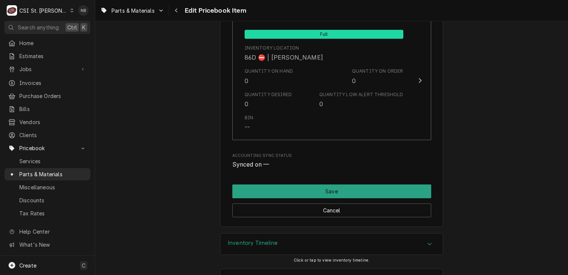
scroll to position [6355, 0]
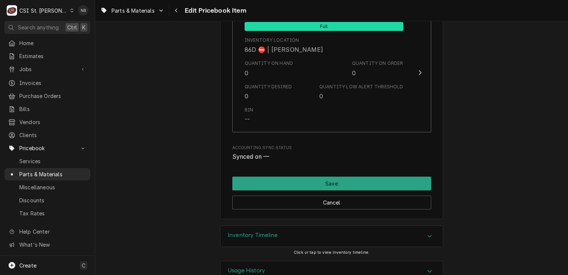
click at [370, 225] on div "Inventory Timeline" at bounding box center [332, 235] width 222 height 21
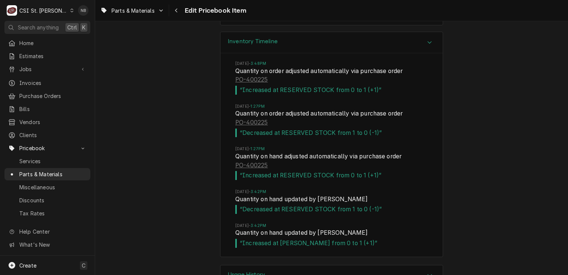
scroll to position [6552, 0]
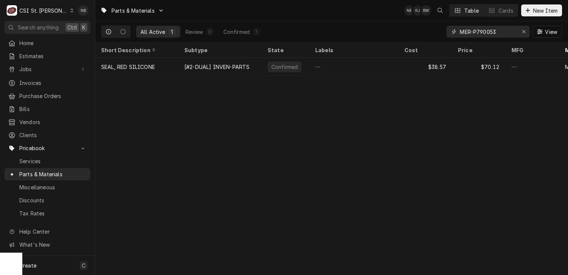
click at [514, 31] on input "MER-P790053" at bounding box center [488, 32] width 56 height 12
click at [529, 32] on button "Erase input" at bounding box center [524, 32] width 12 height 12
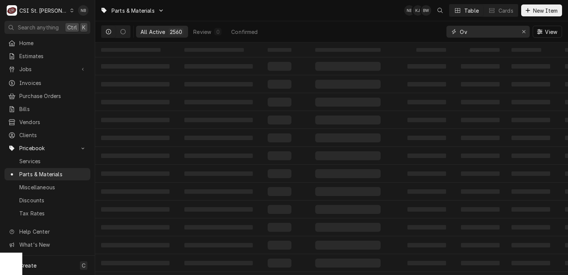
type input "O"
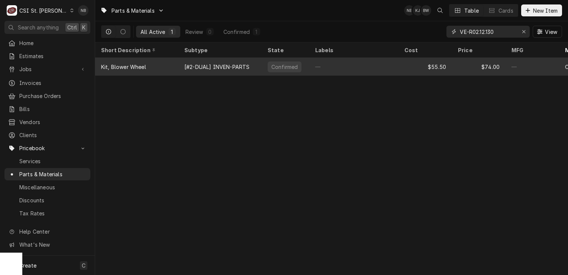
type input "VE-R02.12.130"
click at [402, 65] on div "$55.50" at bounding box center [426, 67] width 54 height 18
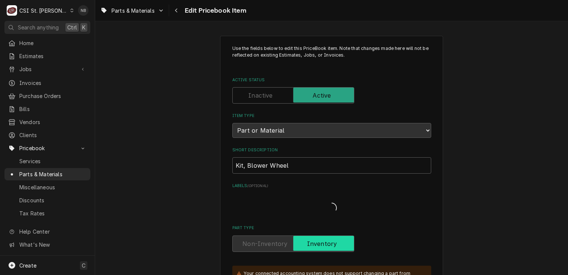
type textarea "x"
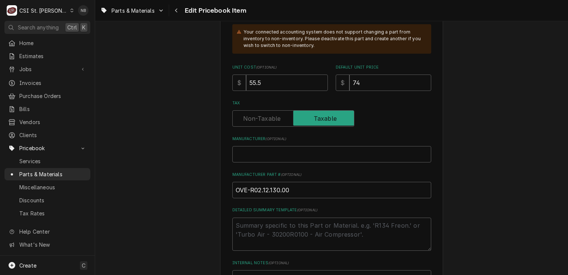
scroll to position [335, 0]
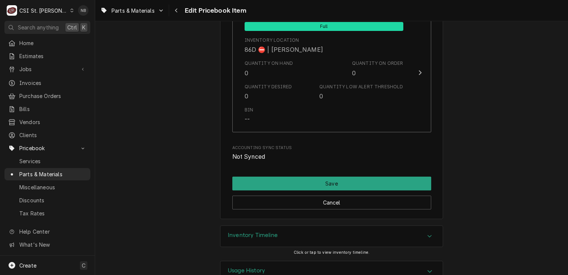
click at [315, 225] on div "Inventory Timeline" at bounding box center [332, 235] width 222 height 21
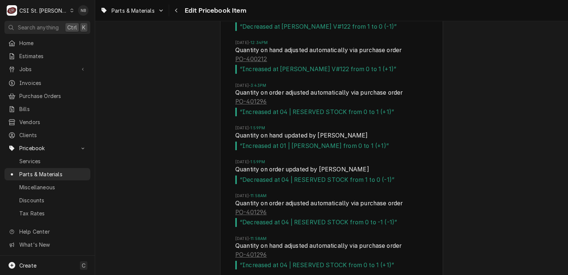
scroll to position [6690, 0]
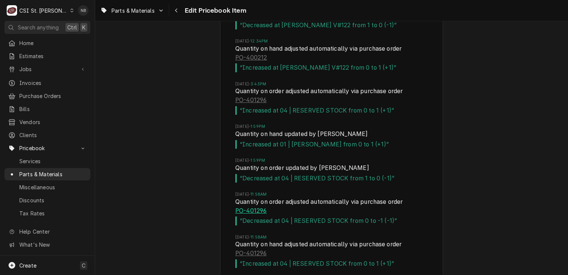
click at [261, 206] on link "PO-401296" at bounding box center [250, 210] width 31 height 9
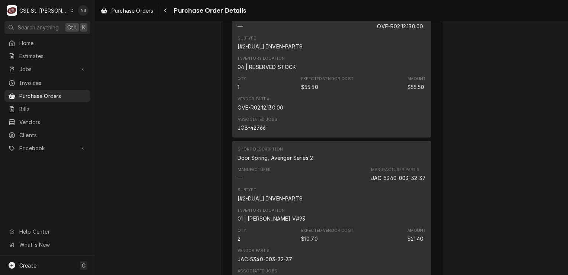
scroll to position [558, 0]
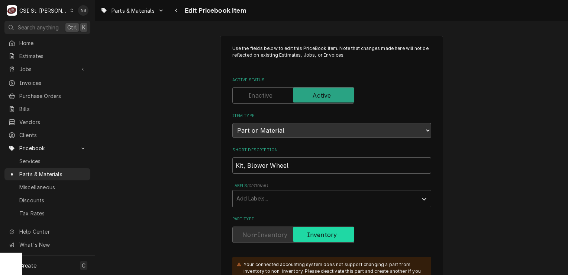
type textarea "x"
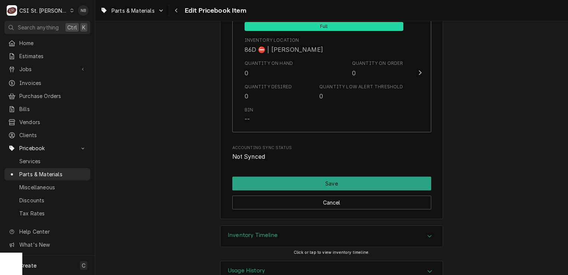
click at [394, 225] on div "Inventory Timeline" at bounding box center [332, 235] width 222 height 21
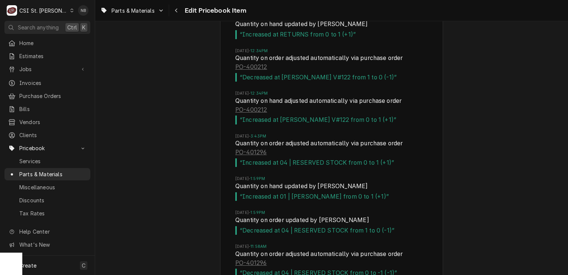
scroll to position [6714, 0]
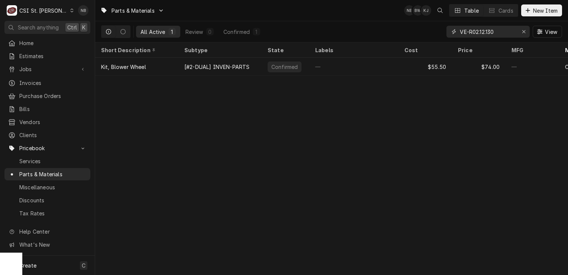
drag, startPoint x: 502, startPoint y: 31, endPoint x: 342, endPoint y: 18, distance: 160.5
click at [349, 18] on div "Parts & Materials NB BW KJ Table Cards New Item All Active 1 Review 0 Confirmed…" at bounding box center [331, 21] width 473 height 42
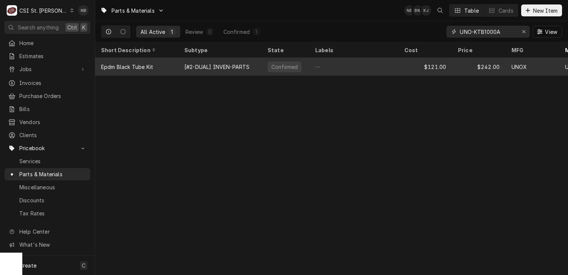
type input "UNO-KTB1000A"
click at [349, 65] on div "—" at bounding box center [354, 67] width 89 height 18
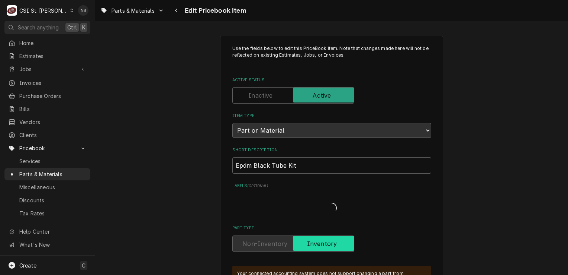
type textarea "x"
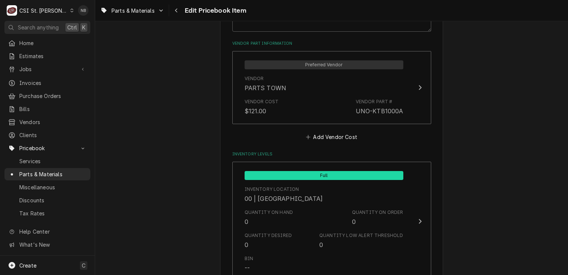
scroll to position [632, 0]
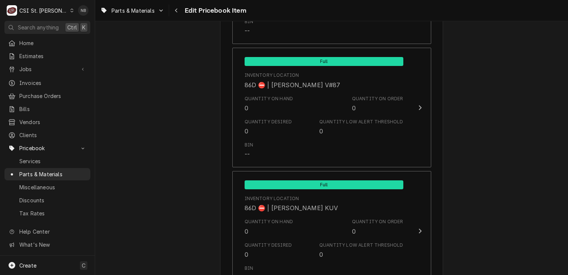
scroll to position [6355, 0]
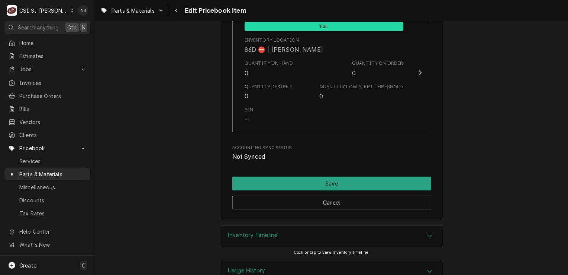
click at [429, 233] on icon "Accordion Header" at bounding box center [429, 236] width 5 height 6
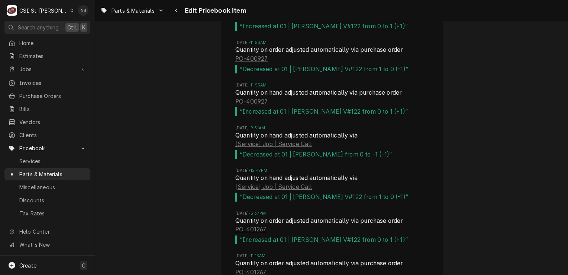
scroll to position [6586, 0]
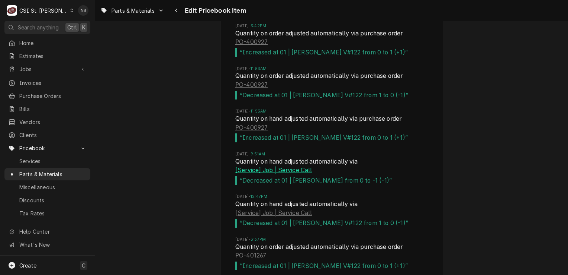
click at [294, 166] on link "[Service] Job | Service Call" at bounding box center [273, 170] width 77 height 9
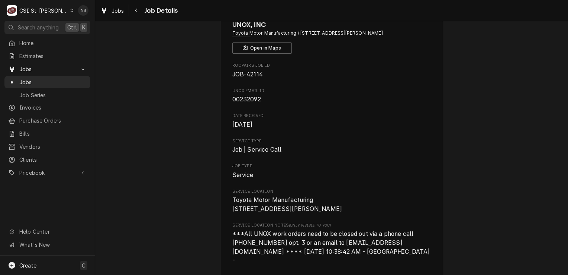
scroll to position [37, 0]
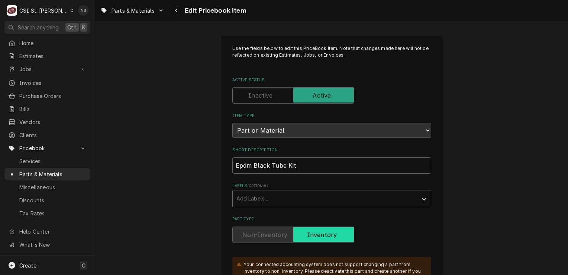
type textarea "x"
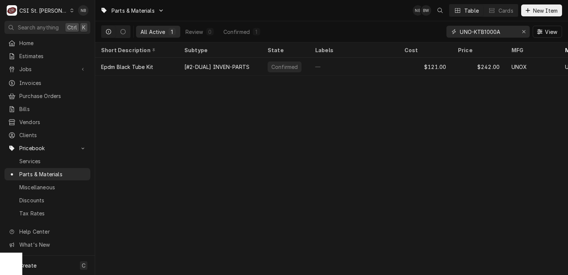
drag, startPoint x: 484, startPoint y: 32, endPoint x: 478, endPoint y: 35, distance: 6.7
click at [478, 35] on input "UNO-KTB1000A" at bounding box center [488, 32] width 56 height 12
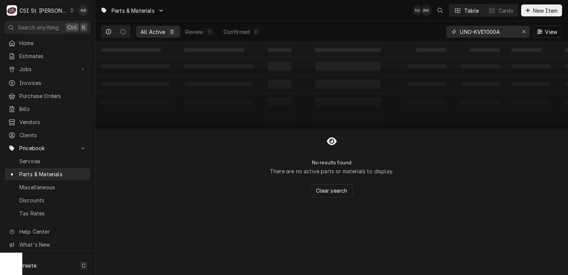
drag, startPoint x: 504, startPoint y: 32, endPoint x: 482, endPoint y: 27, distance: 22.4
click at [482, 27] on input "UNO-KVE1000A" at bounding box center [488, 32] width 56 height 12
click at [497, 33] on input "UNO-KVE1000A" at bounding box center [488, 32] width 56 height 12
drag, startPoint x: 498, startPoint y: 31, endPoint x: 487, endPoint y: 32, distance: 11.3
click at [487, 32] on input "UNO-KVE1000A" at bounding box center [488, 32] width 56 height 12
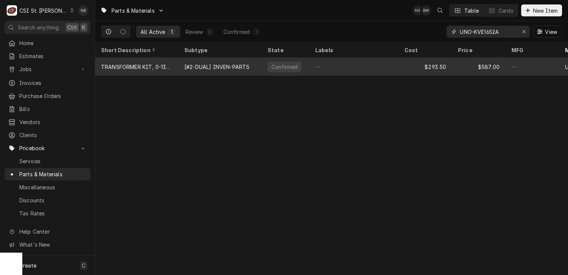
type input "UNO-KVE1652A"
click at [345, 67] on div "—" at bounding box center [354, 67] width 89 height 18
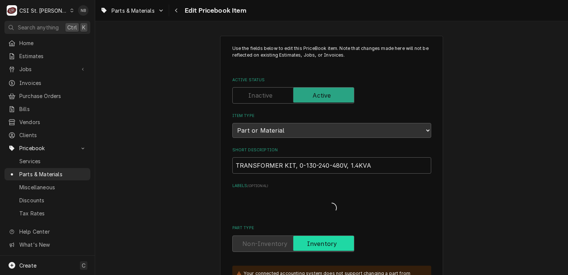
type textarea "x"
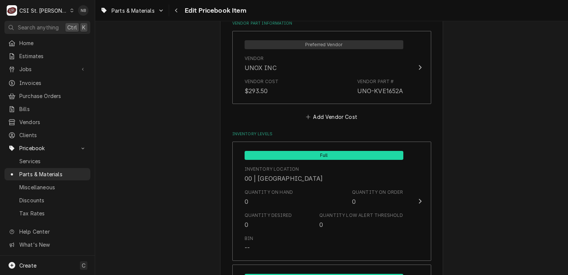
scroll to position [707, 0]
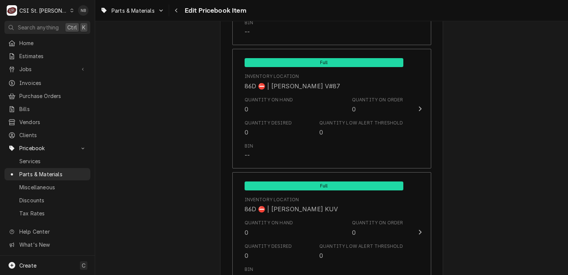
scroll to position [6355, 0]
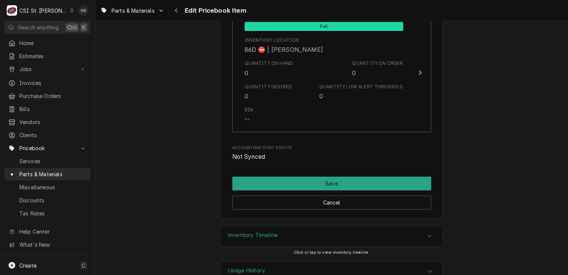
click at [400, 225] on div "Inventory Timeline" at bounding box center [332, 235] width 222 height 21
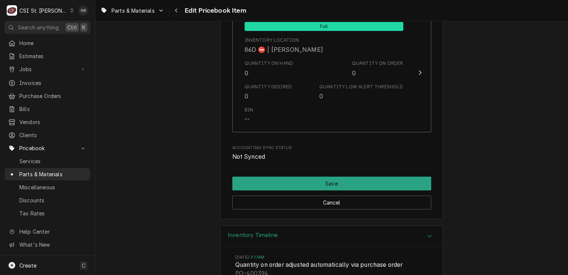
scroll to position [6485, 0]
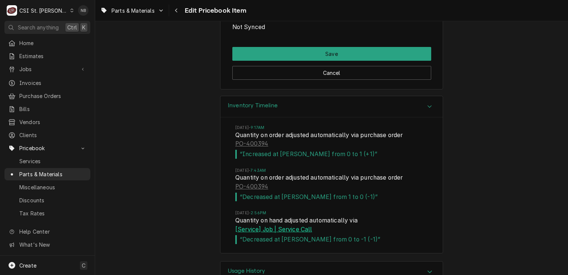
click at [273, 225] on link "[Service] Job | Service Call" at bounding box center [273, 229] width 77 height 9
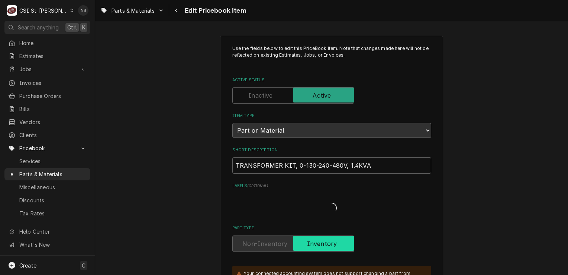
type textarea "x"
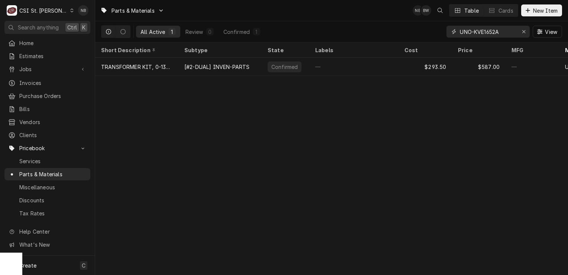
drag, startPoint x: 504, startPoint y: 32, endPoint x: 482, endPoint y: 35, distance: 21.4
click at [482, 35] on input "UNO-KVE1652A" at bounding box center [488, 32] width 56 height 12
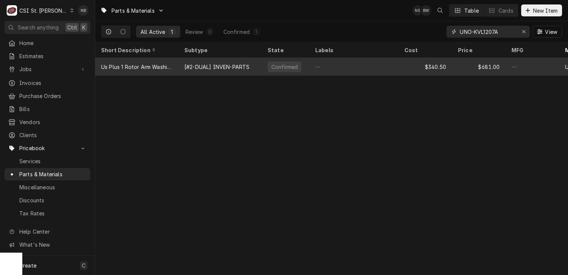
type input "UNO-KVL1207A"
click at [360, 62] on div "—" at bounding box center [354, 67] width 89 height 18
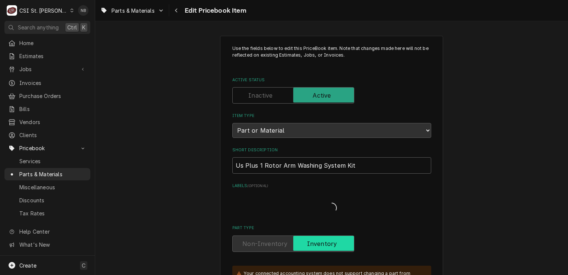
type textarea "x"
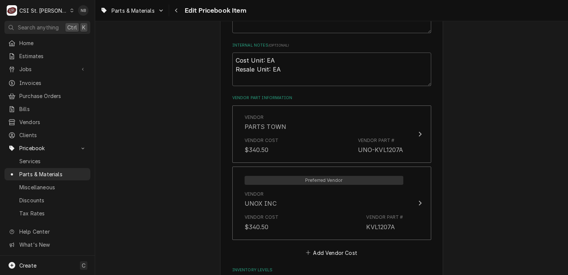
scroll to position [632, 0]
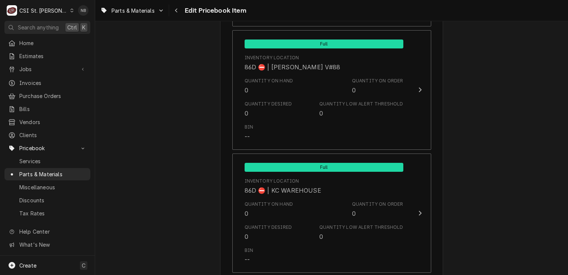
scroll to position [6416, 0]
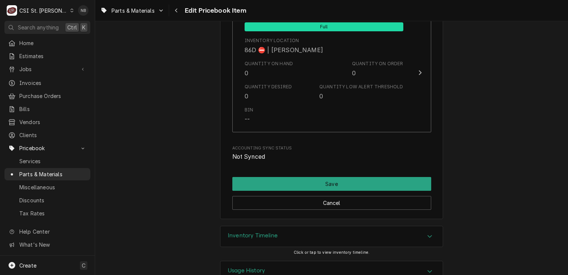
click at [389, 226] on div "Inventory Timeline" at bounding box center [332, 236] width 222 height 21
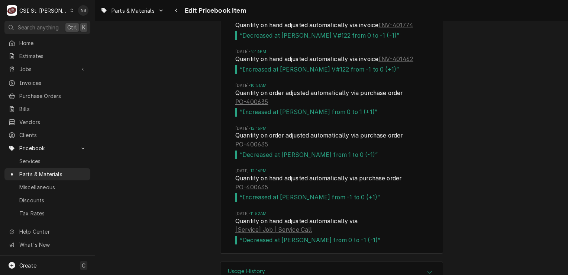
scroll to position [6869, 0]
click at [265, 225] on link "[Service] Job | Service Call" at bounding box center [273, 229] width 77 height 9
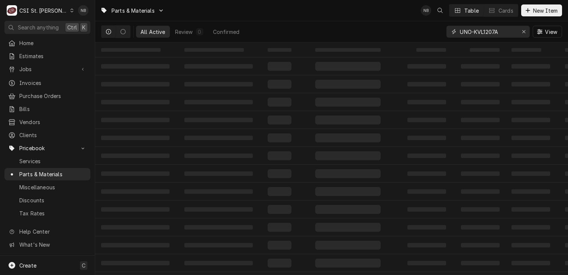
drag, startPoint x: 500, startPoint y: 31, endPoint x: 397, endPoint y: 29, distance: 103.5
click at [397, 29] on div "All Active Review 0 Confirmed UNO-KVL1207A View" at bounding box center [331, 31] width 461 height 21
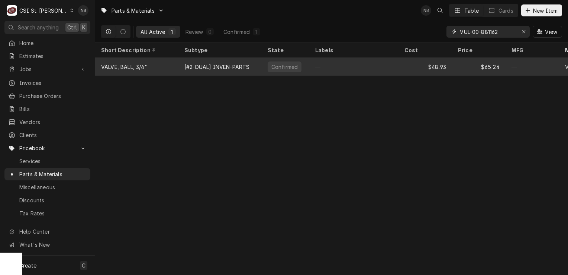
type input "VUL-00-881162"
click at [337, 68] on div "—" at bounding box center [354, 67] width 89 height 18
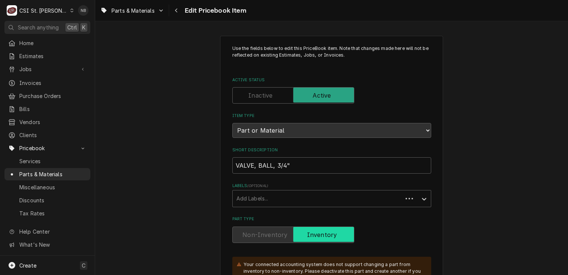
type textarea "x"
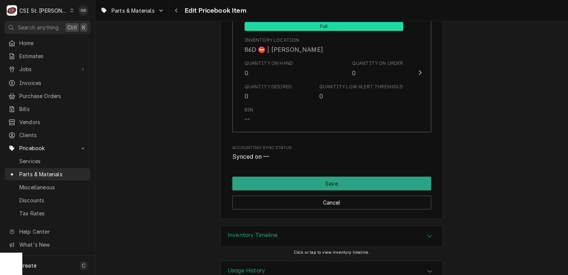
click at [406, 227] on div "Inventory Timeline Click or tap to view inventory timeline." at bounding box center [331, 242] width 223 height 35
click at [414, 225] on div "Inventory Timeline" at bounding box center [332, 235] width 222 height 21
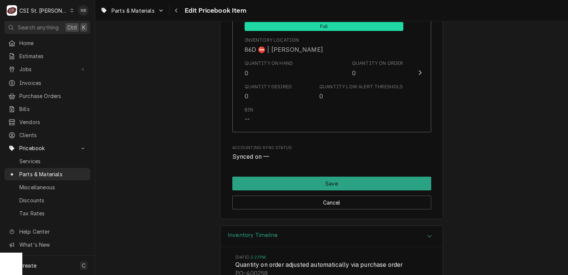
scroll to position [6485, 0]
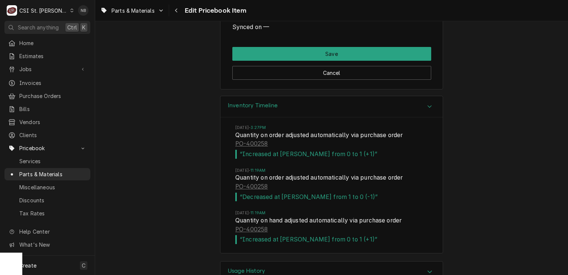
click at [466, 193] on div "Inventory Timeline Tue, May 6, 2025 - 3:27PM Quantity on order adjusted automat…" at bounding box center [331, 178] width 473 height 165
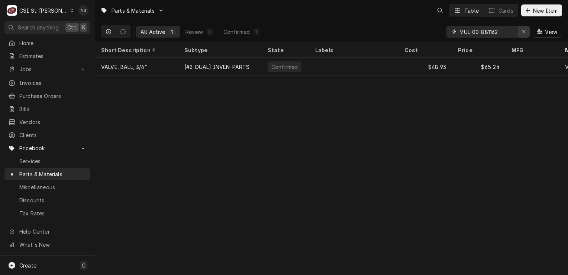
click at [523, 32] on icon "Erase input" at bounding box center [524, 31] width 3 height 3
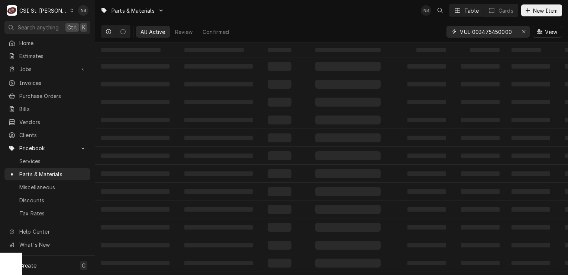
click at [500, 32] on input "VUL-003475450000" at bounding box center [488, 32] width 56 height 12
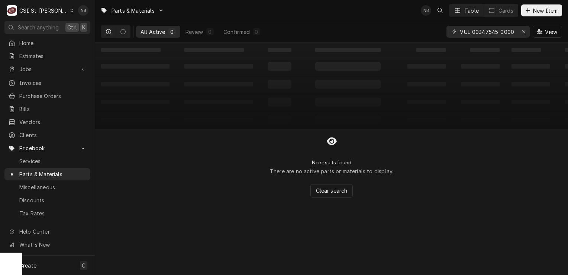
click at [517, 32] on div "VUL-00347545-0000" at bounding box center [488, 32] width 83 height 12
click at [515, 32] on div "VUL-00347545-0000" at bounding box center [488, 32] width 83 height 12
click at [515, 32] on input "VUL-00347545-0000" at bounding box center [488, 32] width 56 height 12
click at [506, 29] on input "VUL-00347545" at bounding box center [488, 32] width 56 height 12
click at [402, 23] on div "All Active 0 Review 0 Confirmed 0 VUL-00347545 View" at bounding box center [331, 31] width 461 height 21
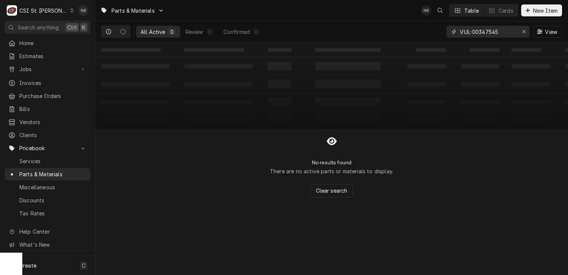
drag, startPoint x: 502, startPoint y: 29, endPoint x: 458, endPoint y: 28, distance: 43.6
click at [457, 27] on div "VUL-00347545" at bounding box center [488, 32] width 83 height 12
click at [484, 32] on input "VUL-00347545" at bounding box center [488, 32] width 56 height 12
click at [479, 32] on input "VUL-00347545" at bounding box center [488, 32] width 56 height 12
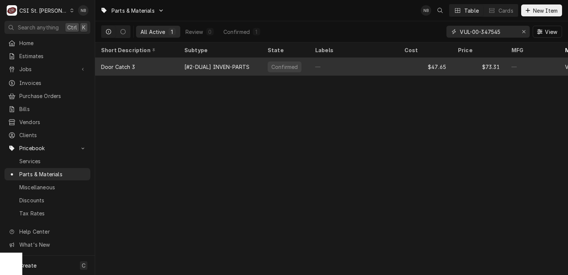
type input "VUL-00-347545"
click at [382, 66] on div "—" at bounding box center [354, 67] width 89 height 18
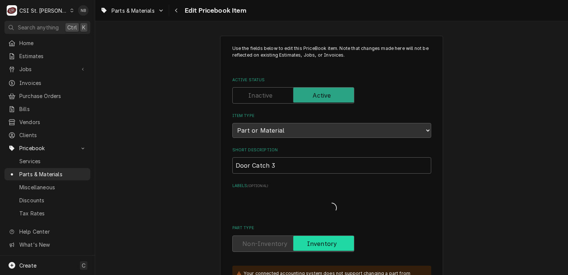
type textarea "x"
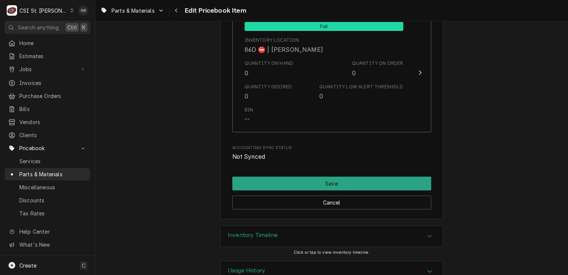
click at [409, 225] on div "Inventory Timeline" at bounding box center [332, 235] width 222 height 21
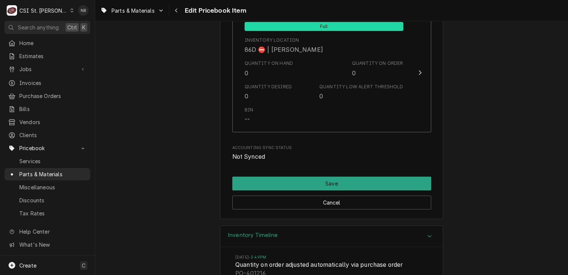
scroll to position [6467, 0]
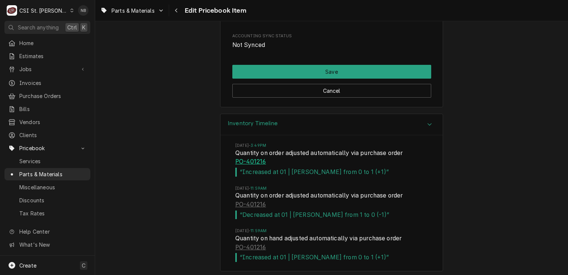
click at [260, 157] on link "PO-401216" at bounding box center [250, 161] width 31 height 9
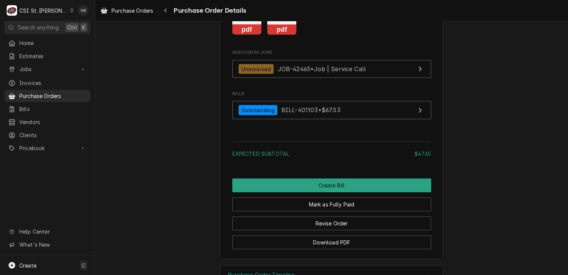
scroll to position [754, 0]
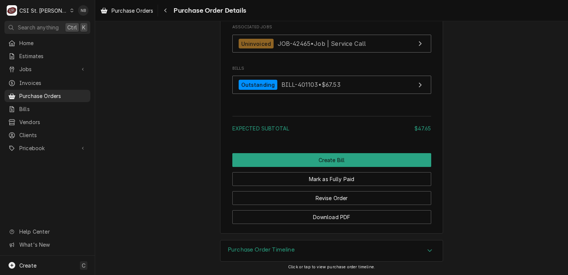
click at [318, 257] on div "Purchase Order Timeline" at bounding box center [332, 250] width 222 height 21
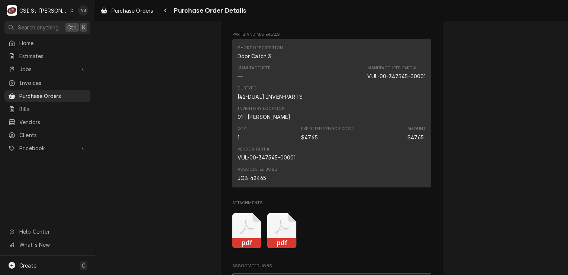
scroll to position [605, 0]
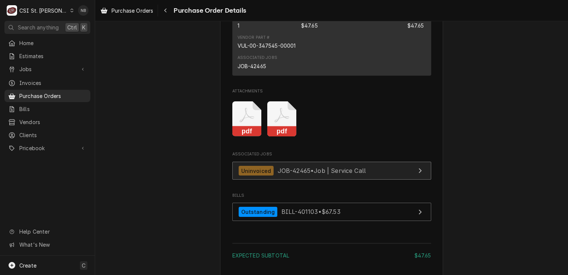
click at [336, 180] on link "Uninvoiced JOB-42465 • Job | Service Call" at bounding box center [332, 170] width 199 height 18
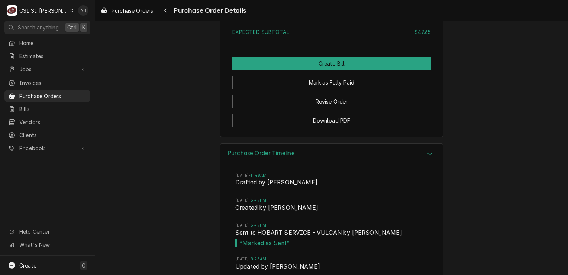
scroll to position [940, 0]
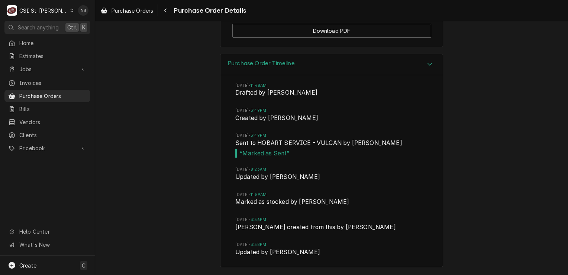
click at [445, 221] on div "Purchase Order Timeline [DATE] 11:48AM Drafted by [PERSON_NAME][DATE] 3:49PM Cr…" at bounding box center [331, 164] width 473 height 221
click at [417, 65] on div "Purchase Order Timeline" at bounding box center [332, 64] width 222 height 21
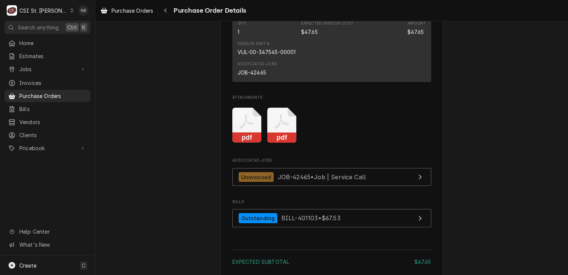
scroll to position [568, 0]
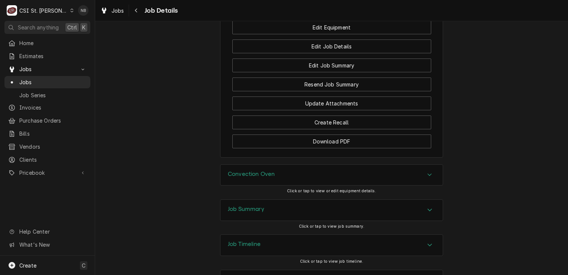
scroll to position [812, 0]
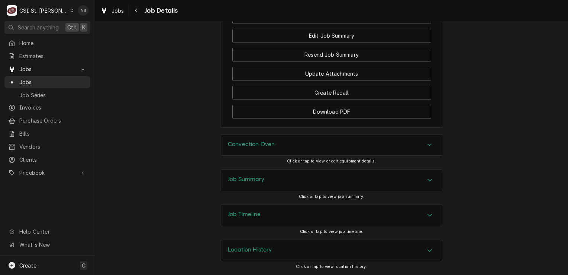
click at [539, 149] on div "Convection Oven Click or tap to view or edit equipment details." at bounding box center [331, 151] width 473 height 35
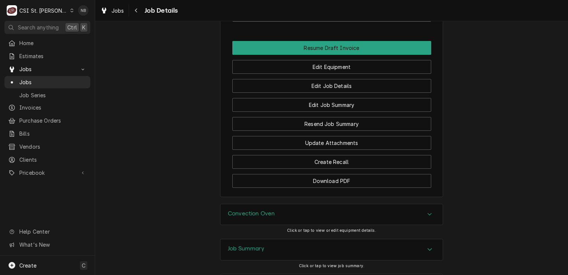
scroll to position [744, 0]
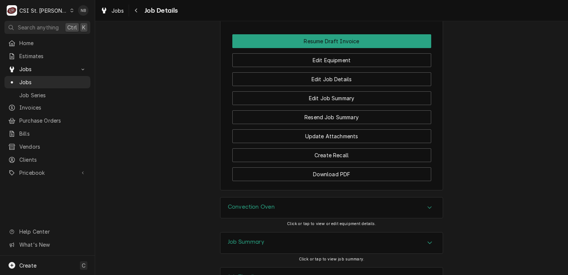
click at [298, 204] on div "Convection Oven" at bounding box center [332, 207] width 222 height 21
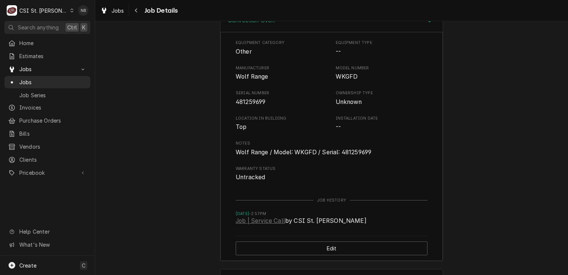
scroll to position [1035, 0]
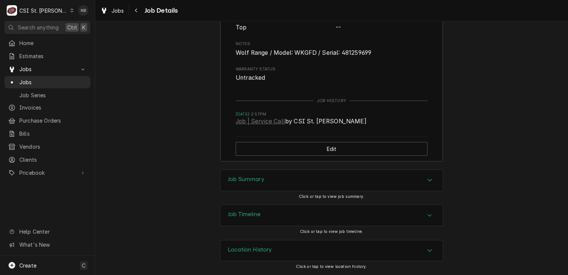
click at [289, 215] on div "Job Timeline" at bounding box center [332, 215] width 222 height 21
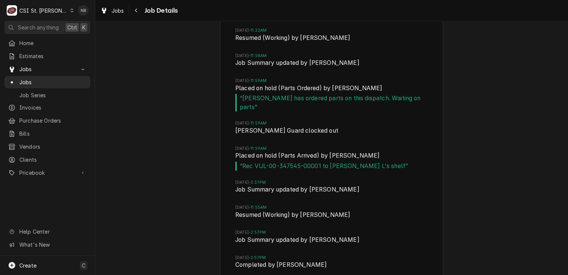
scroll to position [1599, 0]
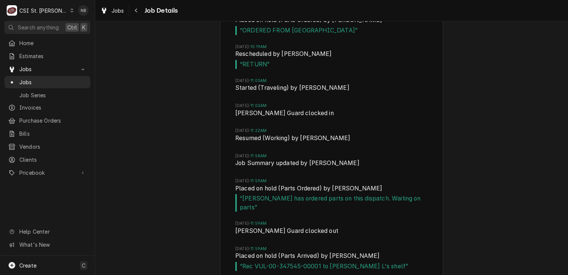
scroll to position [1525, 0]
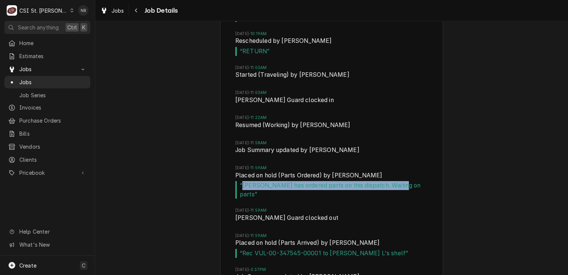
drag, startPoint x: 240, startPoint y: 191, endPoint x: 400, endPoint y: 194, distance: 160.4
click at [400, 194] on span "“ Tom has ordered parts on this dispatch. Waiting on parts ”" at bounding box center [331, 189] width 193 height 17
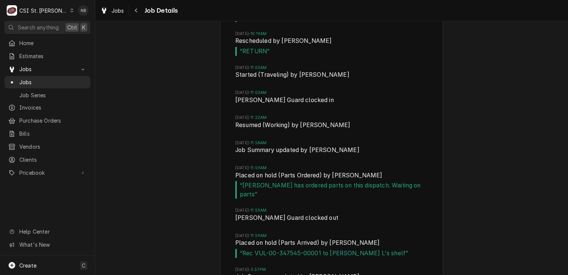
drag, startPoint x: 400, startPoint y: 194, endPoint x: 420, endPoint y: 203, distance: 21.3
click at [420, 203] on li "Tue, Sep 9, 2025 - 11:59AM Placed on hold (Parts Ordered) by Eric Guard “ Tom h…" at bounding box center [331, 186] width 193 height 43
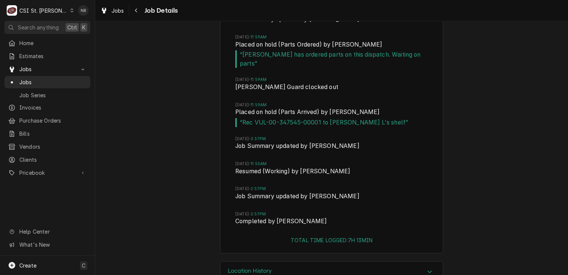
scroll to position [1674, 0]
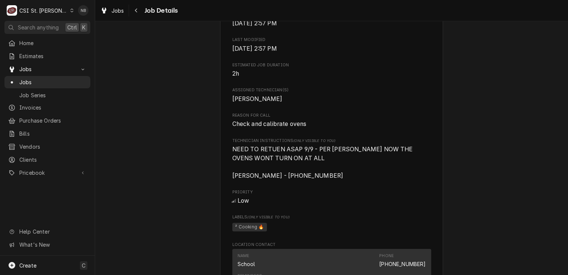
scroll to position [0, 0]
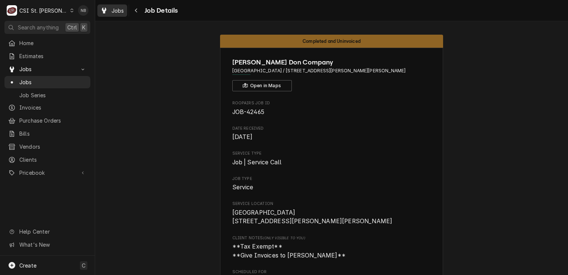
click at [110, 13] on div "Jobs" at bounding box center [112, 10] width 27 height 9
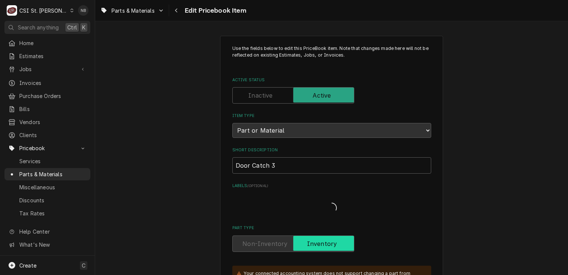
type textarea "x"
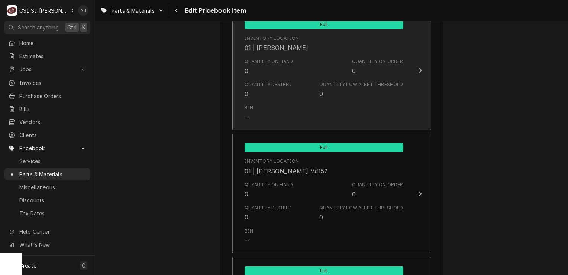
scroll to position [1116, 0]
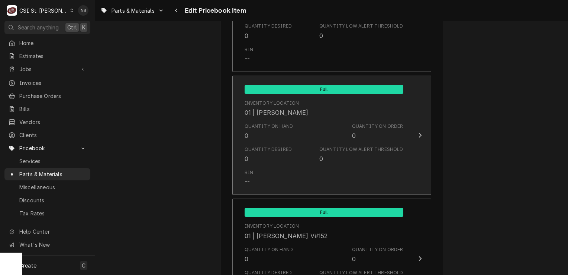
click at [293, 131] on div "Quantity on Hand 0 Quantity on Order 0" at bounding box center [324, 131] width 159 height 23
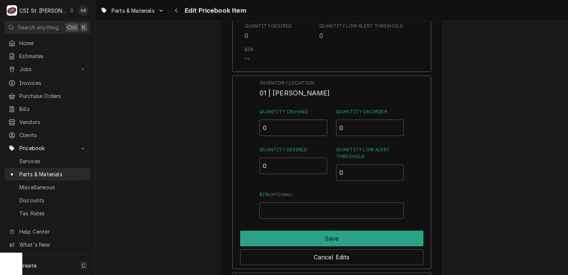
click at [278, 124] on input "0" at bounding box center [294, 127] width 68 height 16
type input "1"
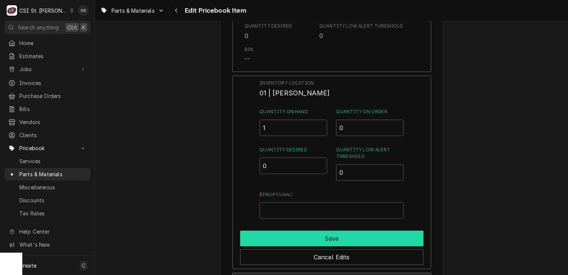
click at [270, 233] on button "Save" at bounding box center [331, 238] width 183 height 16
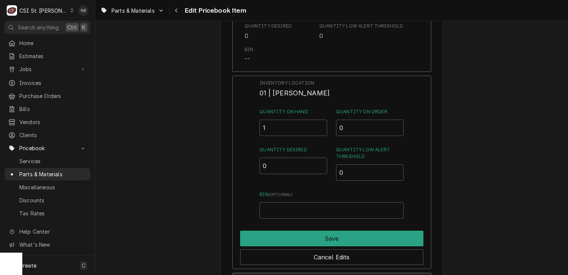
type textarea "x"
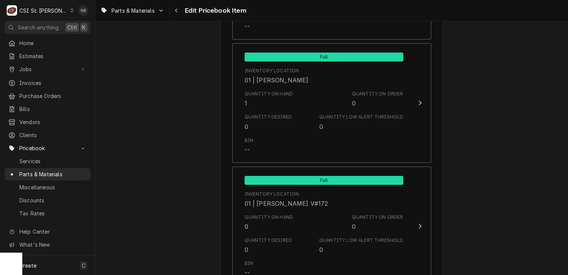
scroll to position [2976, 0]
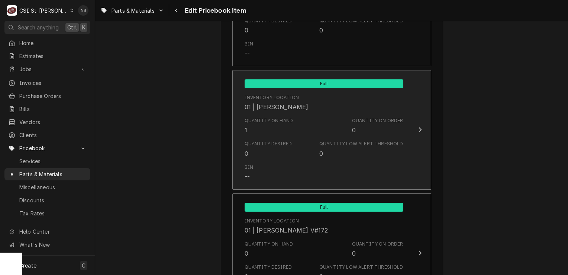
click at [256, 102] on div "01 | [PERSON_NAME]" at bounding box center [277, 106] width 64 height 9
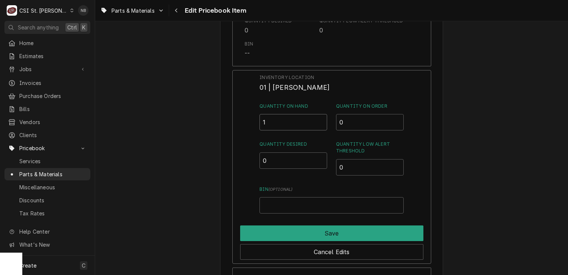
click at [277, 114] on input "1" at bounding box center [294, 122] width 68 height 16
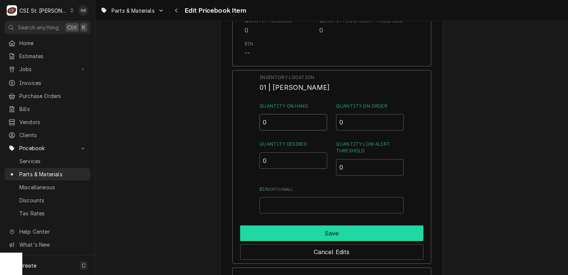
type input "0"
click at [321, 225] on button "Save" at bounding box center [331, 233] width 183 height 16
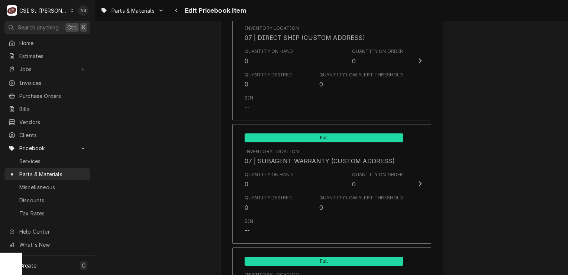
scroll to position [6355, 0]
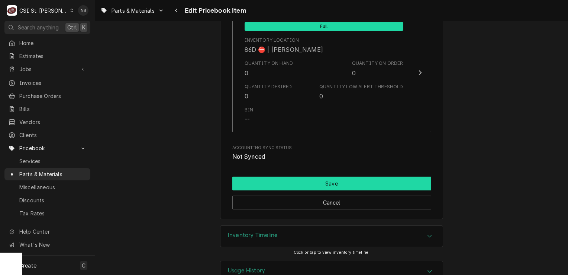
click at [299, 176] on button "Save" at bounding box center [332, 183] width 199 height 14
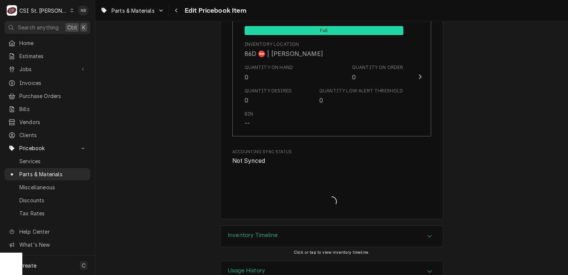
type textarea "x"
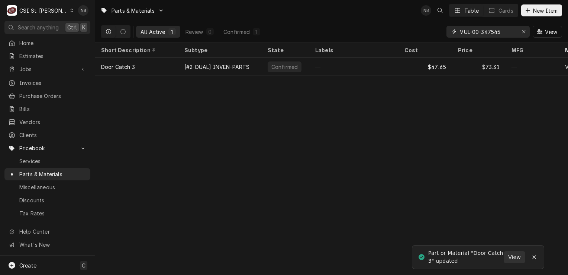
drag, startPoint x: 504, startPoint y: 33, endPoint x: 481, endPoint y: 34, distance: 23.4
click at [481, 34] on input "VUL-00-347545" at bounding box center [488, 32] width 56 height 12
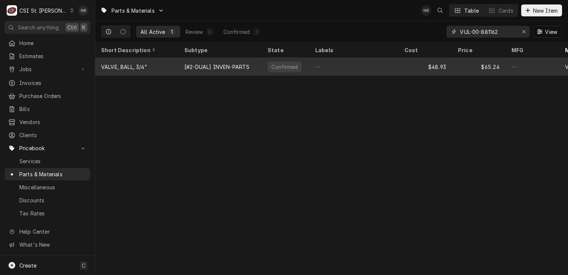
type input "VUL-00-881162"
click at [396, 68] on div "—" at bounding box center [354, 67] width 89 height 18
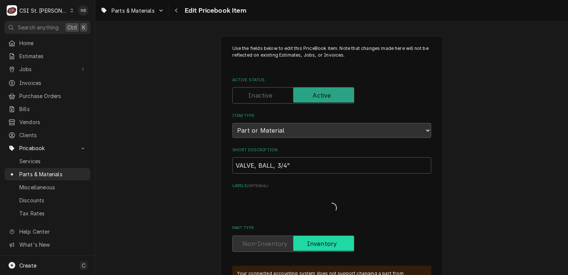
type textarea "x"
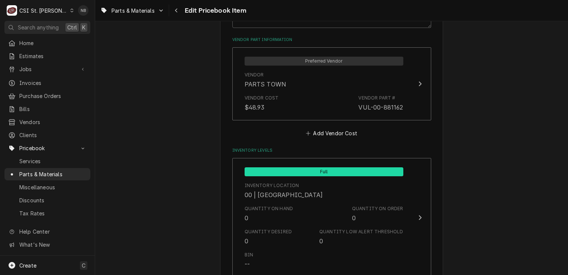
scroll to position [595, 0]
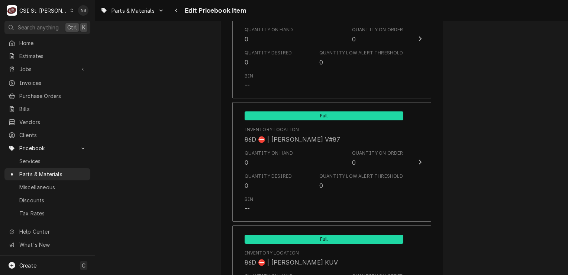
scroll to position [6355, 0]
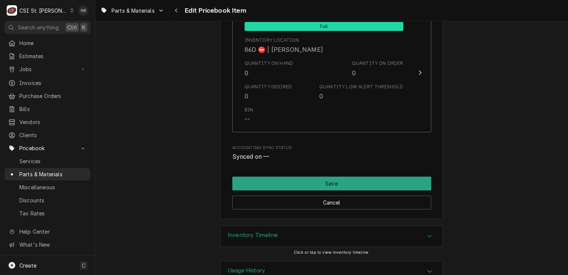
click at [388, 225] on div "Inventory Timeline" at bounding box center [332, 235] width 222 height 21
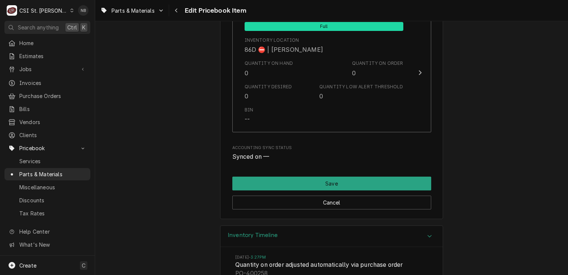
scroll to position [6485, 0]
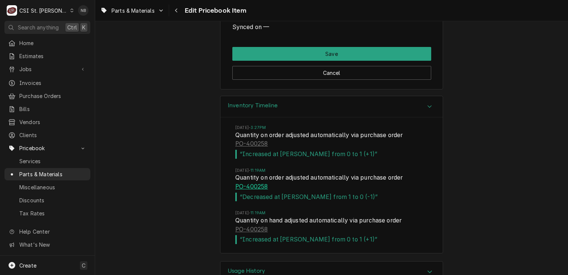
click at [249, 182] on link "PO-400258" at bounding box center [251, 186] width 32 height 9
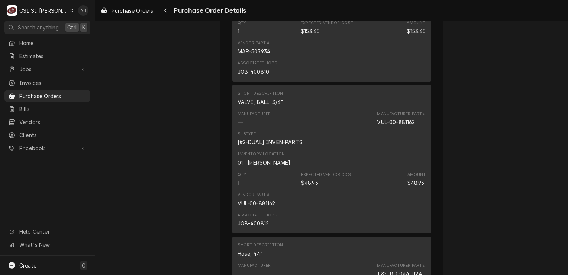
scroll to position [707, 0]
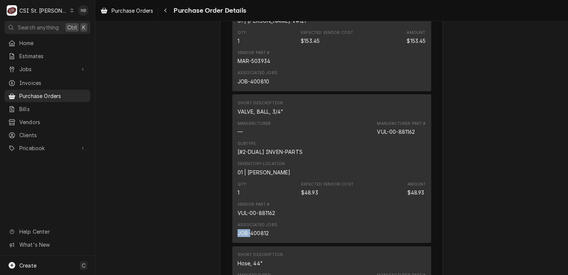
drag, startPoint x: 248, startPoint y: 255, endPoint x: 272, endPoint y: 254, distance: 24.2
click at [272, 237] on div "Associated Jobs JOB-400812" at bounding box center [258, 229] width 40 height 15
drag, startPoint x: 272, startPoint y: 254, endPoint x: 265, endPoint y: 257, distance: 7.8
click at [265, 237] on div "JOB-400812" at bounding box center [254, 233] width 32 height 8
drag, startPoint x: 267, startPoint y: 256, endPoint x: 247, endPoint y: 257, distance: 20.1
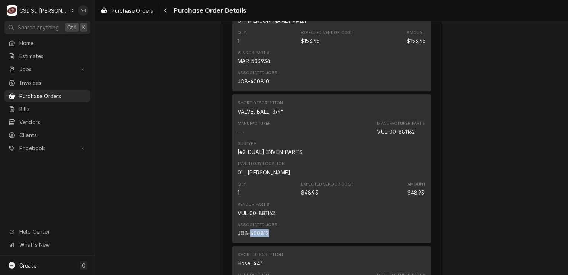
click at [247, 237] on div "Associated Jobs JOB-400812" at bounding box center [258, 229] width 40 height 15
drag, startPoint x: 247, startPoint y: 257, endPoint x: 257, endPoint y: 255, distance: 10.7
copy div "400812"
click at [170, 169] on div "Unpaid Vendor PARTS TOWN PARTS TOWN 1200 N Greenbriar Drive Addison, IL 60101 B…" at bounding box center [331, 162] width 473 height 1697
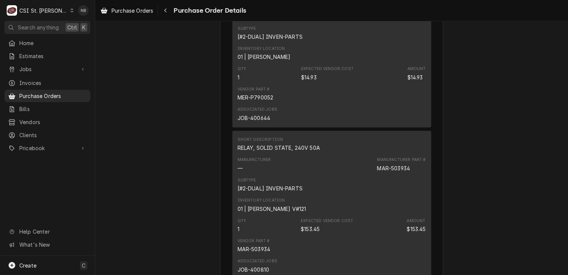
scroll to position [521, 0]
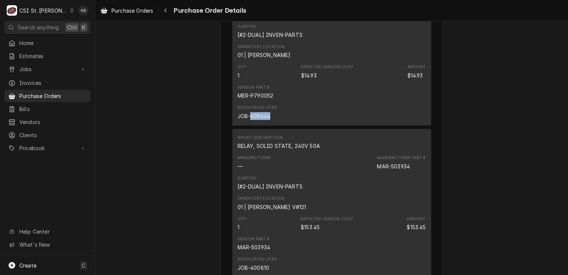
drag, startPoint x: 269, startPoint y: 140, endPoint x: 246, endPoint y: 138, distance: 22.4
click at [246, 119] on div "Associated Jobs JOB-400644" at bounding box center [258, 112] width 40 height 15
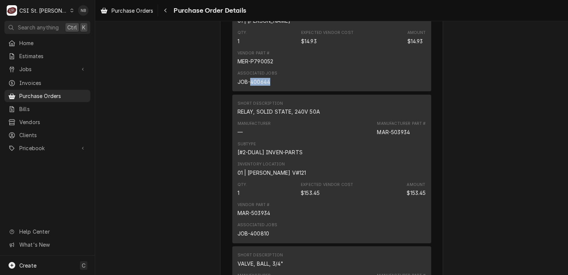
scroll to position [595, 0]
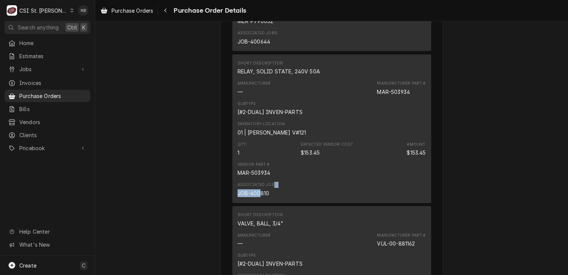
drag, startPoint x: 270, startPoint y: 214, endPoint x: 259, endPoint y: 215, distance: 12.0
click at [259, 196] on div "Associated Jobs JOB-400810" at bounding box center [258, 189] width 40 height 15
drag, startPoint x: 259, startPoint y: 215, endPoint x: 265, endPoint y: 217, distance: 6.9
click at [265, 197] on div "JOB-400810" at bounding box center [254, 193] width 32 height 8
drag, startPoint x: 266, startPoint y: 217, endPoint x: 251, endPoint y: 217, distance: 14.9
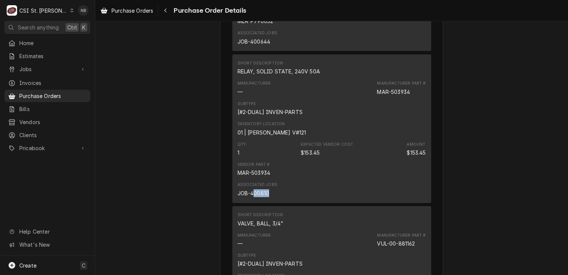
click at [251, 197] on div "JOB-400810" at bounding box center [254, 193] width 32 height 8
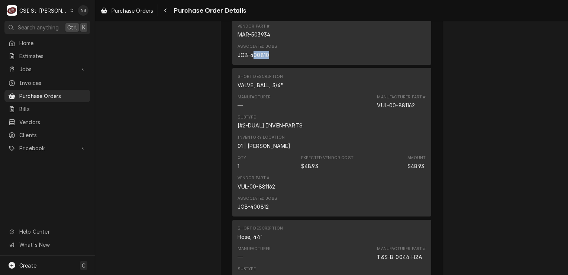
scroll to position [744, 0]
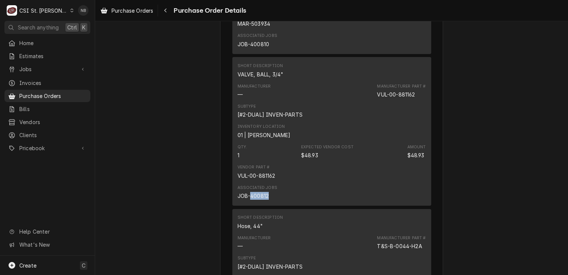
drag, startPoint x: 271, startPoint y: 219, endPoint x: 247, endPoint y: 221, distance: 23.9
click at [247, 199] on div "Associated Jobs JOB-400812" at bounding box center [258, 192] width 40 height 15
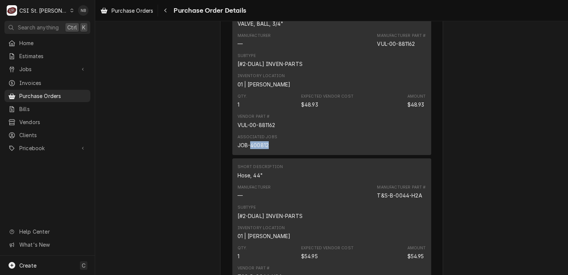
scroll to position [856, 0]
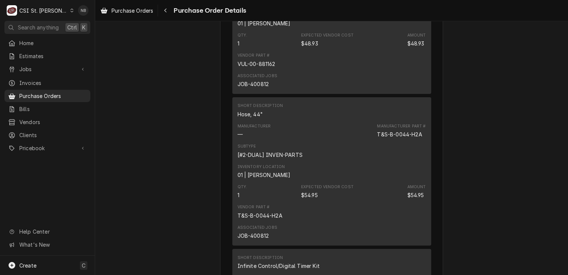
click at [282, 201] on div "Qty. 1 Expected Vendor Cost $54.95 Amount $54.95" at bounding box center [332, 191] width 189 height 20
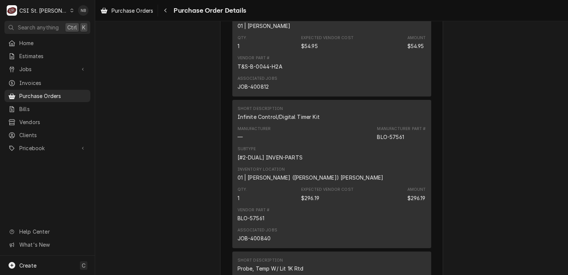
scroll to position [1079, 0]
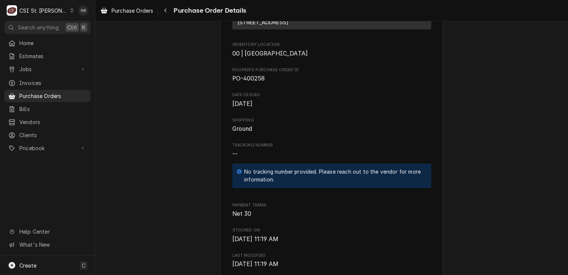
scroll to position [0, 0]
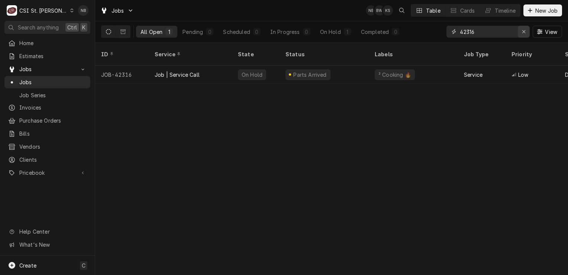
click at [525, 31] on icon "Erase input" at bounding box center [524, 31] width 4 height 5
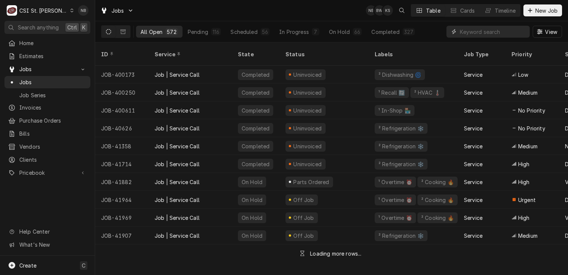
paste input "400812"
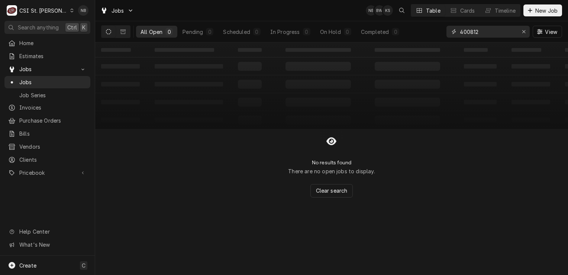
type input "400812"
click at [490, 169] on div "No results found There are no open jobs to display. Clear search" at bounding box center [331, 163] width 473 height 68
click at [122, 31] on icon "Dynamic Content Wrapper" at bounding box center [123, 31] width 5 height 5
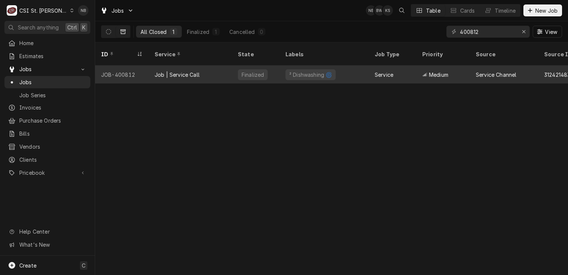
click at [344, 65] on div "² Dishwashing 🌀" at bounding box center [324, 74] width 89 height 18
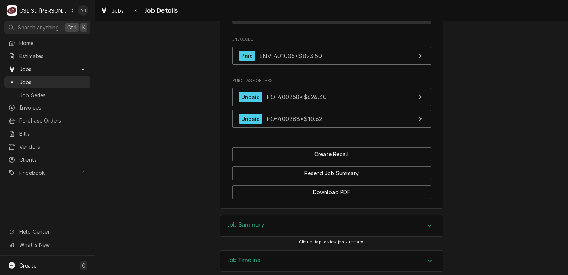
scroll to position [963, 0]
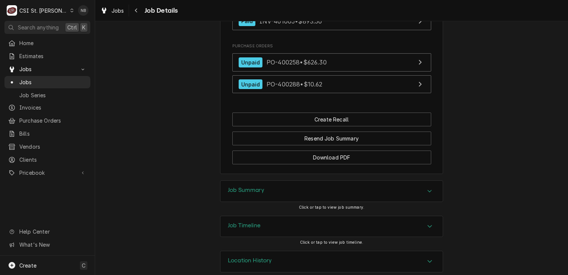
click at [388, 217] on div "Job Timeline" at bounding box center [332, 226] width 222 height 21
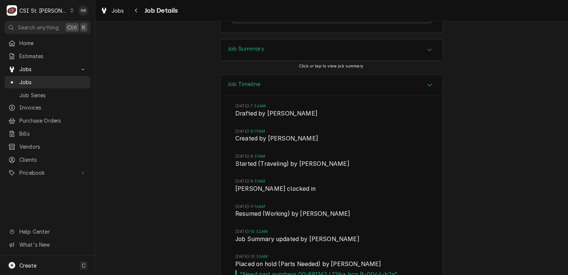
scroll to position [1075, 0]
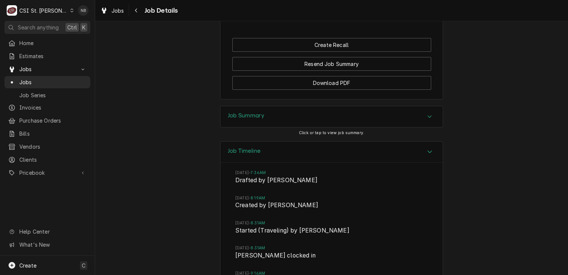
click at [335, 141] on div "Job Timeline" at bounding box center [332, 151] width 222 height 21
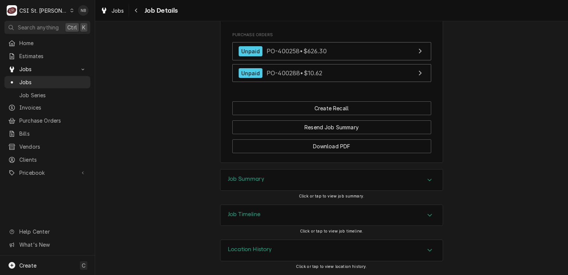
scroll to position [963, 0]
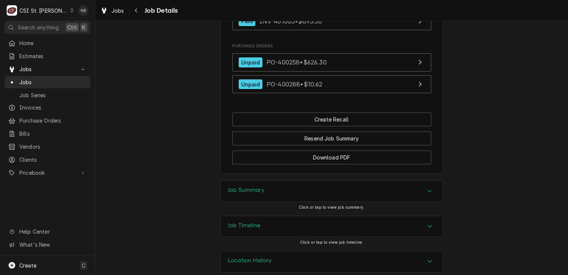
click at [170, 180] on div "Job Summary Click or tap to view job summary." at bounding box center [331, 197] width 473 height 35
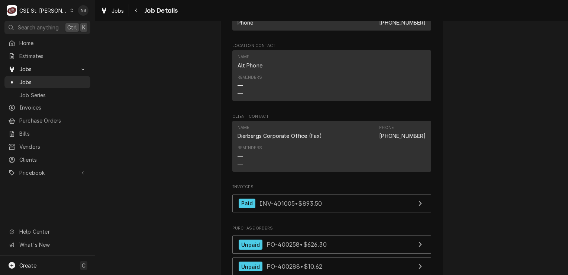
scroll to position [893, 0]
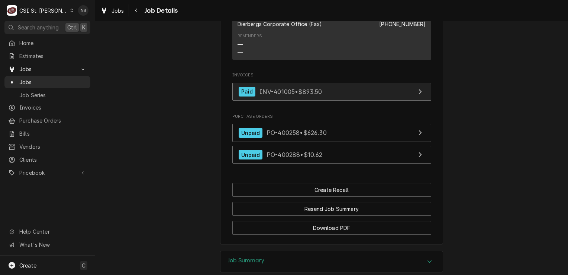
click at [400, 86] on link "Paid INV-401005 • $893.50" at bounding box center [332, 92] width 199 height 18
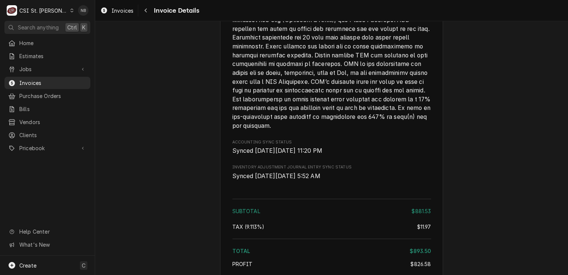
scroll to position [1600, 0]
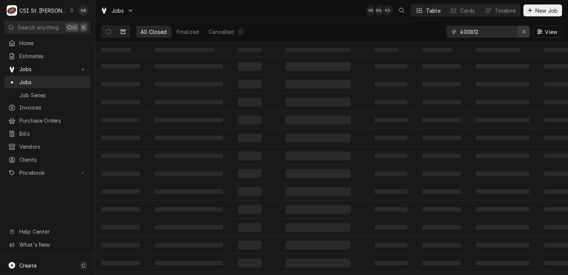
click at [525, 30] on icon "Erase input" at bounding box center [524, 31] width 4 height 5
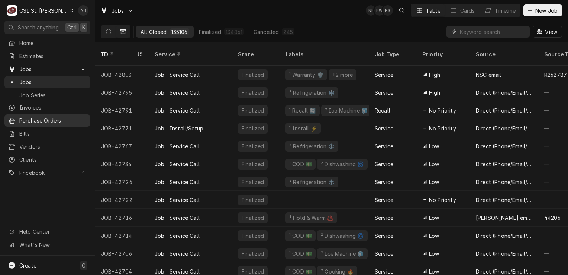
click at [51, 120] on span "Purchase Orders" at bounding box center [52, 120] width 67 height 8
